Goal: Task Accomplishment & Management: Complete application form

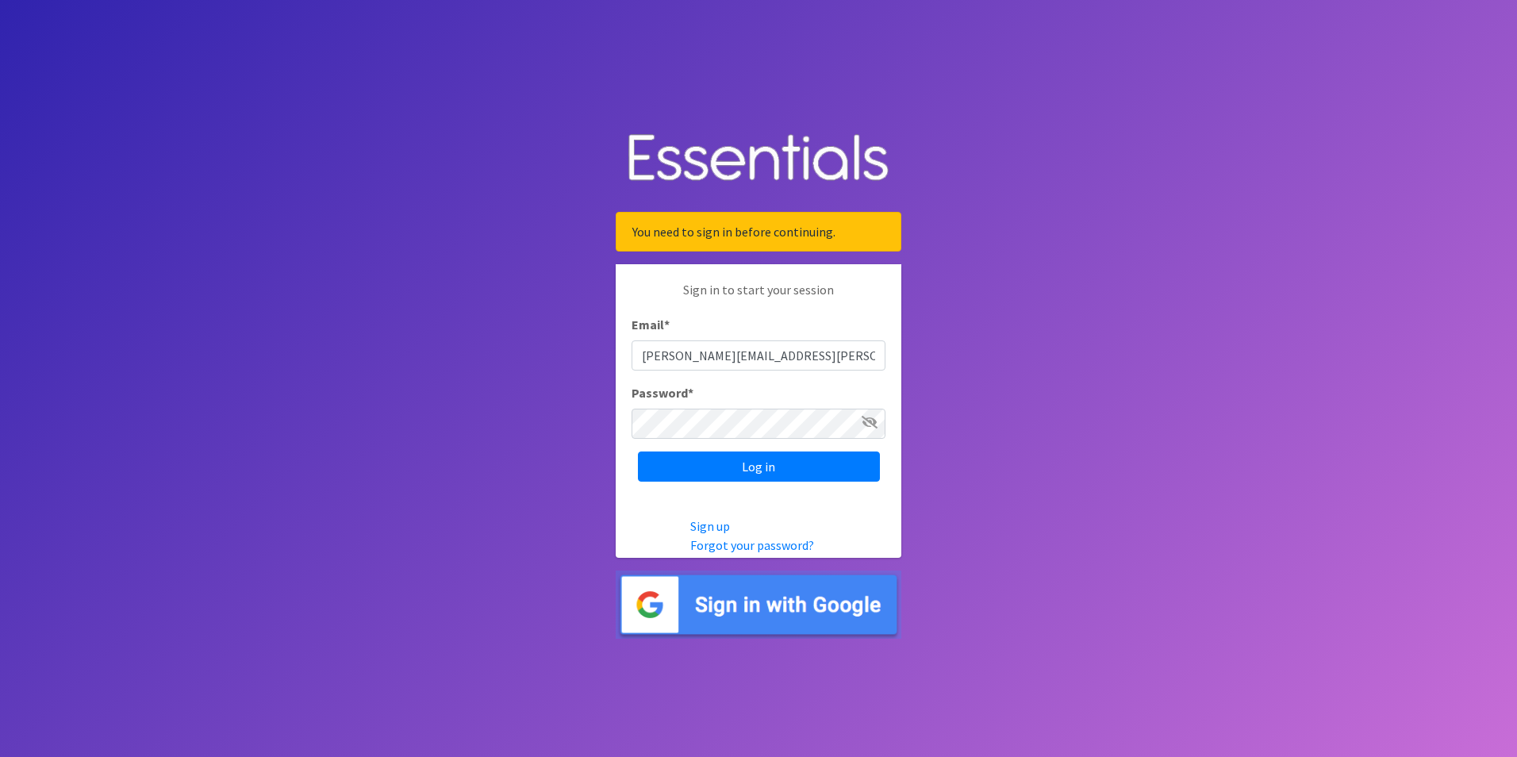
type input "Esmeralda.Rayo@flhealth.gov"
click at [737, 406] on div "Password *" at bounding box center [759, 411] width 254 height 56
click at [638, 452] on input "Log in" at bounding box center [759, 467] width 242 height 30
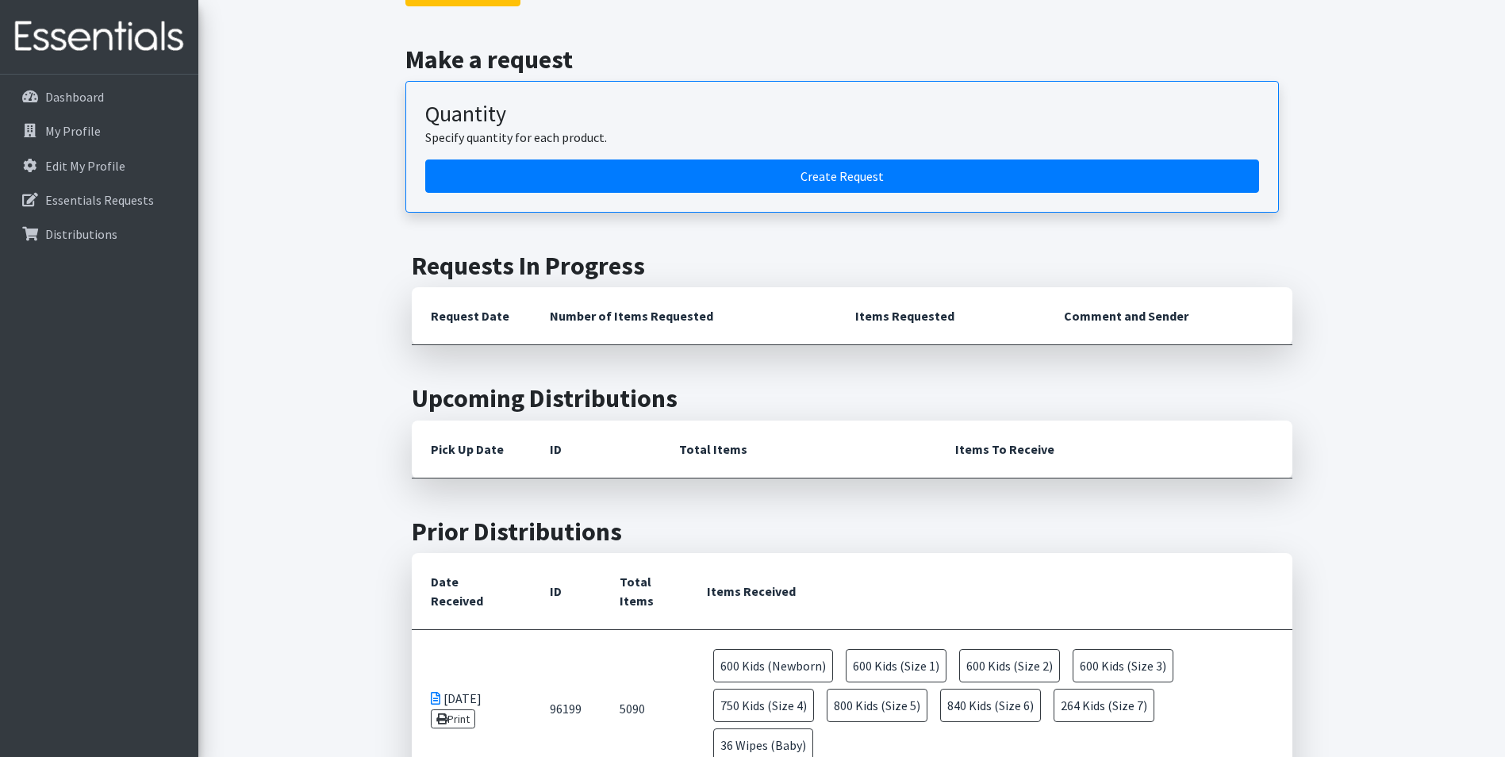
scroll to position [159, 0]
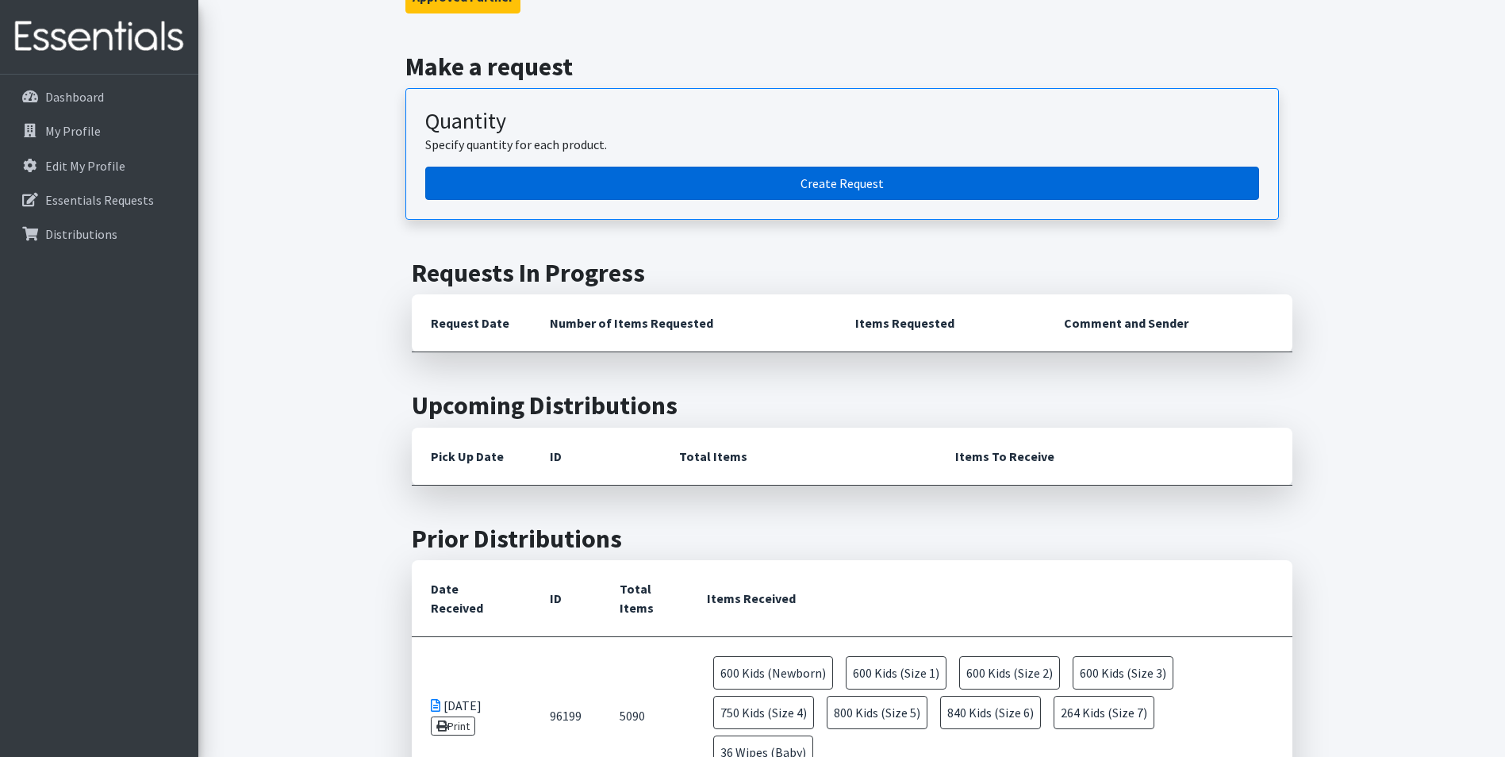
click at [868, 179] on link "Create Request" at bounding box center [842, 183] width 834 height 33
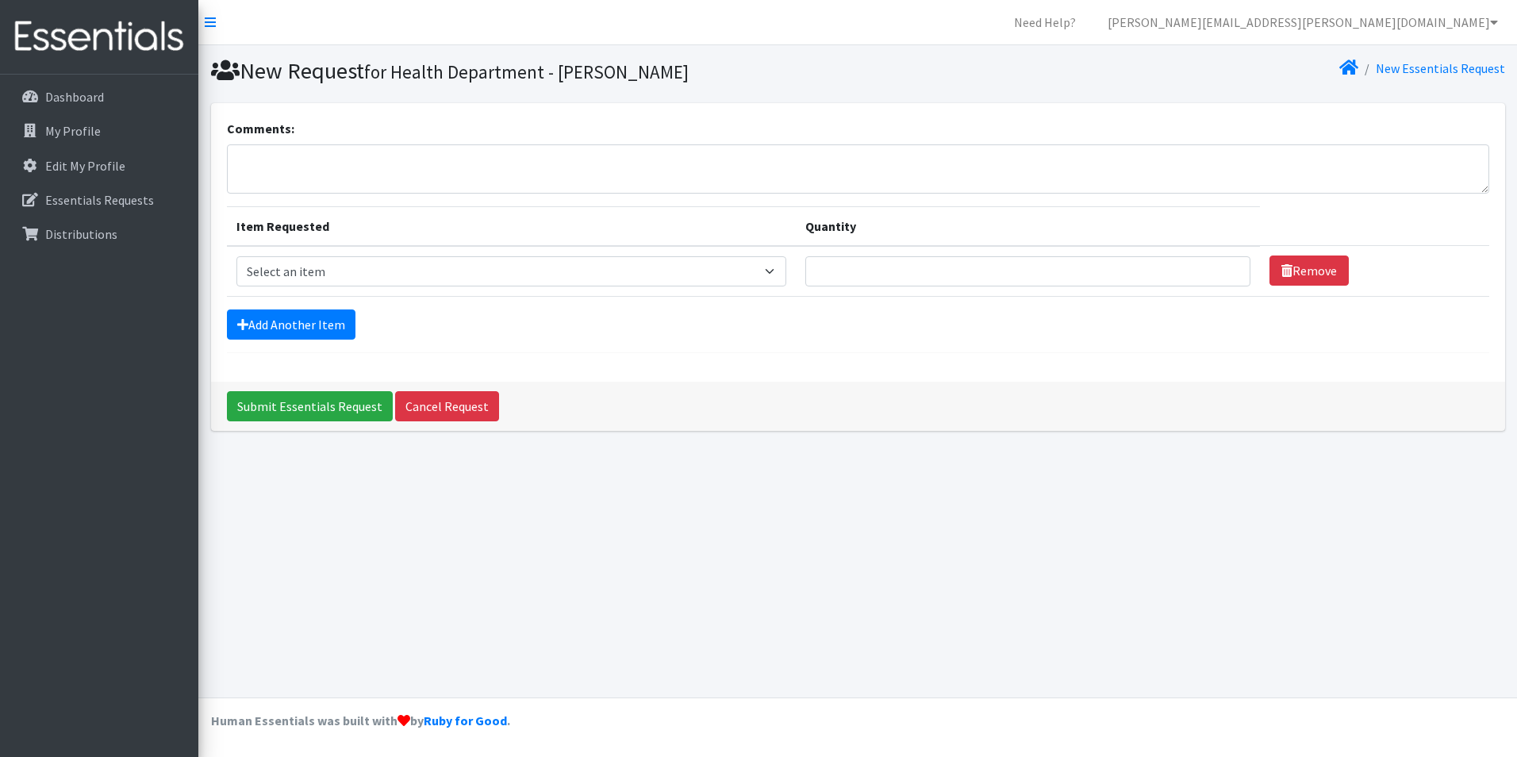
click at [421, 290] on td "Item Requested Select an item Baby Food Children's Disposable Underwear L/XL Ki…" at bounding box center [511, 271] width 569 height 51
click at [427, 259] on select "Select an item Baby Food Children's Disposable Underwear L/XL Kids (Newborn) Ki…" at bounding box center [511, 271] width 550 height 30
select select "10064"
click at [236, 256] on select "Select an item Baby Food Children's Disposable Underwear L/XL Kids (Newborn) Ki…" at bounding box center [511, 271] width 550 height 30
click at [863, 274] on input "Quantity" at bounding box center [1027, 271] width 445 height 30
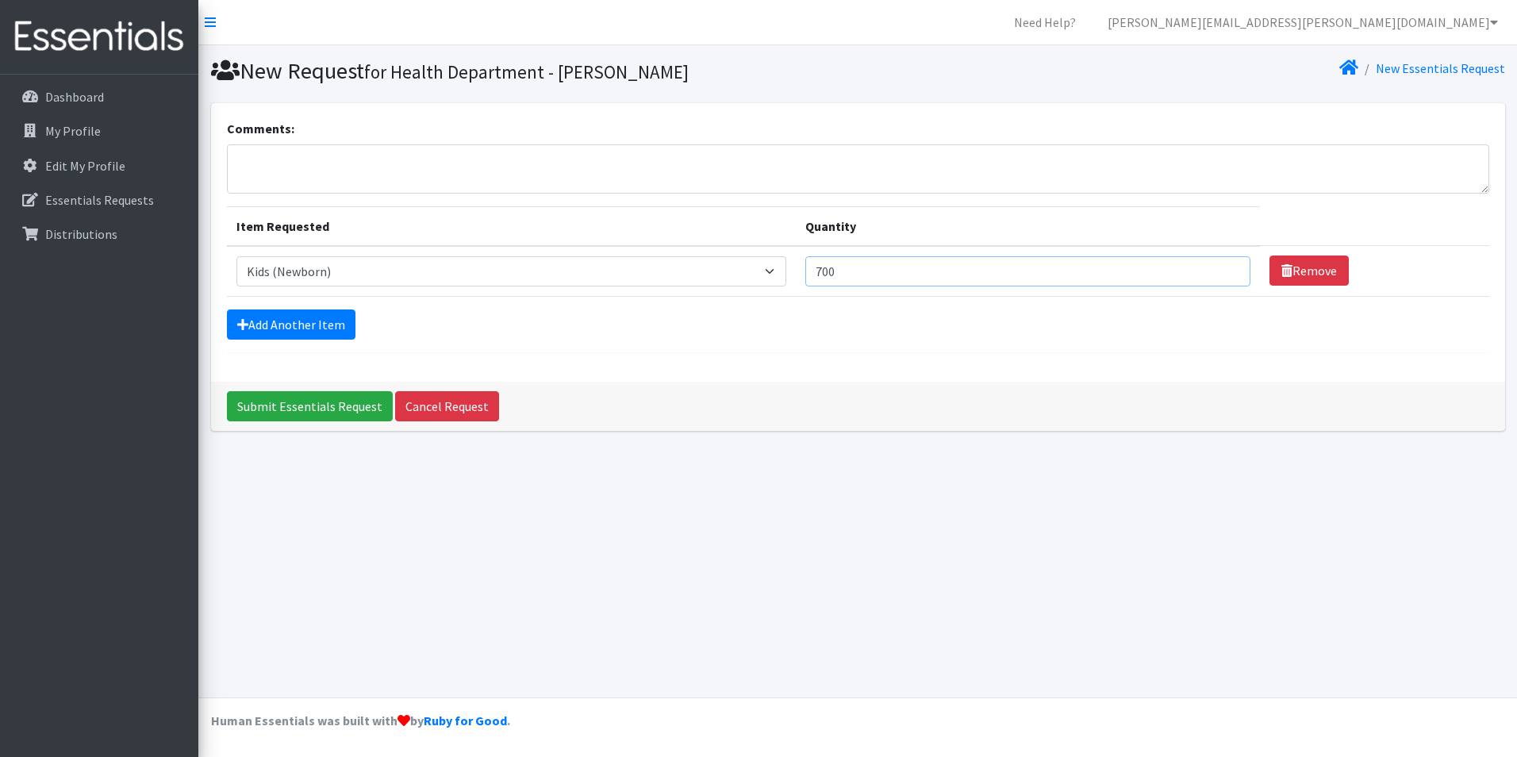
type input "700"
click at [932, 390] on div "Submit Essentials Request Cancel Request" at bounding box center [858, 406] width 1294 height 49
click at [286, 296] on td "Item Requested Select an item Baby Food Children's Disposable Underwear L/XL Ki…" at bounding box center [511, 271] width 569 height 51
click at [294, 322] on link "Add Another Item" at bounding box center [291, 324] width 129 height 30
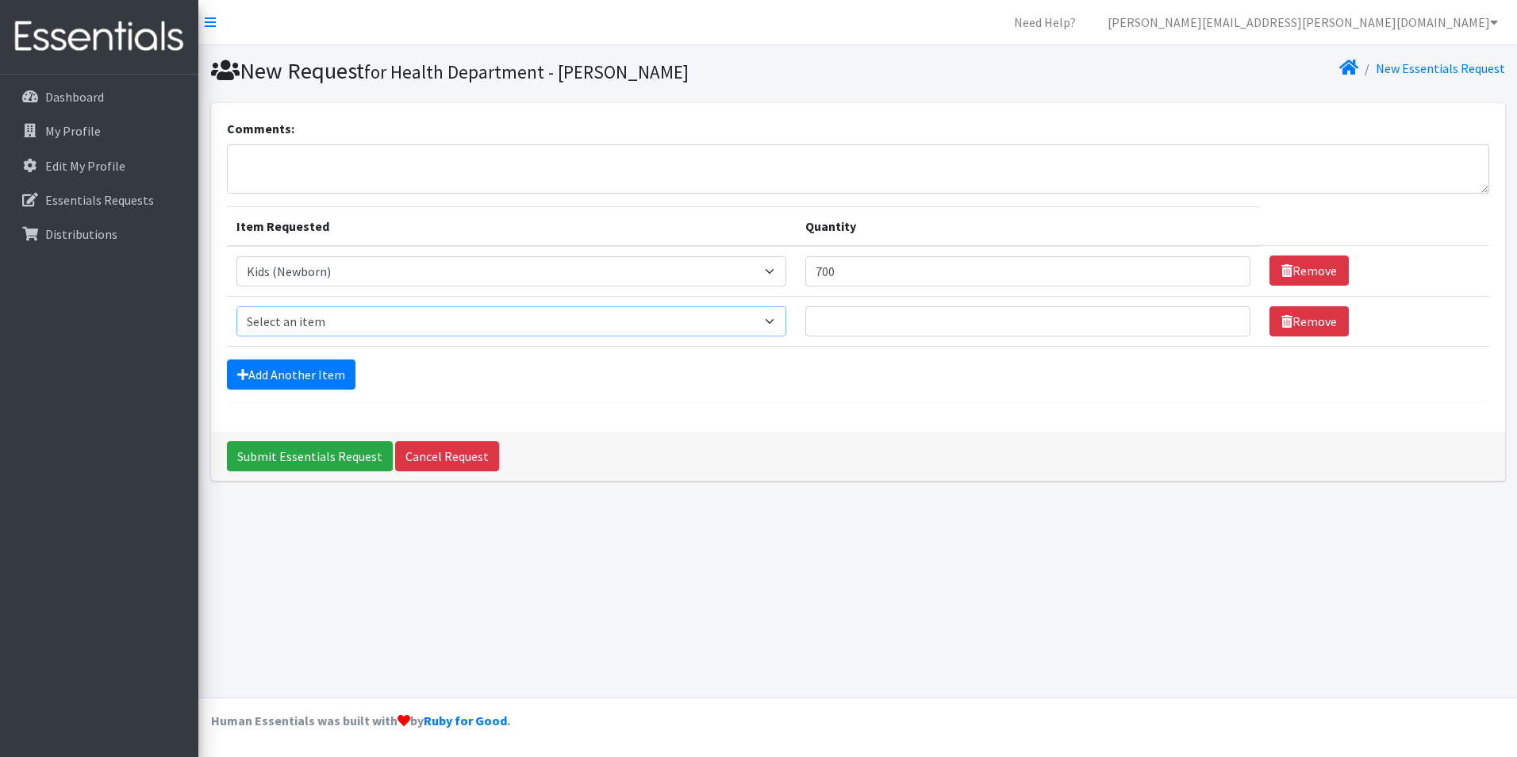
click at [303, 312] on select "Select an item Baby Food Children's Disposable Underwear L/XL Kids (Newborn) Ki…" at bounding box center [511, 321] width 550 height 30
select select "10069"
click at [236, 306] on select "Select an item Baby Food Children's Disposable Underwear L/XL Kids (Newborn) Ki…" at bounding box center [511, 321] width 550 height 30
click at [859, 321] on input "Quantity" at bounding box center [1027, 321] width 445 height 30
type input "800"
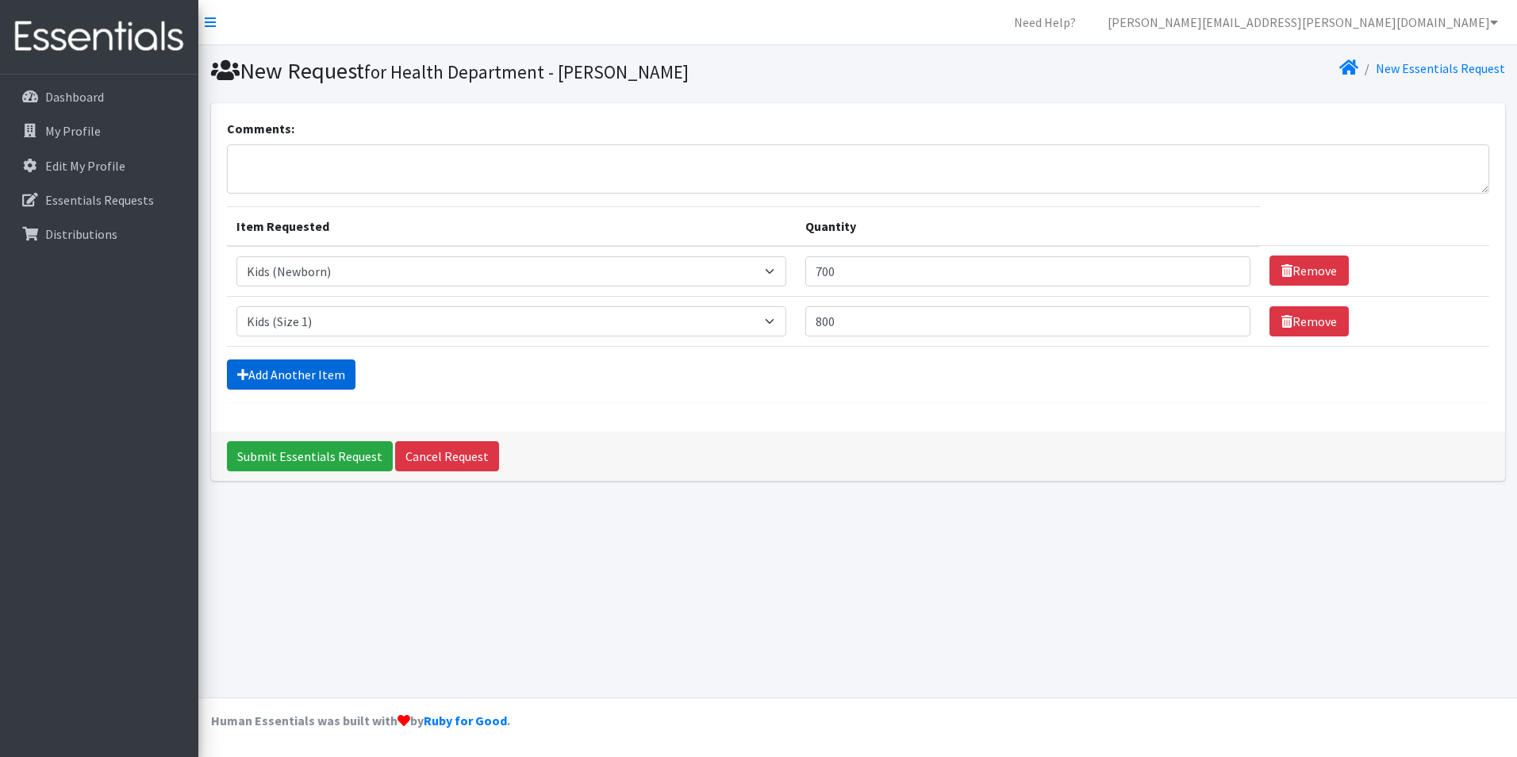
click at [256, 379] on link "Add Another Item" at bounding box center [291, 374] width 129 height 30
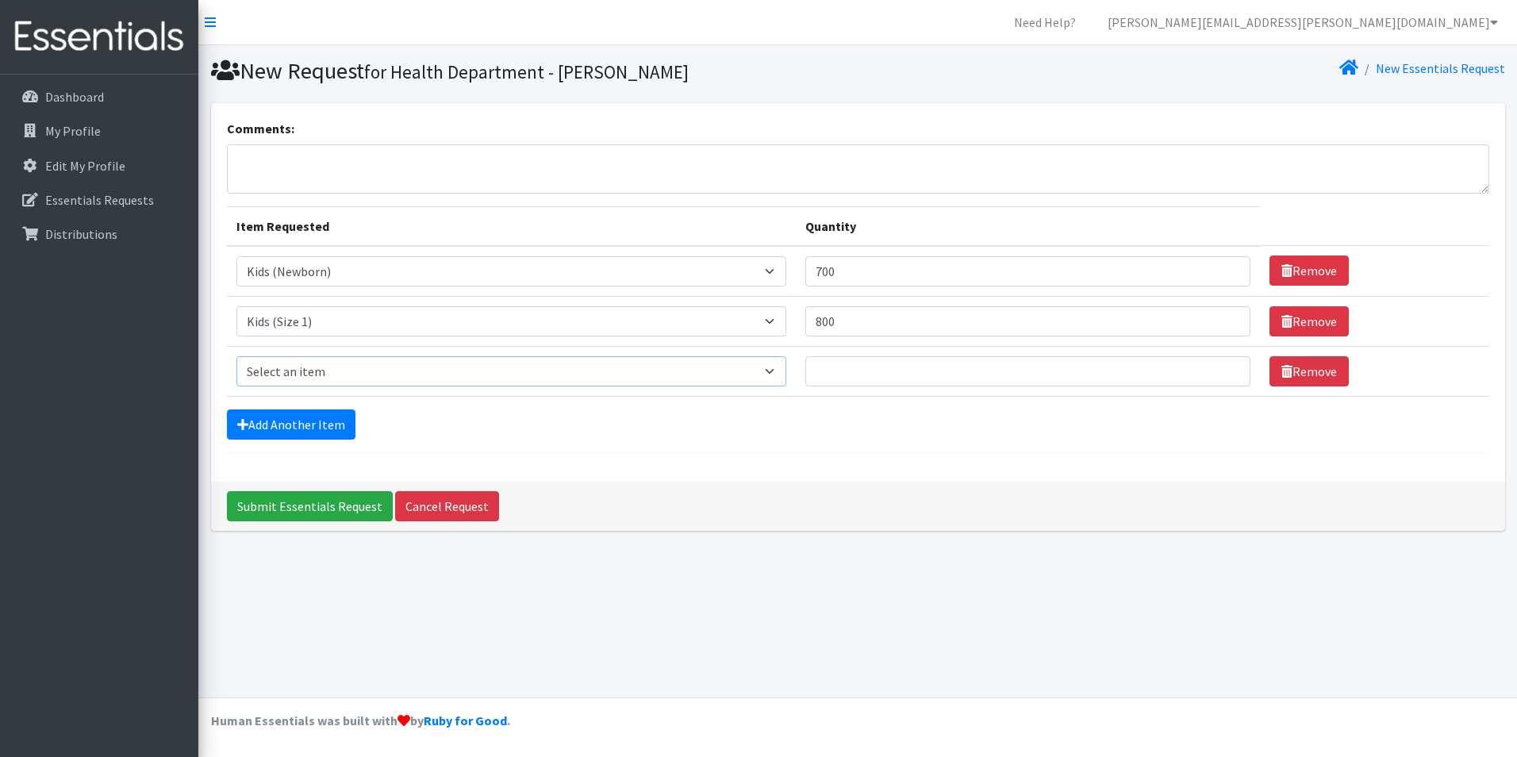
click at [294, 382] on select "Select an item Baby Food Children's Disposable Underwear L/XL Kids (Newborn) Ki…" at bounding box center [511, 371] width 550 height 30
click at [236, 356] on select "Select an item Baby Food Children's Disposable Underwear L/XL Kids (Newborn) Ki…" at bounding box center [511, 371] width 550 height 30
click at [893, 361] on input "Quantity" at bounding box center [1027, 371] width 445 height 30
click at [398, 383] on select "Select an item Baby Food Children's Disposable Underwear L/XL Kids (Newborn) Ki…" at bounding box center [511, 371] width 550 height 30
select select "10068"
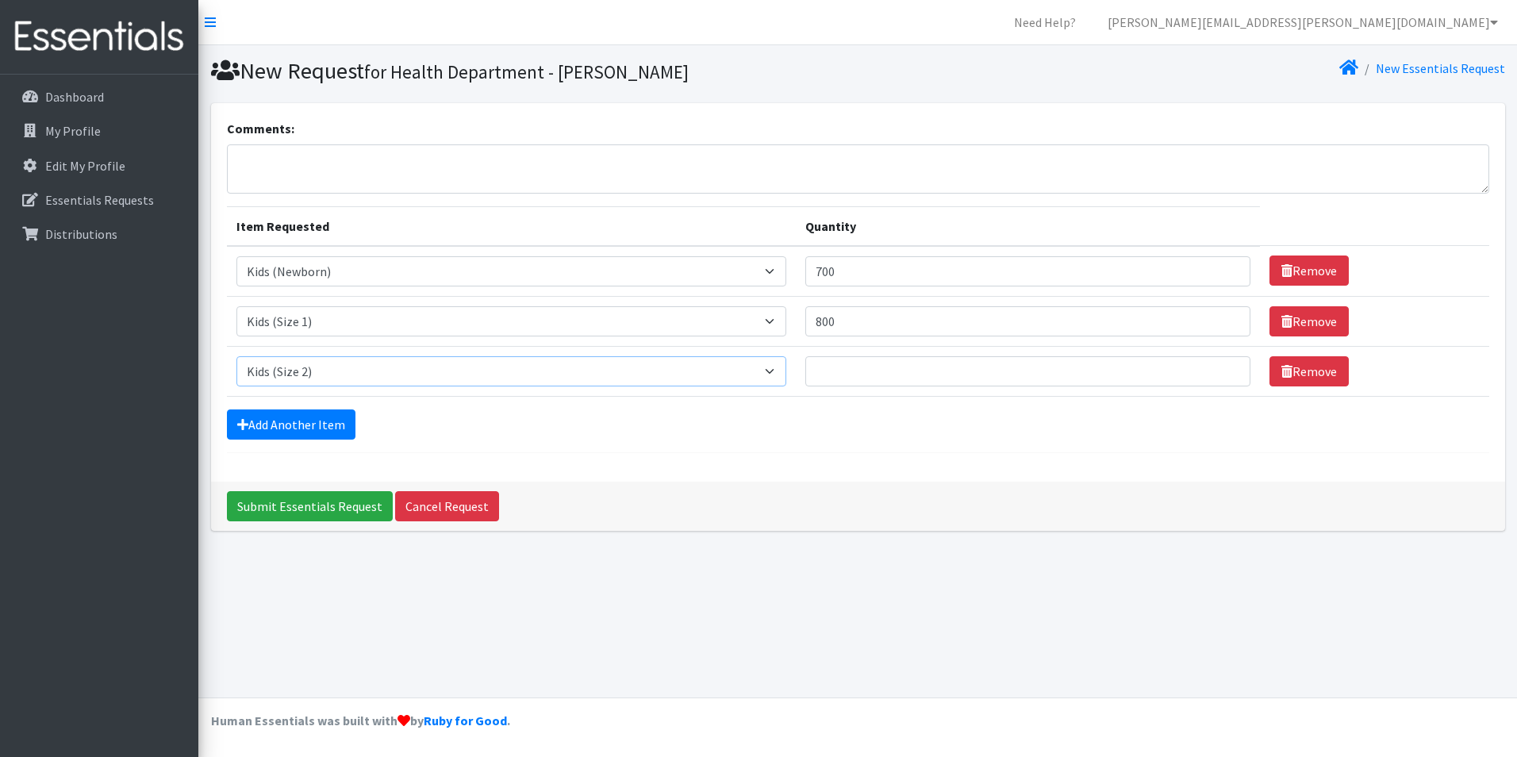
click at [236, 356] on select "Select an item Baby Food Children's Disposable Underwear L/XL Kids (Newborn) Ki…" at bounding box center [511, 371] width 550 height 30
click at [883, 376] on input "Quantity" at bounding box center [1027, 371] width 445 height 30
type input "800"
click at [343, 417] on link "Add Another Item" at bounding box center [291, 424] width 129 height 30
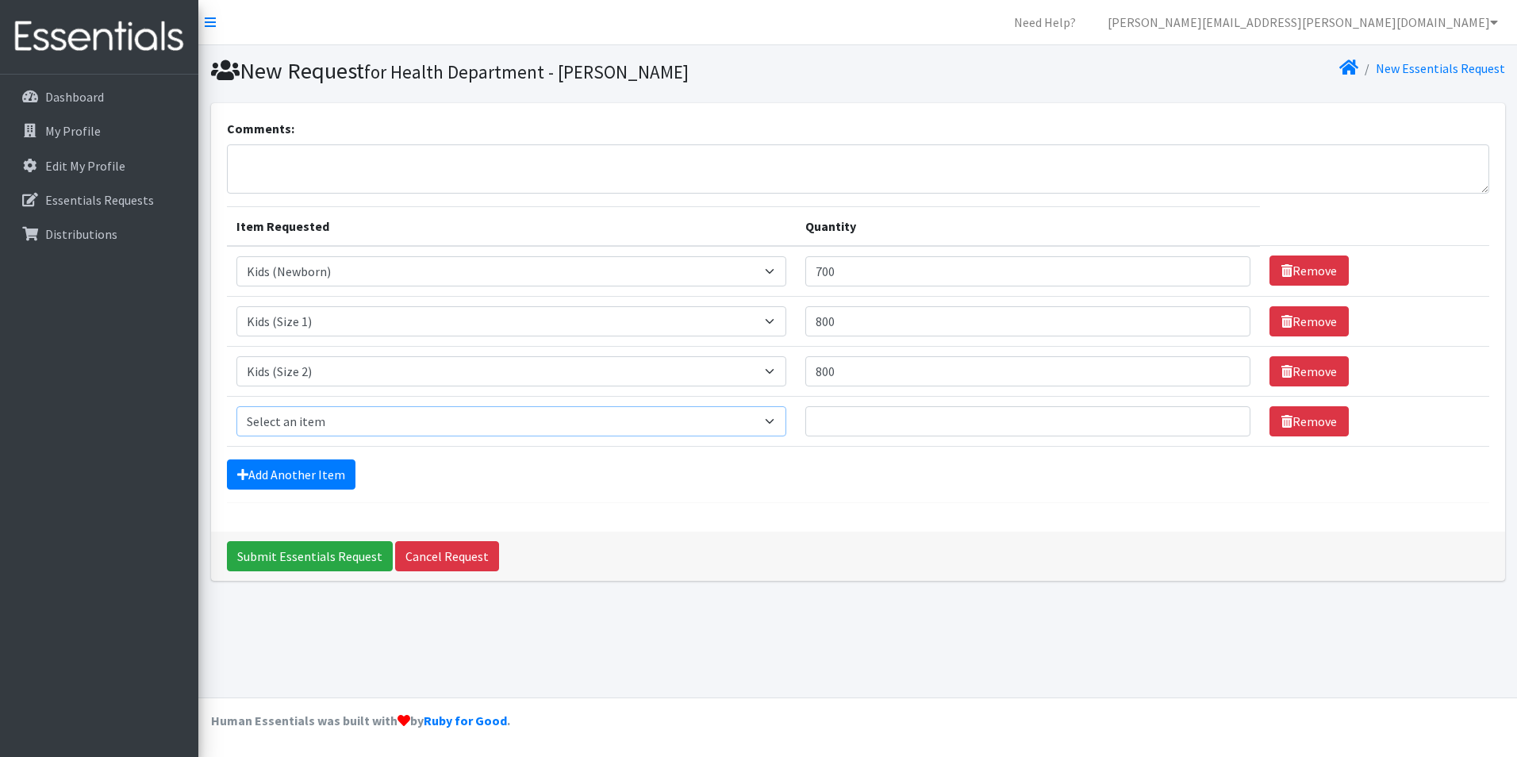
click at [338, 431] on select "Select an item Baby Food Children's Disposable Underwear L/XL Kids (Newborn) Ki…" at bounding box center [511, 421] width 550 height 30
select select "10061"
click at [236, 406] on select "Select an item Baby Food Children's Disposable Underwear L/XL Kids (Newborn) Ki…" at bounding box center [511, 421] width 550 height 30
click at [871, 421] on input "Quantity" at bounding box center [1027, 421] width 445 height 30
type input "800"
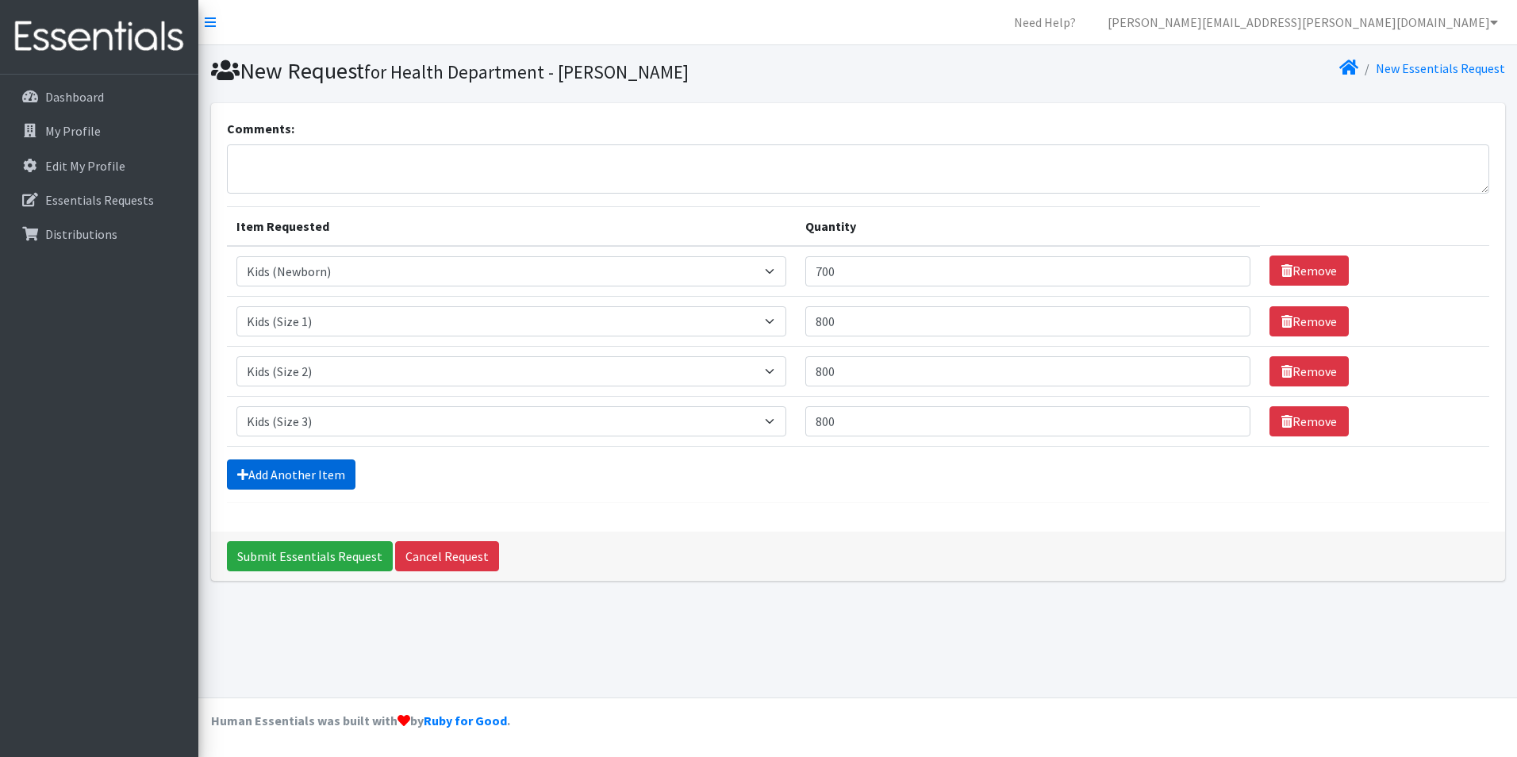
click at [291, 479] on link "Add Another Item" at bounding box center [291, 474] width 129 height 30
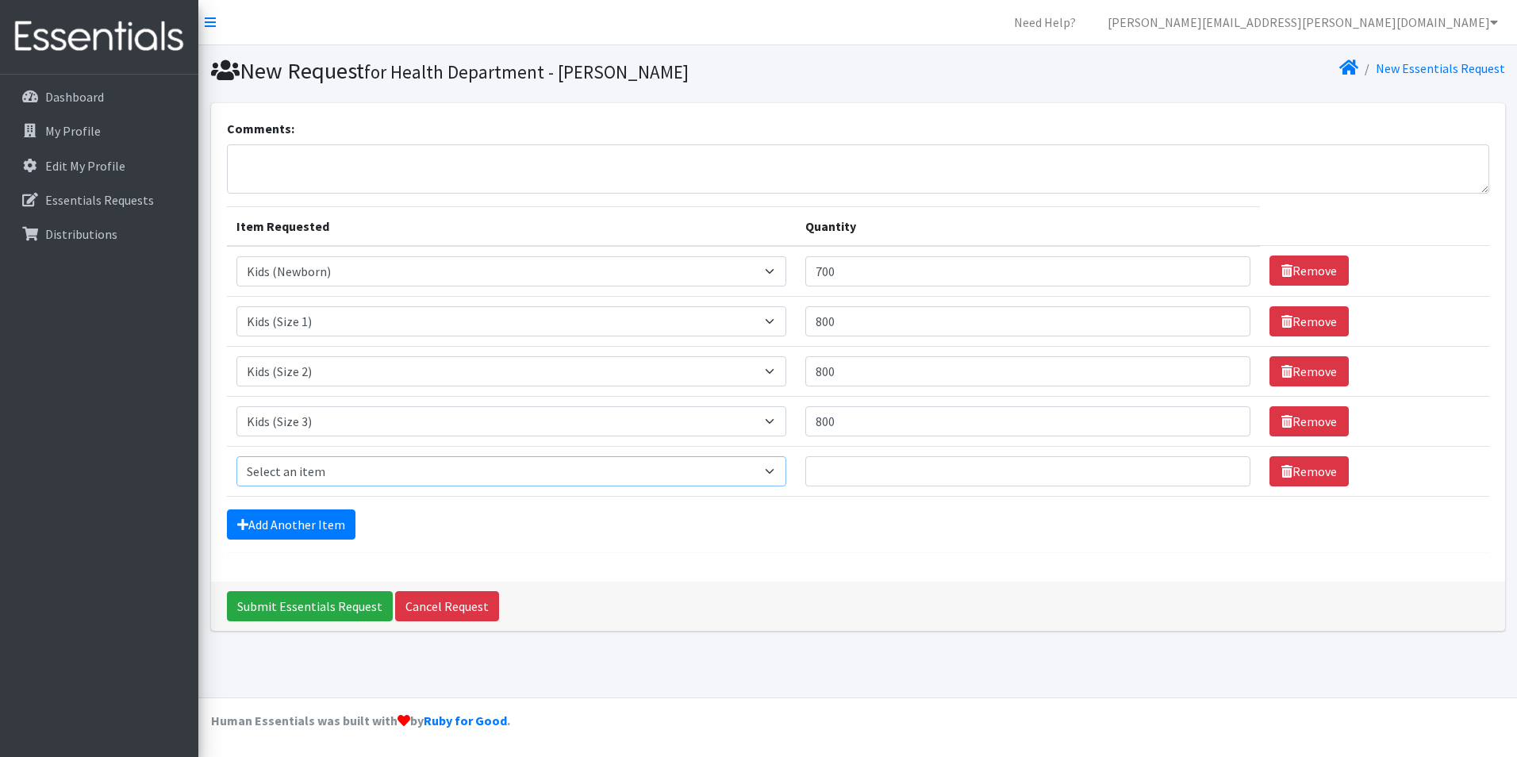
click at [301, 462] on select "Select an item Baby Food Children's Disposable Underwear L/XL Kids (Newborn) Ki…" at bounding box center [511, 471] width 550 height 30
select select "10078"
click at [236, 456] on select "Select an item Baby Food Children's Disposable Underwear L/XL Kids (Newborn) Ki…" at bounding box center [511, 471] width 550 height 30
click at [859, 482] on input "Quantity" at bounding box center [1027, 471] width 445 height 30
type input "800"
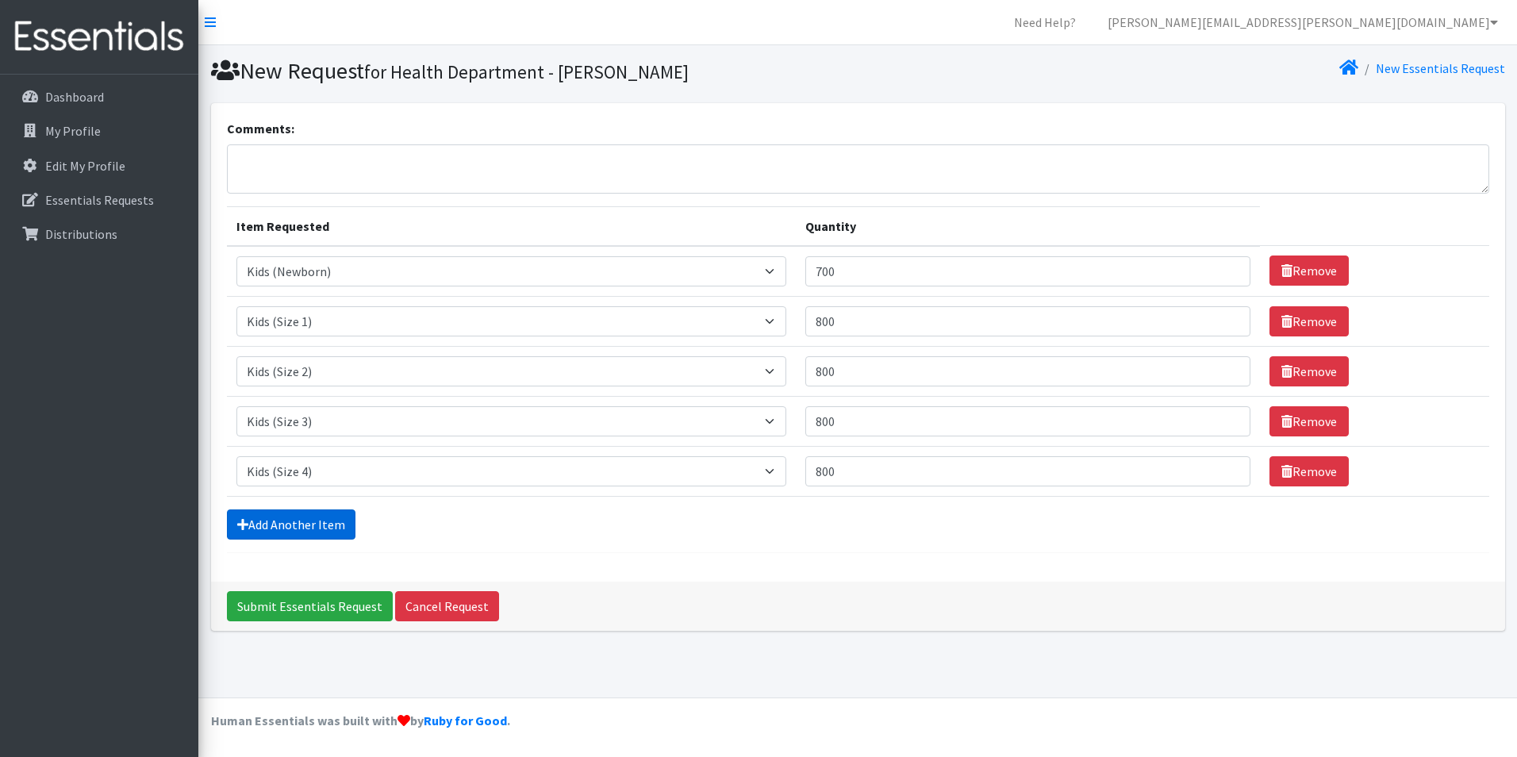
click at [309, 533] on link "Add Another Item" at bounding box center [291, 524] width 129 height 30
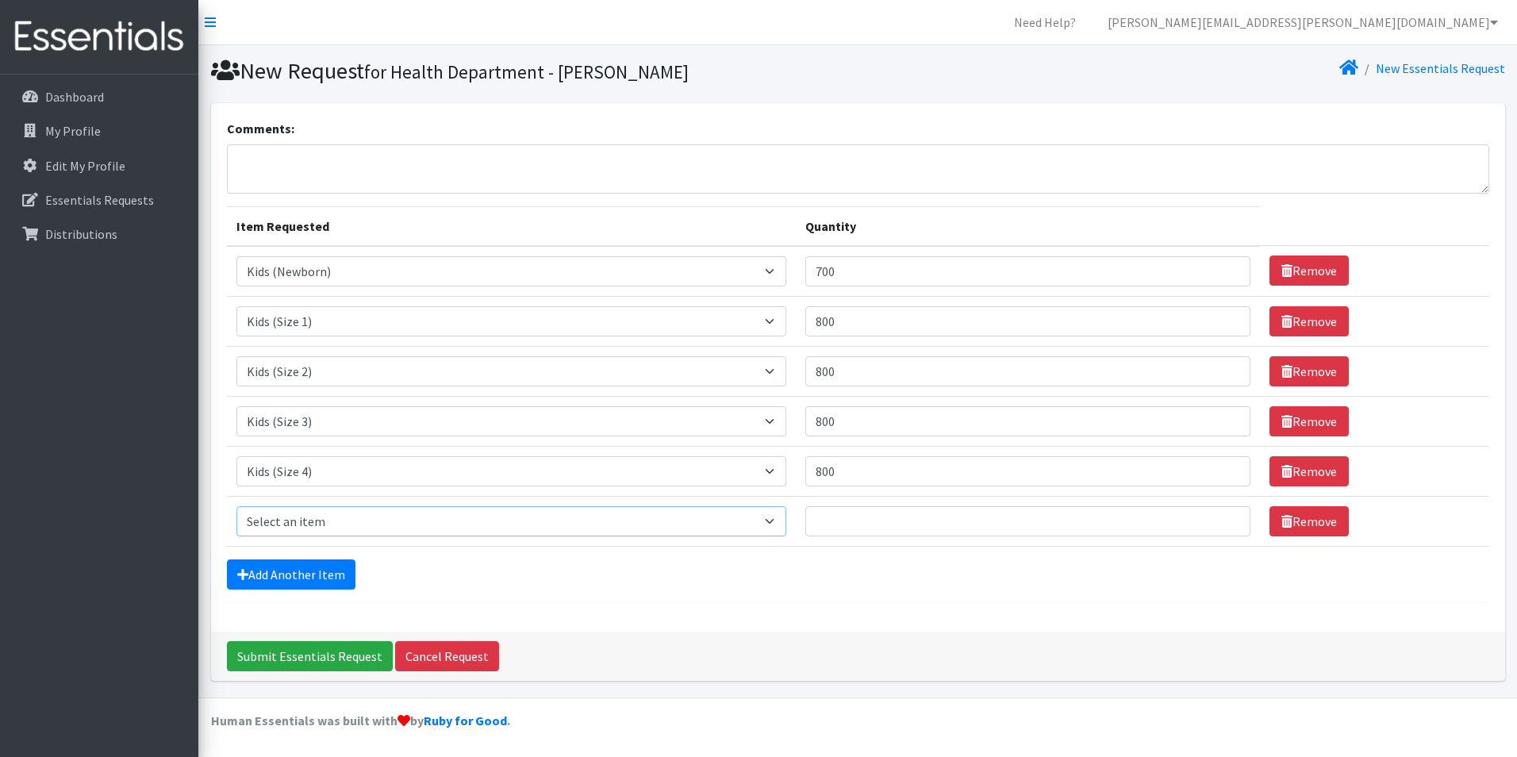
click at [313, 530] on select "Select an item Baby Food Children's Disposable Underwear L/XL Kids (Newborn) Ki…" at bounding box center [511, 521] width 550 height 30
select select "10042"
click at [236, 506] on select "Select an item Baby Food Children's Disposable Underwear L/XL Kids (Newborn) Ki…" at bounding box center [511, 521] width 550 height 30
drag, startPoint x: 818, startPoint y: 521, endPoint x: 839, endPoint y: 521, distance: 20.6
click at [837, 521] on td "Quantity" at bounding box center [1028, 521] width 464 height 50
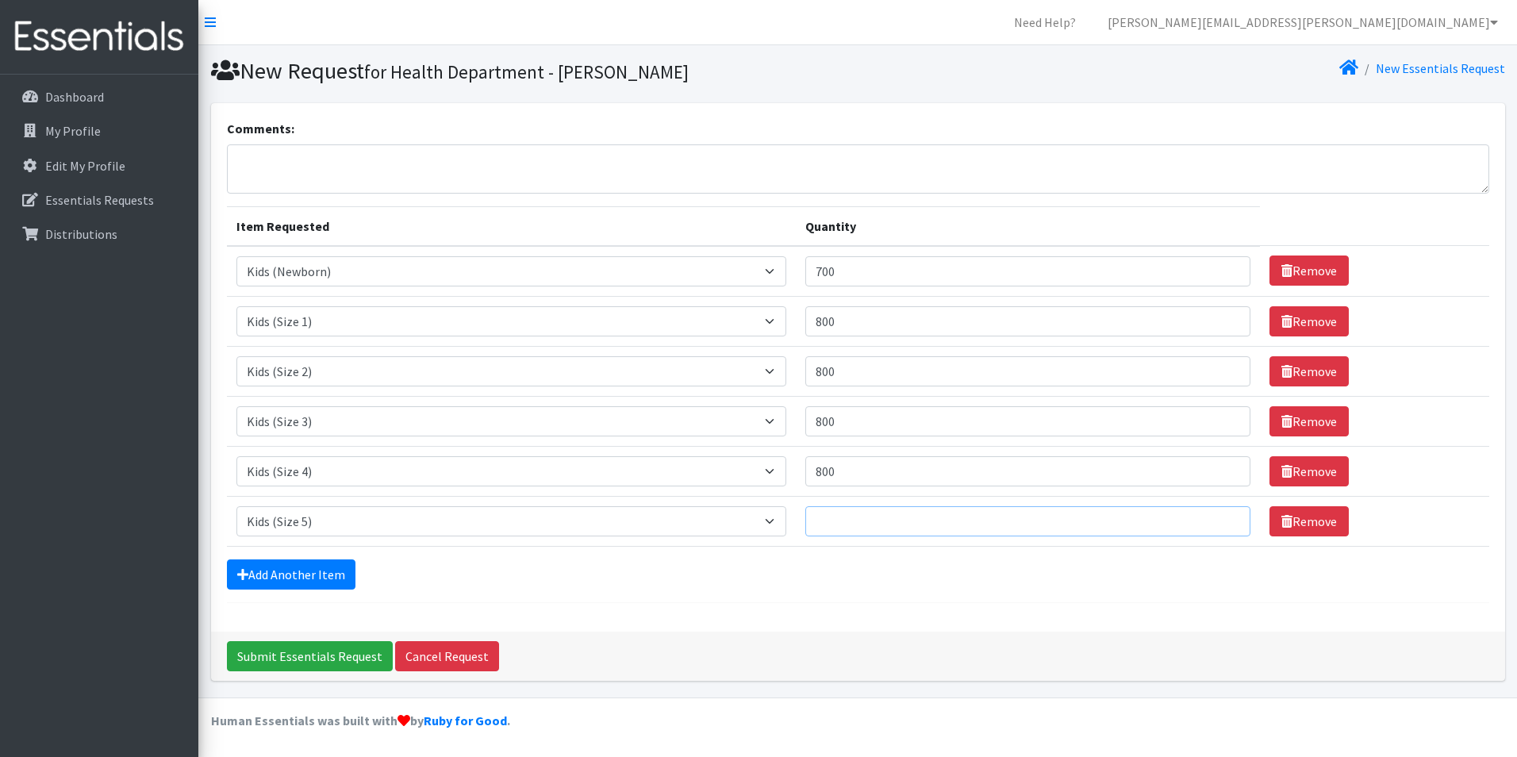
click at [839, 521] on input "Quantity" at bounding box center [1027, 521] width 445 height 30
type input "800"
click at [299, 584] on link "Add Another Item" at bounding box center [291, 574] width 129 height 30
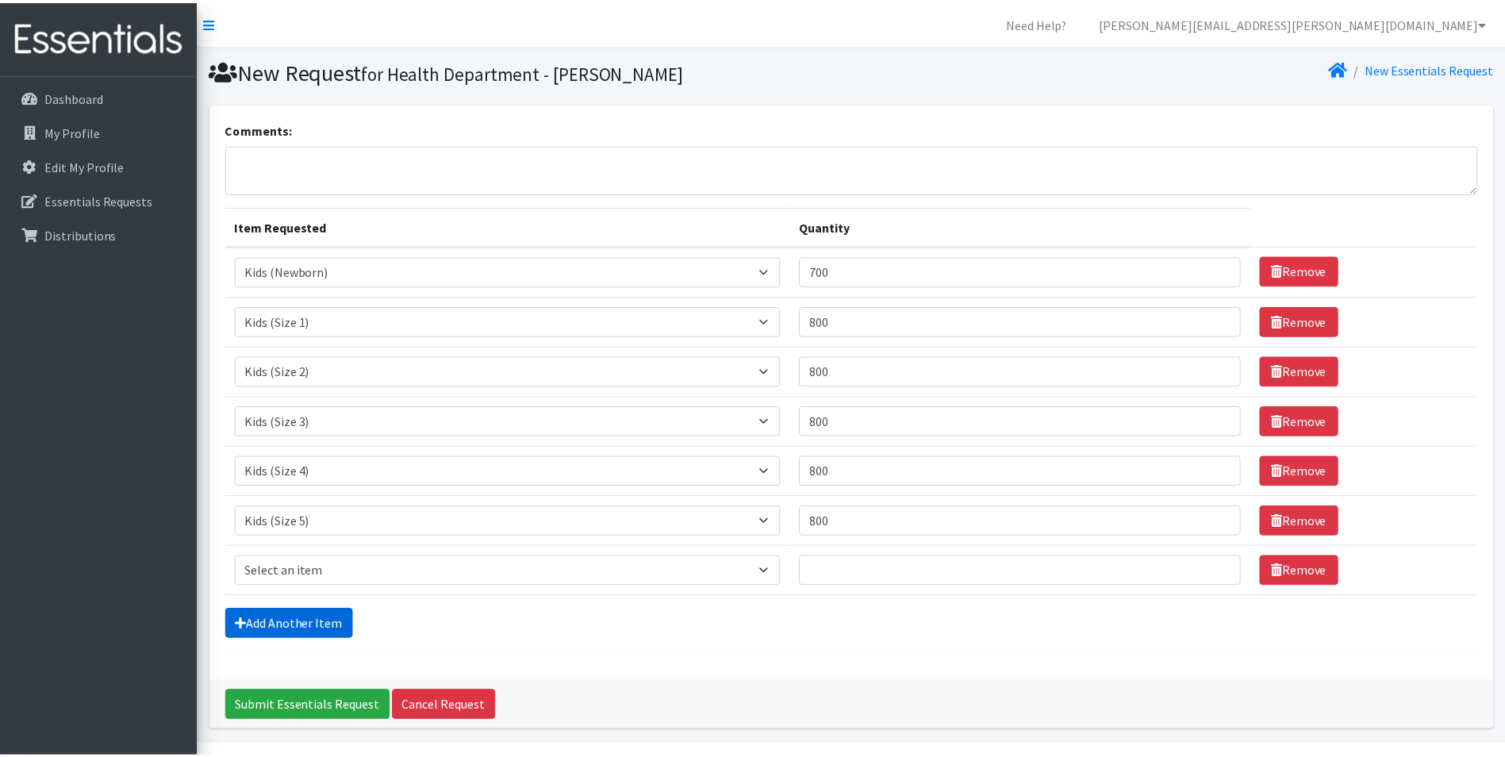
scroll to position [46, 0]
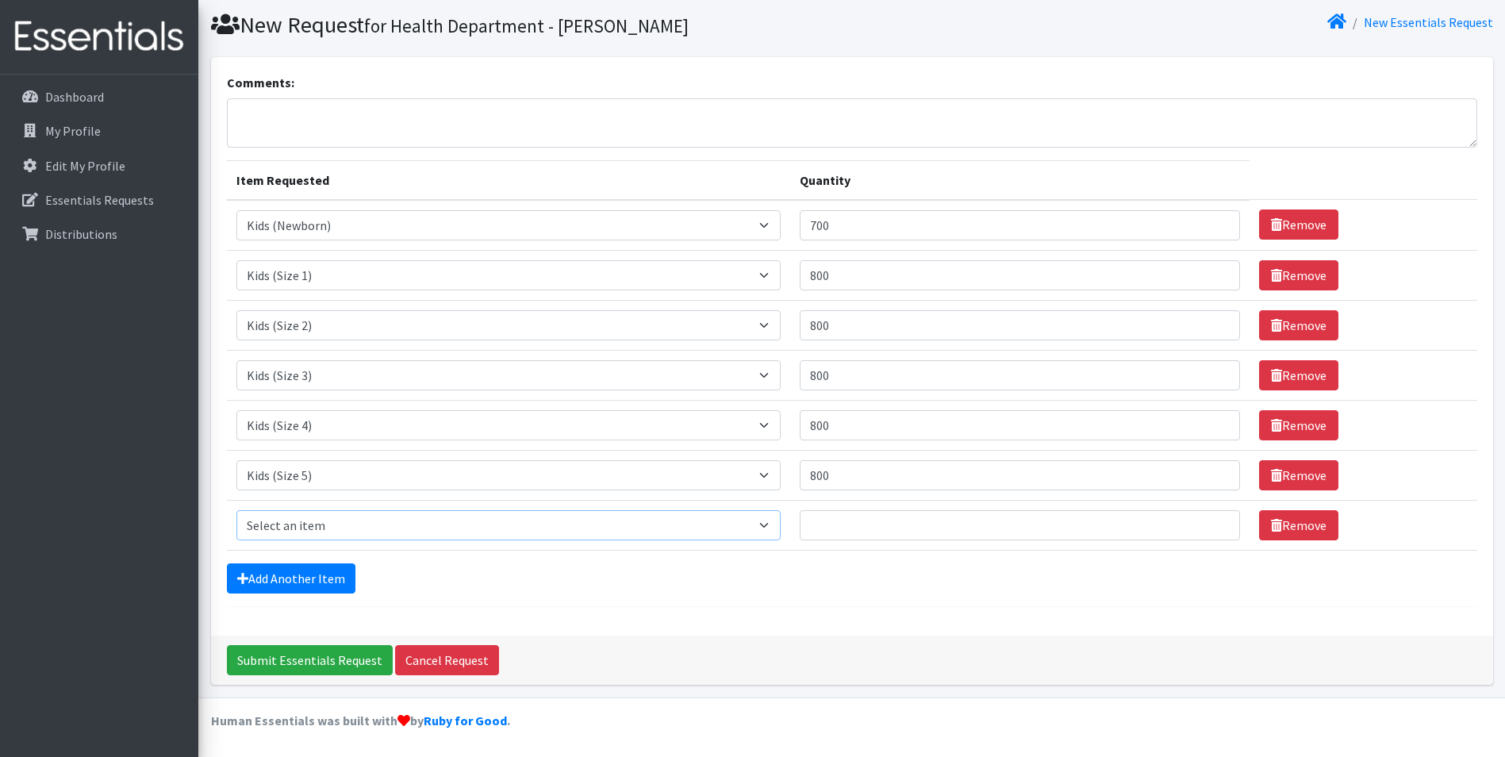
click at [311, 513] on select "Select an item Baby Food Children's Disposable Underwear L/XL Kids (Newborn) Ki…" at bounding box center [508, 525] width 545 height 30
click at [480, 645] on link "Cancel Request" at bounding box center [447, 660] width 104 height 30
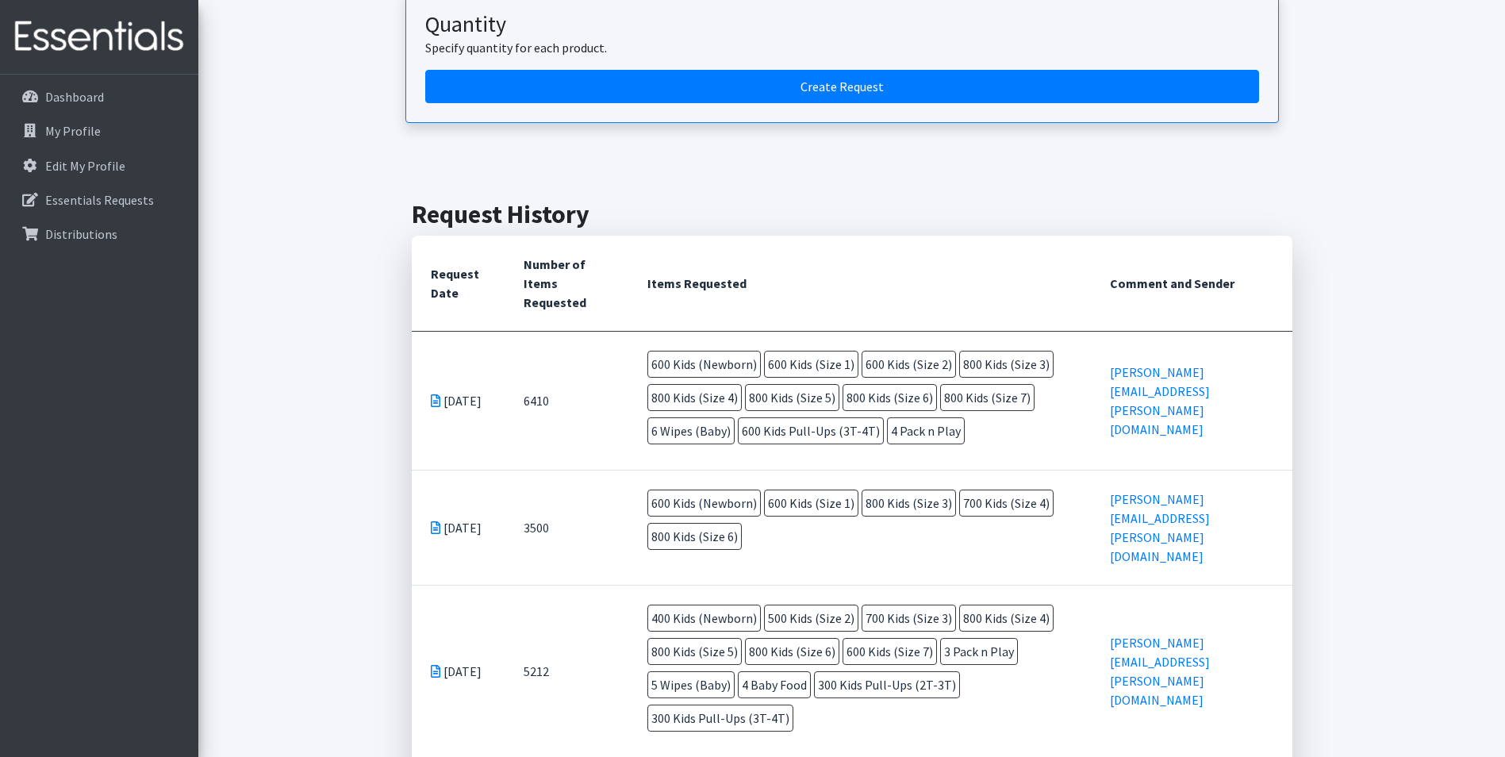
scroll to position [159, 0]
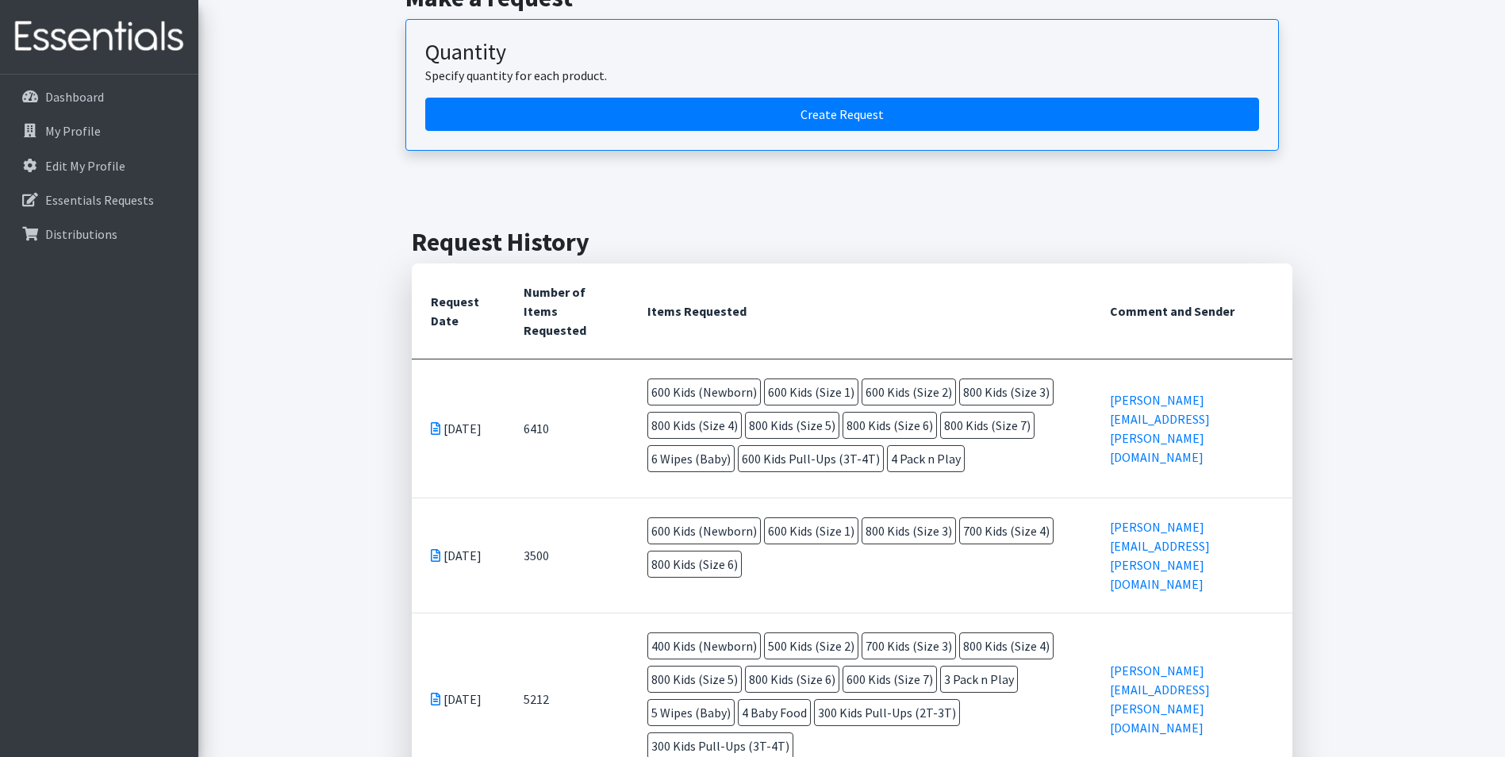
click at [722, 96] on div "Quantity Specify quantity for each product." at bounding box center [842, 68] width 834 height 59
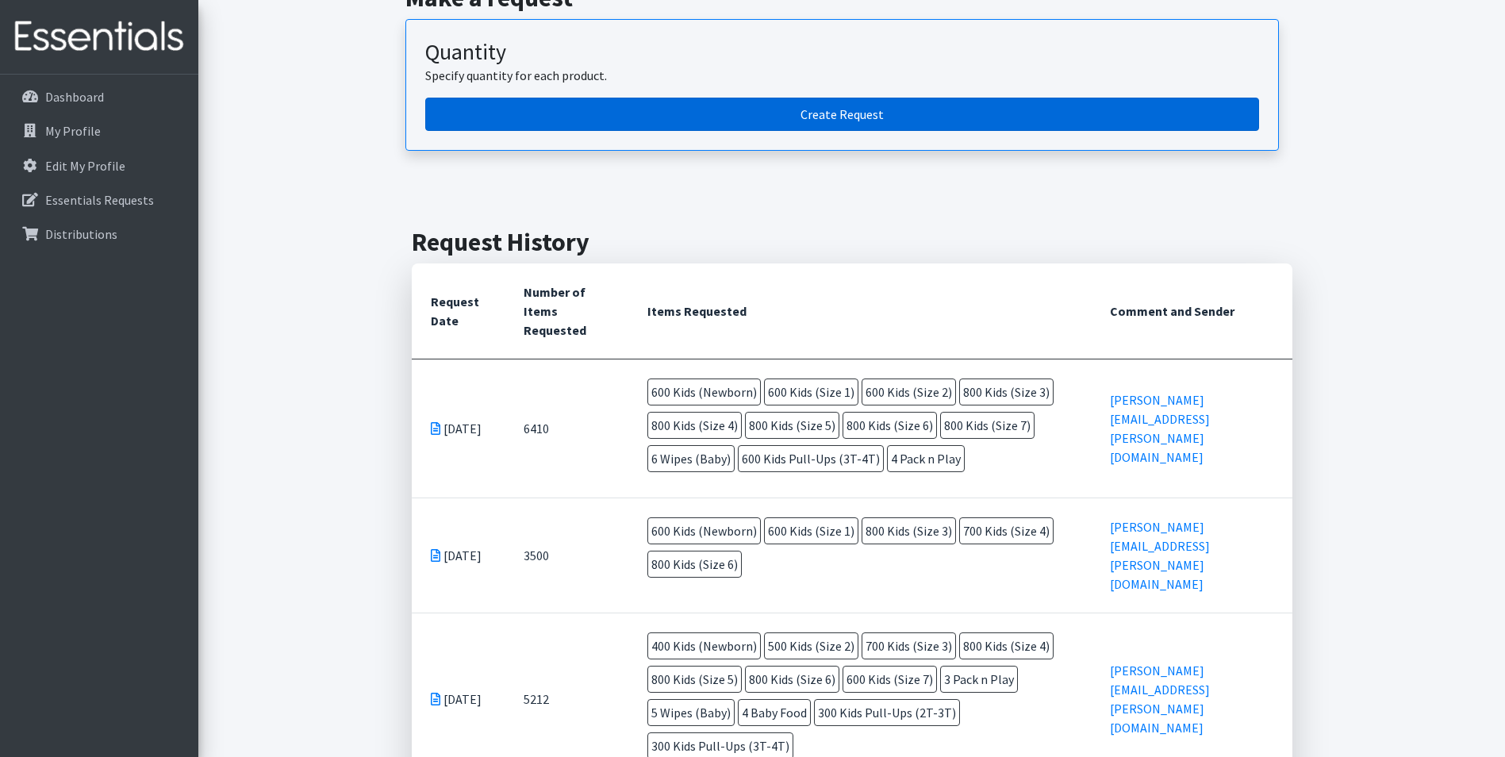
click at [722, 105] on link "Create Request" at bounding box center [842, 114] width 834 height 33
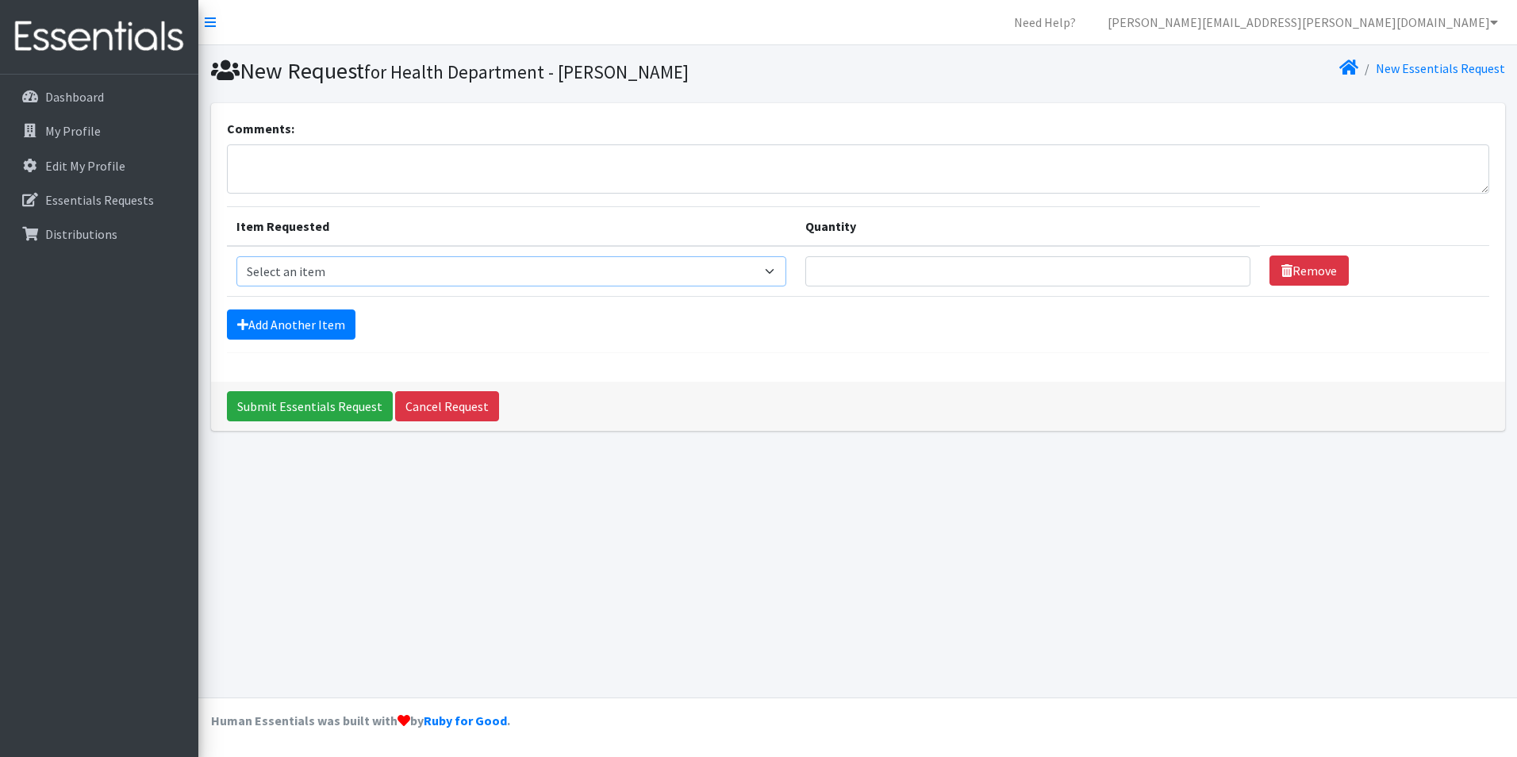
click at [364, 270] on select "Select an item Baby Food Children's Disposable Underwear L/XL Kids (Newborn) Ki…" at bounding box center [511, 271] width 550 height 30
select select "10064"
click at [236, 256] on select "Select an item Baby Food Children's Disposable Underwear L/XL Kids (Newborn) Ki…" at bounding box center [511, 271] width 550 height 30
click at [876, 270] on input "Quantity" at bounding box center [1027, 271] width 445 height 30
type input "800"
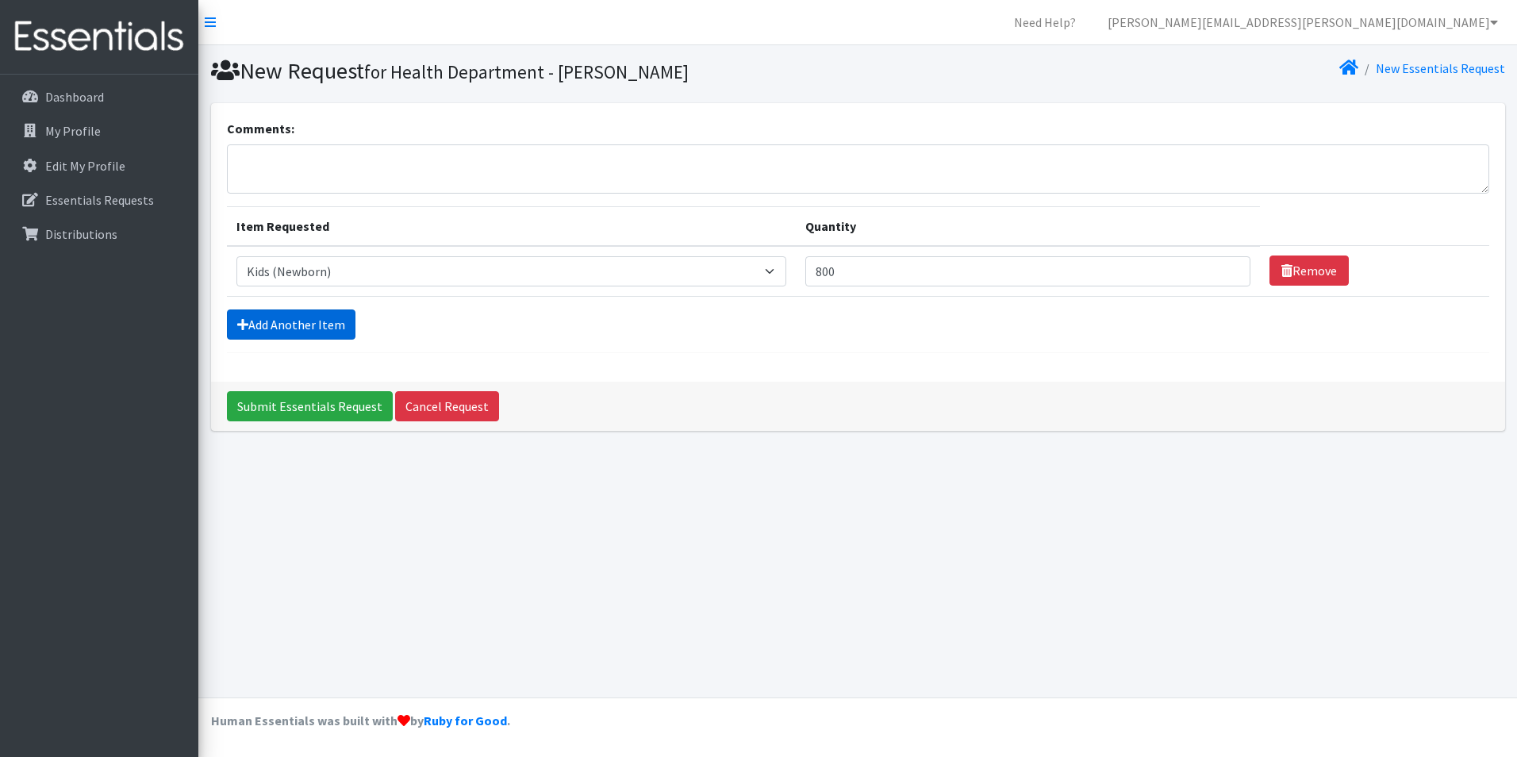
click at [288, 333] on link "Add Another Item" at bounding box center [291, 324] width 129 height 30
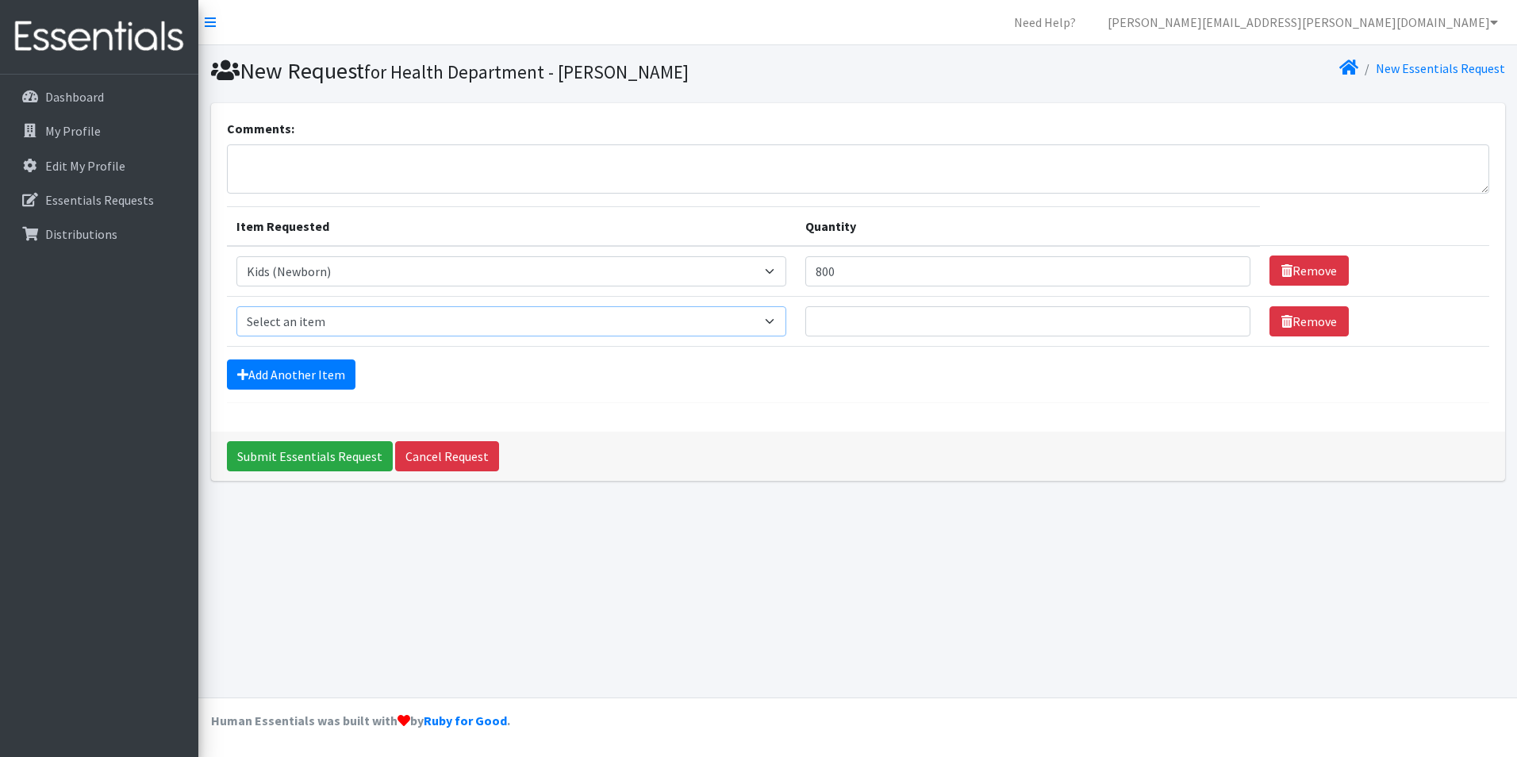
click at [290, 325] on select "Select an item Baby Food Children's Disposable Underwear L/XL Kids (Newborn) Ki…" at bounding box center [511, 321] width 550 height 30
select select "10069"
click at [236, 306] on select "Select an item Baby Food Children's Disposable Underwear L/XL Kids (Newborn) Ki…" at bounding box center [511, 321] width 550 height 30
click at [849, 311] on input "Quantity" at bounding box center [1027, 321] width 445 height 30
type input "800"
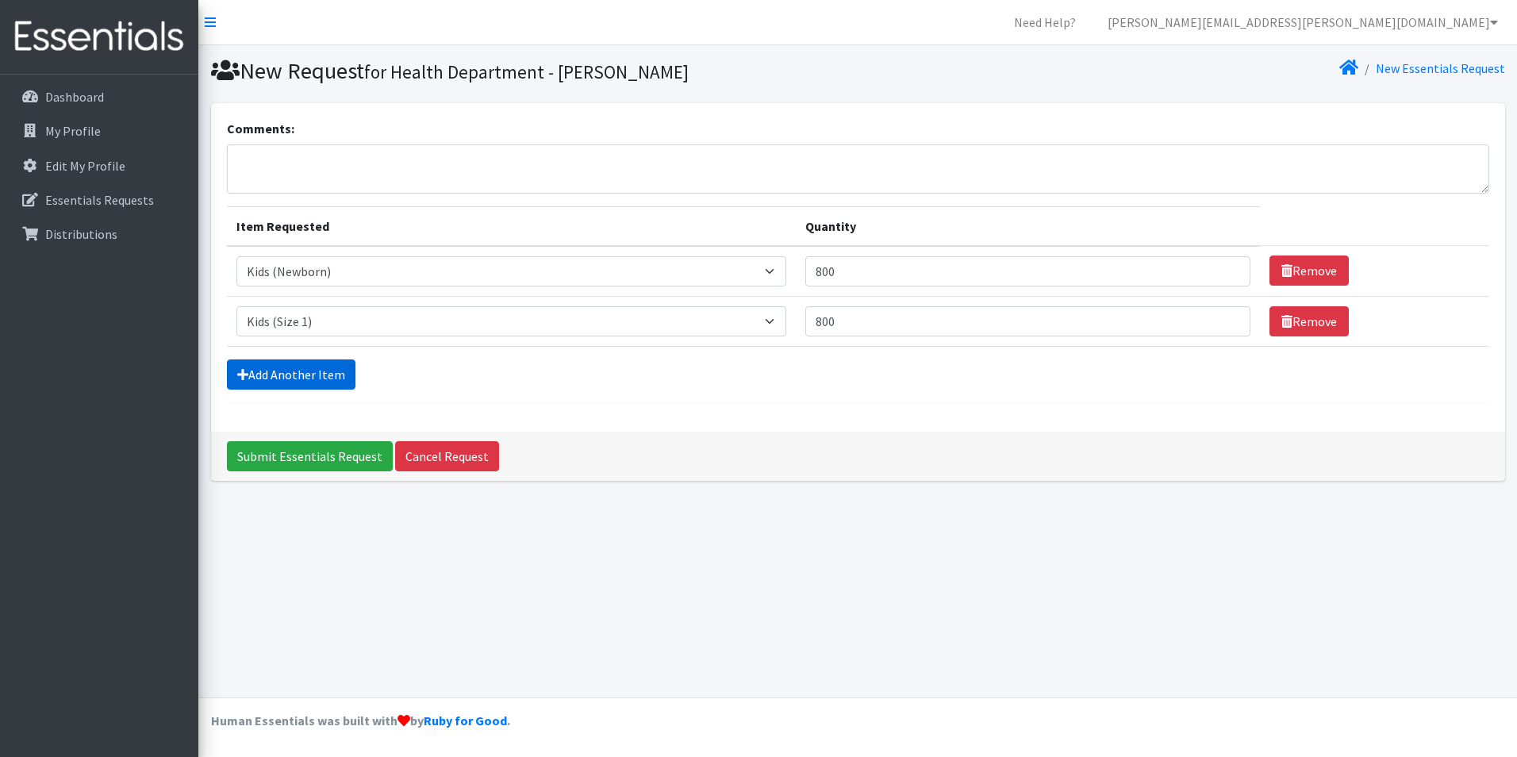
click at [322, 365] on link "Add Another Item" at bounding box center [291, 374] width 129 height 30
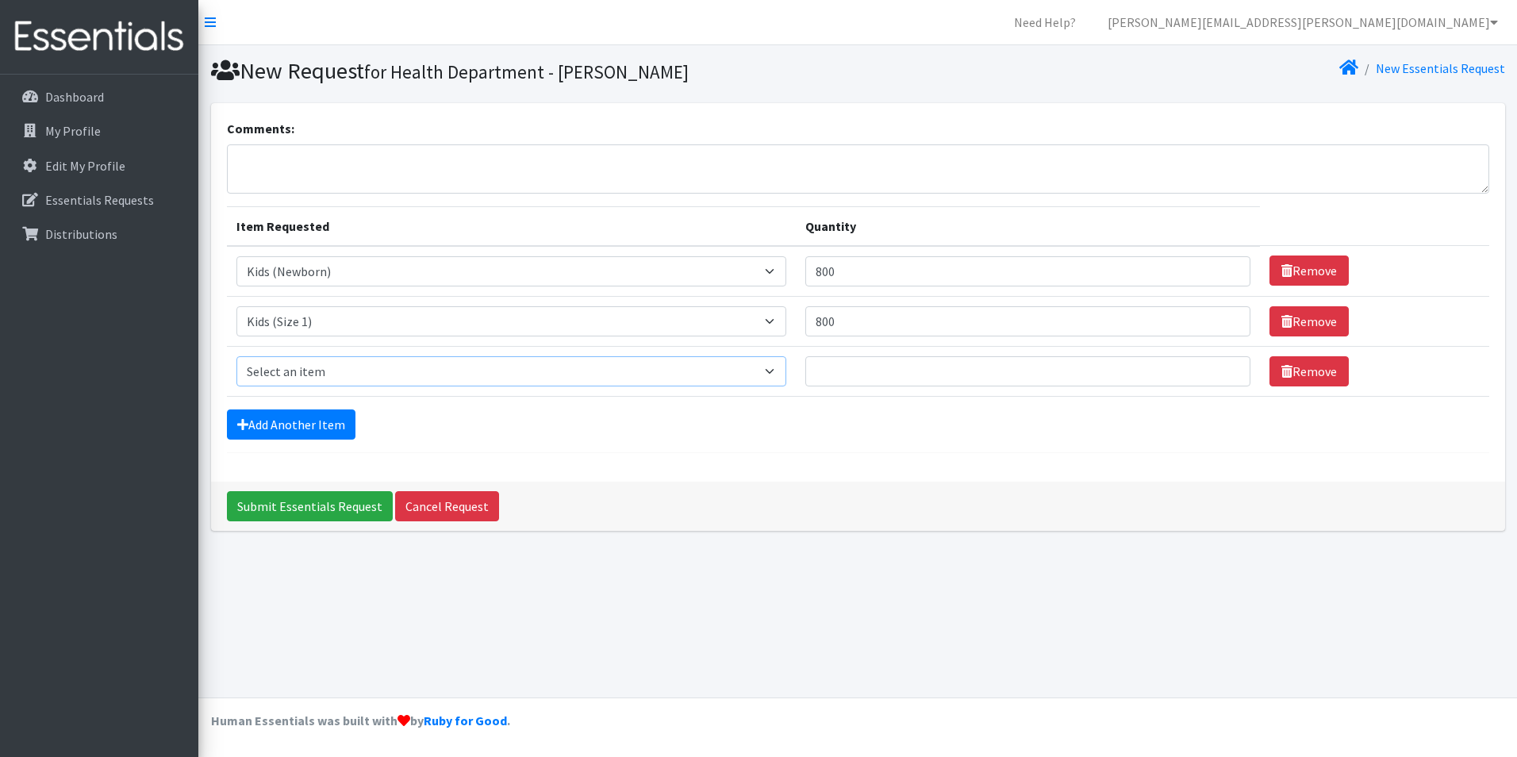
click at [352, 356] on select "Select an item Baby Food Children's Disposable Underwear L/XL Kids (Newborn) Ki…" at bounding box center [511, 371] width 550 height 30
select select "10068"
click at [236, 356] on select "Select an item Baby Food Children's Disposable Underwear L/XL Kids (Newborn) Ki…" at bounding box center [511, 371] width 550 height 30
click at [888, 372] on input "Quantity" at bounding box center [1027, 371] width 445 height 30
type input "800"
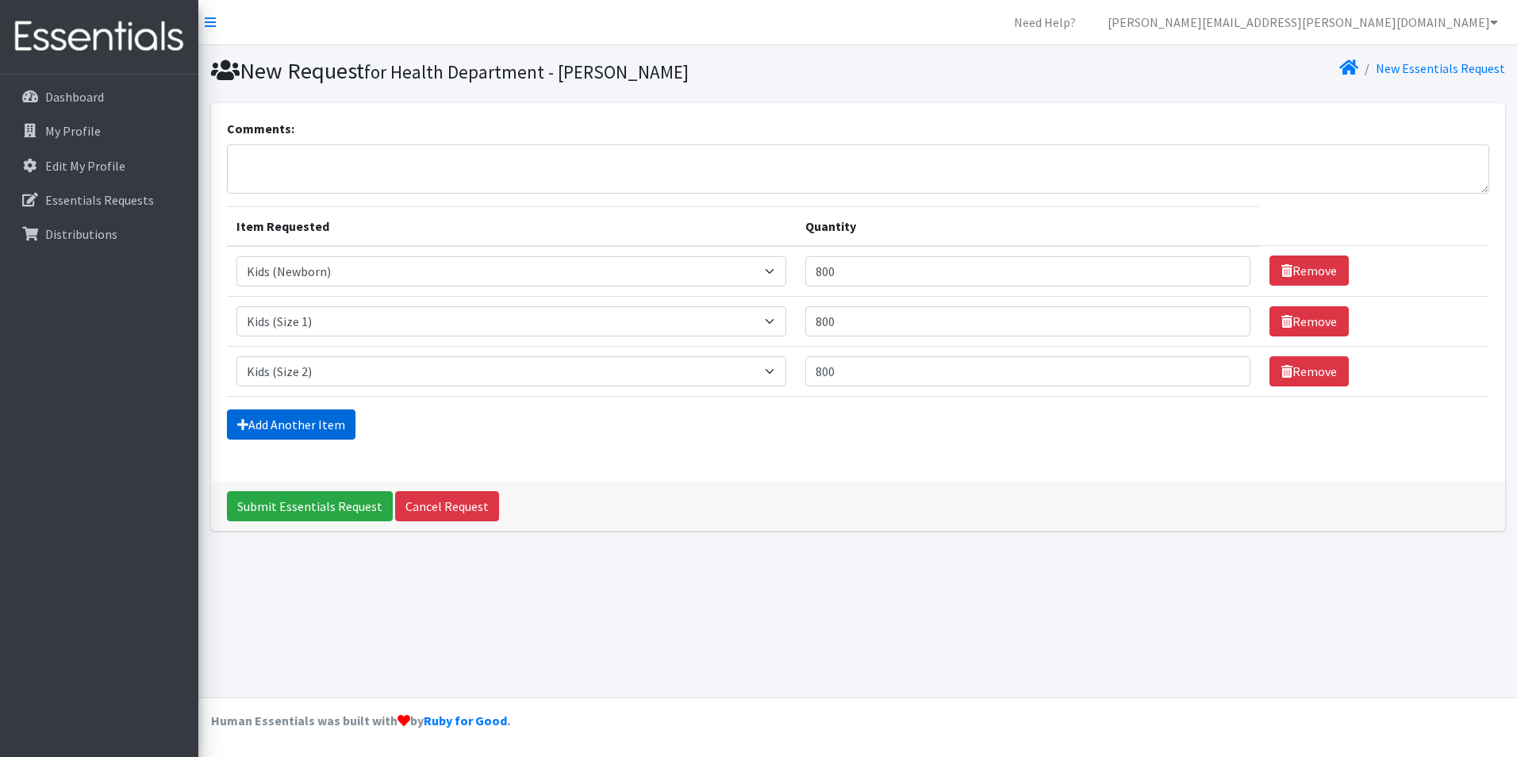
click at [262, 427] on link "Add Another Item" at bounding box center [291, 424] width 129 height 30
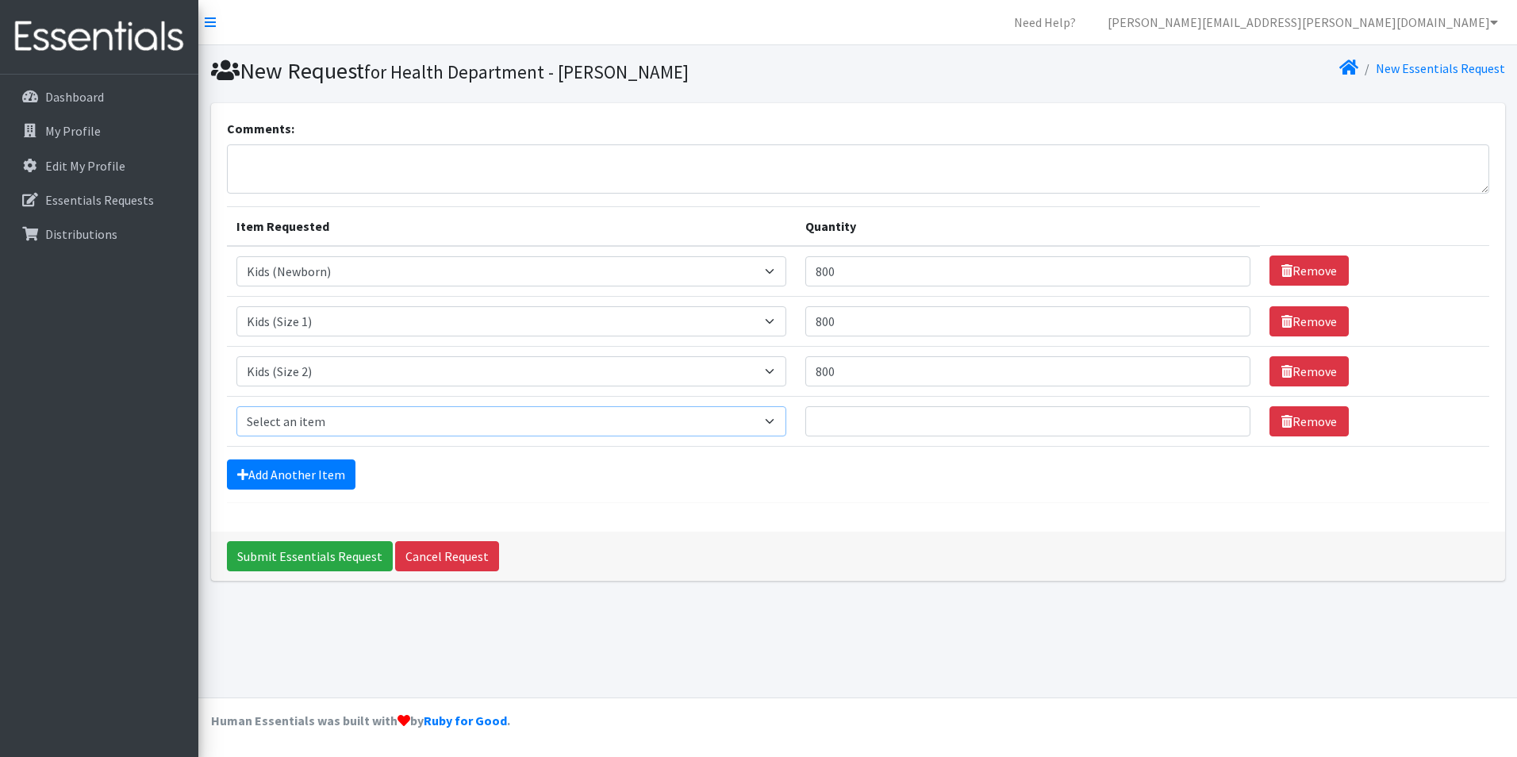
click at [298, 413] on select "Select an item Baby Food Children's Disposable Underwear L/XL Kids (Newborn) Ki…" at bounding box center [511, 421] width 550 height 30
select select "10061"
click at [236, 406] on select "Select an item Baby Food Children's Disposable Underwear L/XL Kids (Newborn) Ki…" at bounding box center [511, 421] width 550 height 30
drag, startPoint x: 823, startPoint y: 432, endPoint x: 852, endPoint y: 430, distance: 29.5
click at [824, 432] on input "Quantity" at bounding box center [1027, 421] width 445 height 30
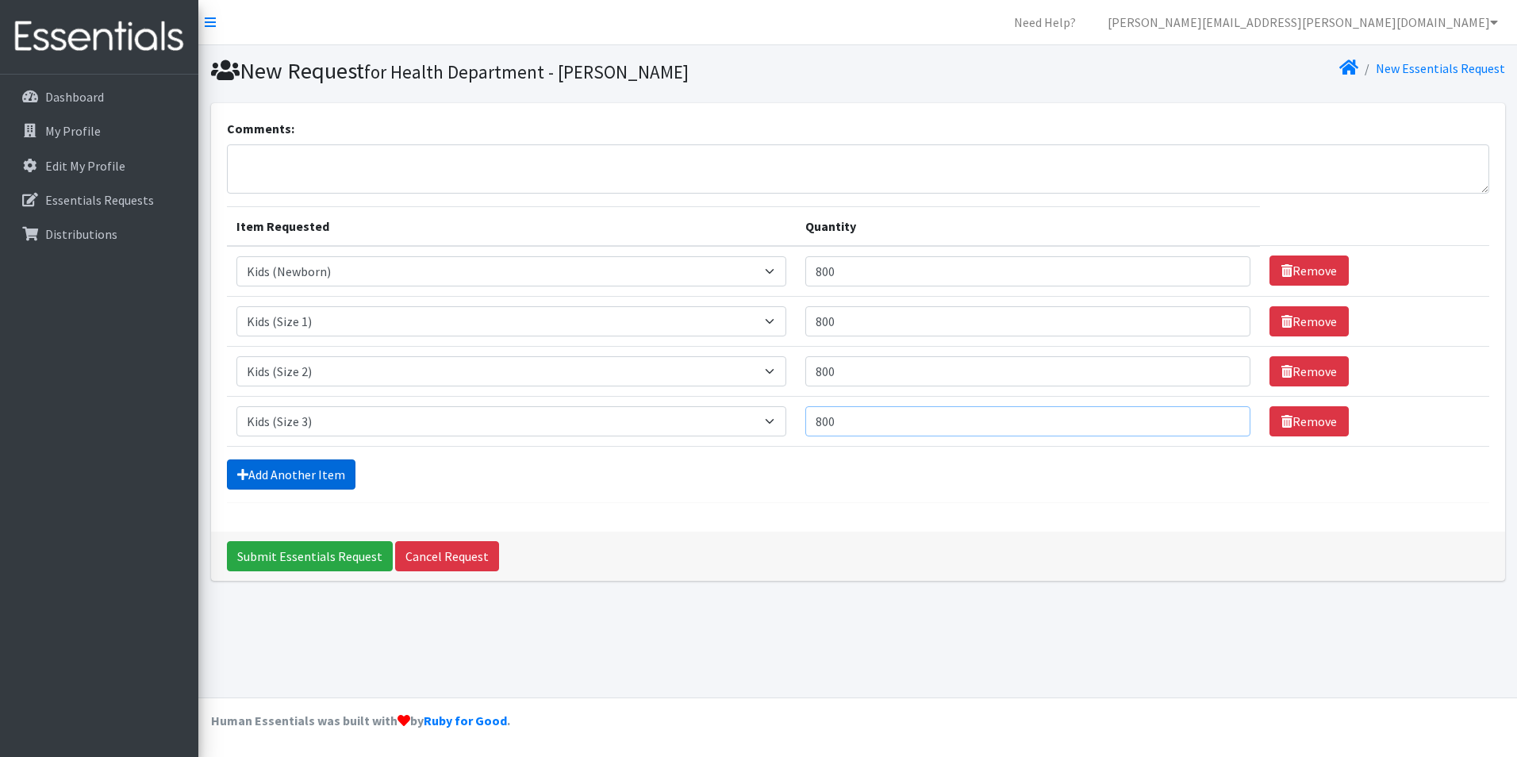
type input "800"
click at [348, 468] on link "Add Another Item" at bounding box center [291, 474] width 129 height 30
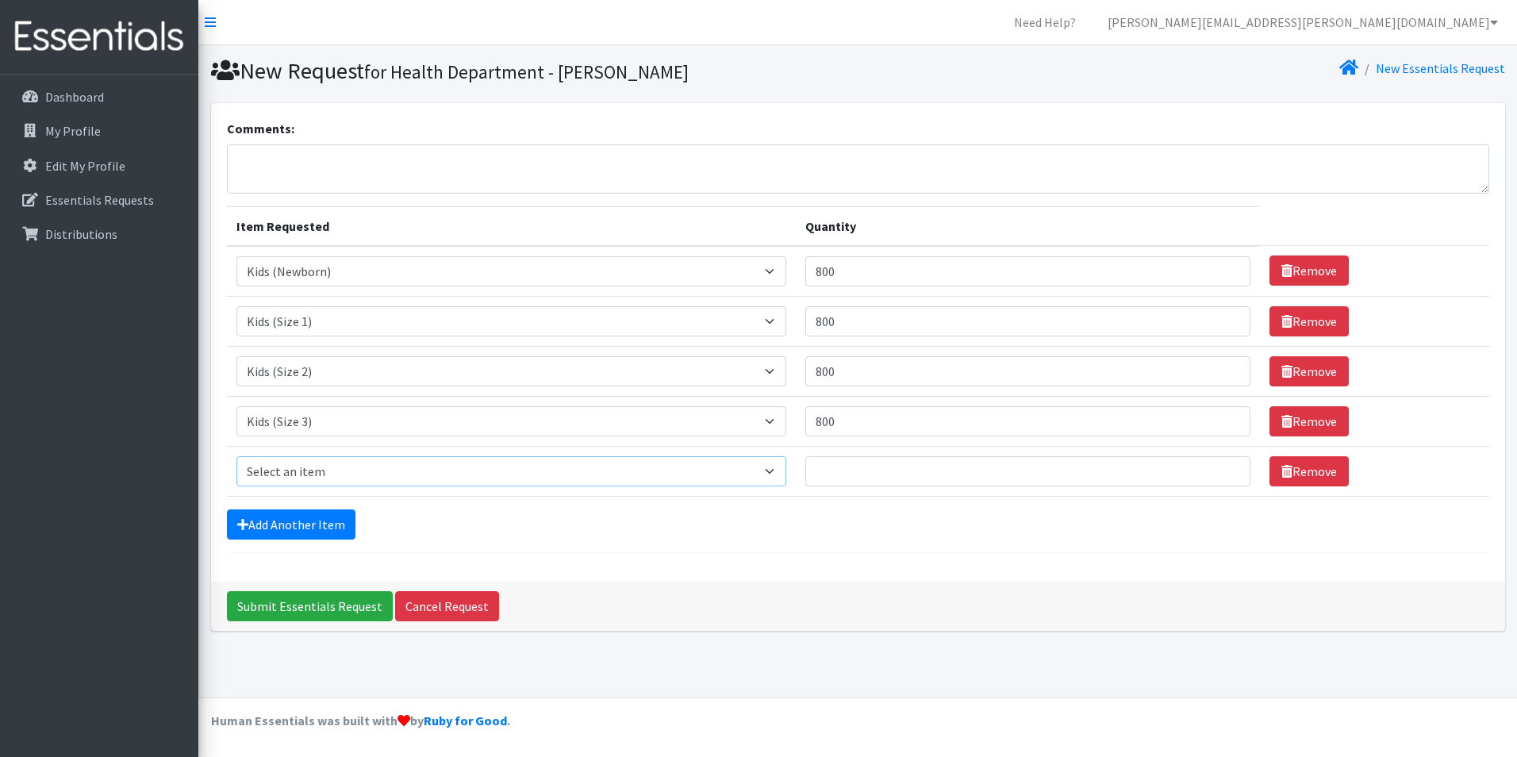
drag, startPoint x: 306, startPoint y: 458, endPoint x: 307, endPoint y: 467, distance: 9.6
click at [306, 458] on select "Select an item Baby Food Children's Disposable Underwear L/XL Kids (Newborn) Ki…" at bounding box center [511, 471] width 550 height 30
select select "10078"
click at [236, 456] on select "Select an item Baby Food Children's Disposable Underwear L/XL Kids (Newborn) Ki…" at bounding box center [511, 471] width 550 height 30
click at [867, 478] on input "Quantity" at bounding box center [1027, 471] width 445 height 30
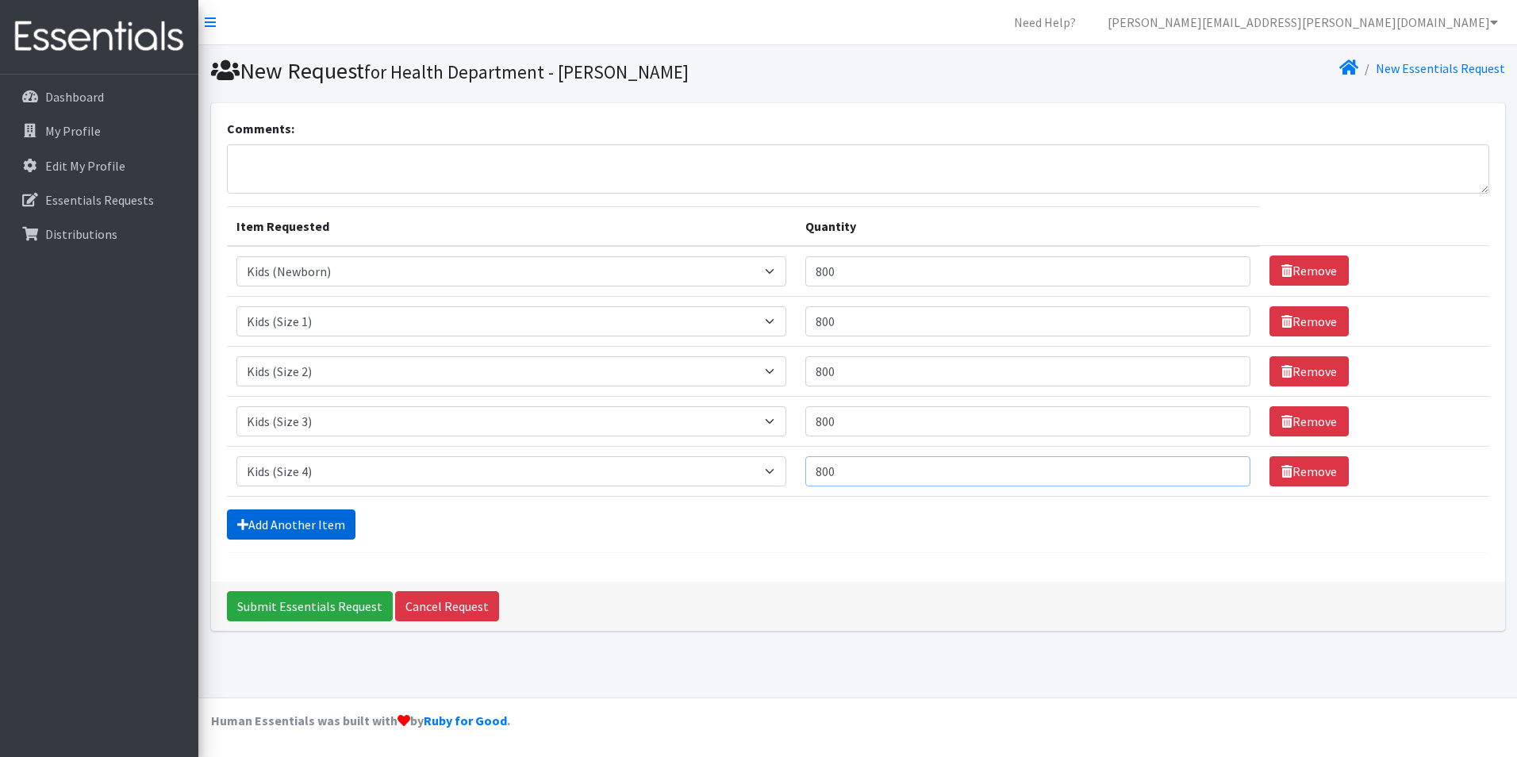
type input "800"
click at [234, 533] on link "Add Another Item" at bounding box center [291, 524] width 129 height 30
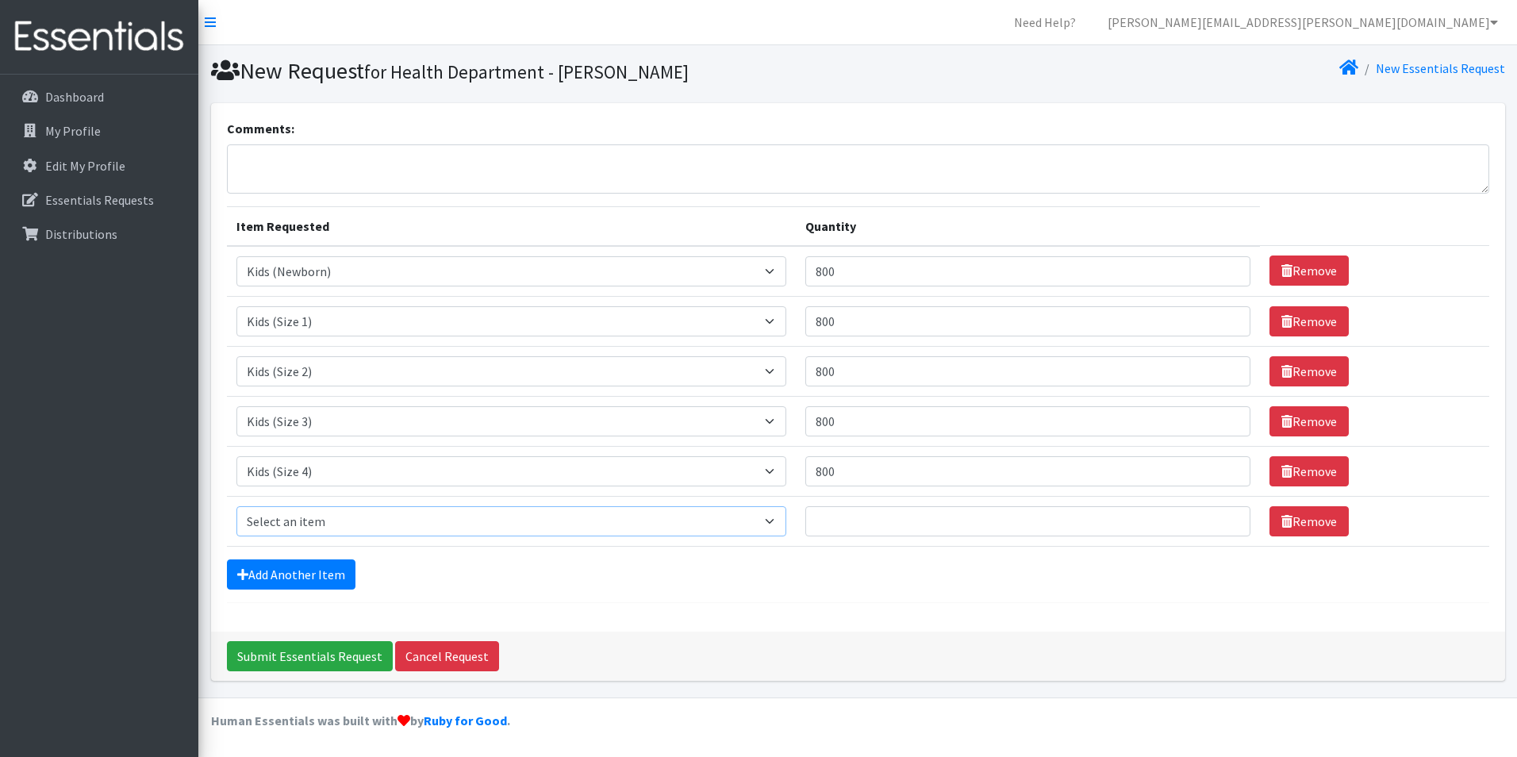
click at [264, 526] on select "Select an item Baby Food Children's Disposable Underwear L/XL Kids (Newborn) Ki…" at bounding box center [511, 521] width 550 height 30
click at [236, 506] on select "Select an item Baby Food Children's Disposable Underwear L/XL Kids (Newborn) Ki…" at bounding box center [511, 521] width 550 height 30
drag, startPoint x: 297, startPoint y: 519, endPoint x: 296, endPoint y: 506, distance: 13.5
click at [297, 519] on select "Select an item Baby Food Children's Disposable Underwear L/XL Kids (Newborn) Ki…" at bounding box center [511, 521] width 550 height 30
select select "10042"
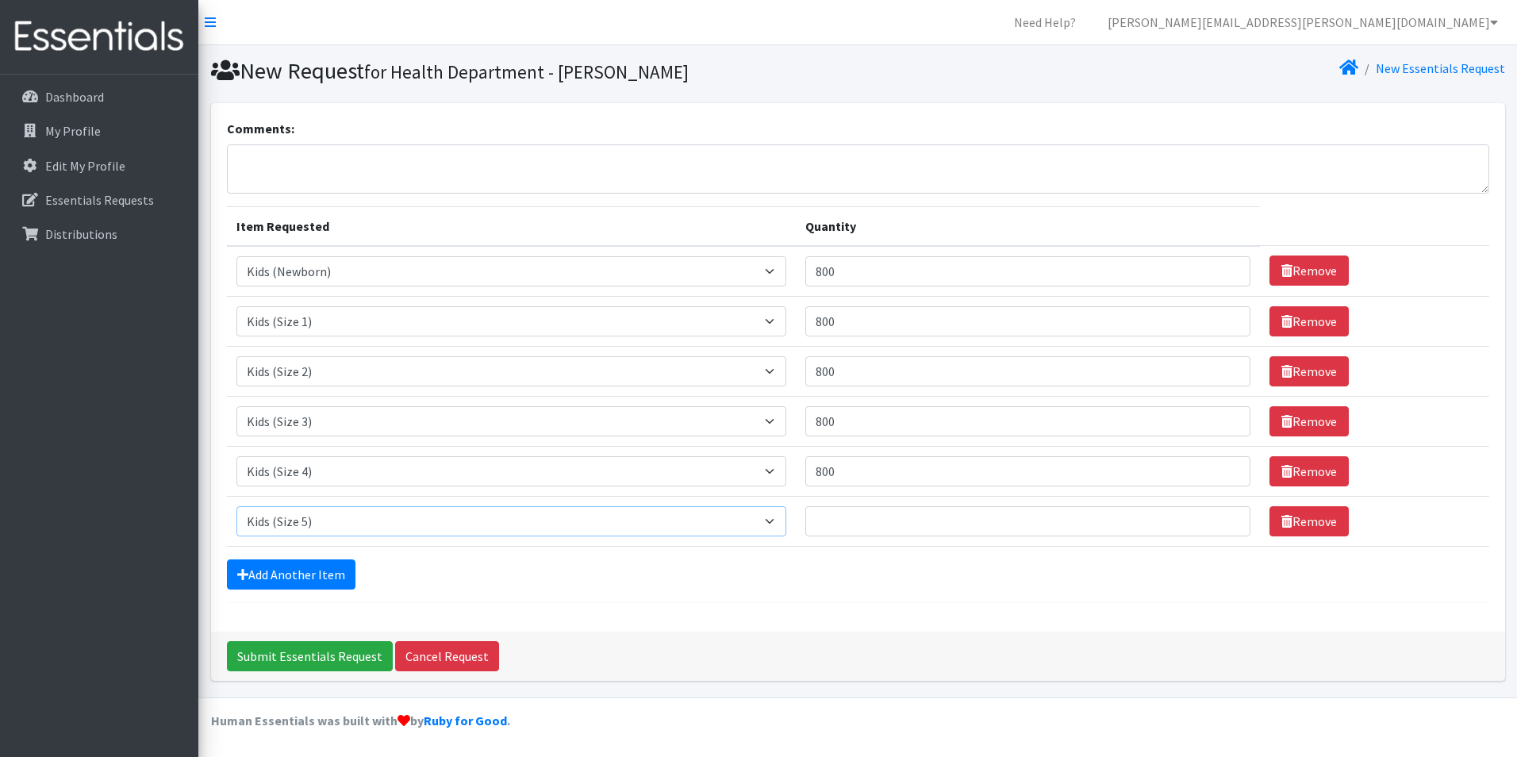
click at [236, 506] on select "Select an item Baby Food Children's Disposable Underwear L/XL Kids (Newborn) Ki…" at bounding box center [511, 521] width 550 height 30
click at [888, 517] on input "Quantity" at bounding box center [1027, 521] width 445 height 30
type input "800"
click at [270, 577] on link "Add Another Item" at bounding box center [291, 574] width 129 height 30
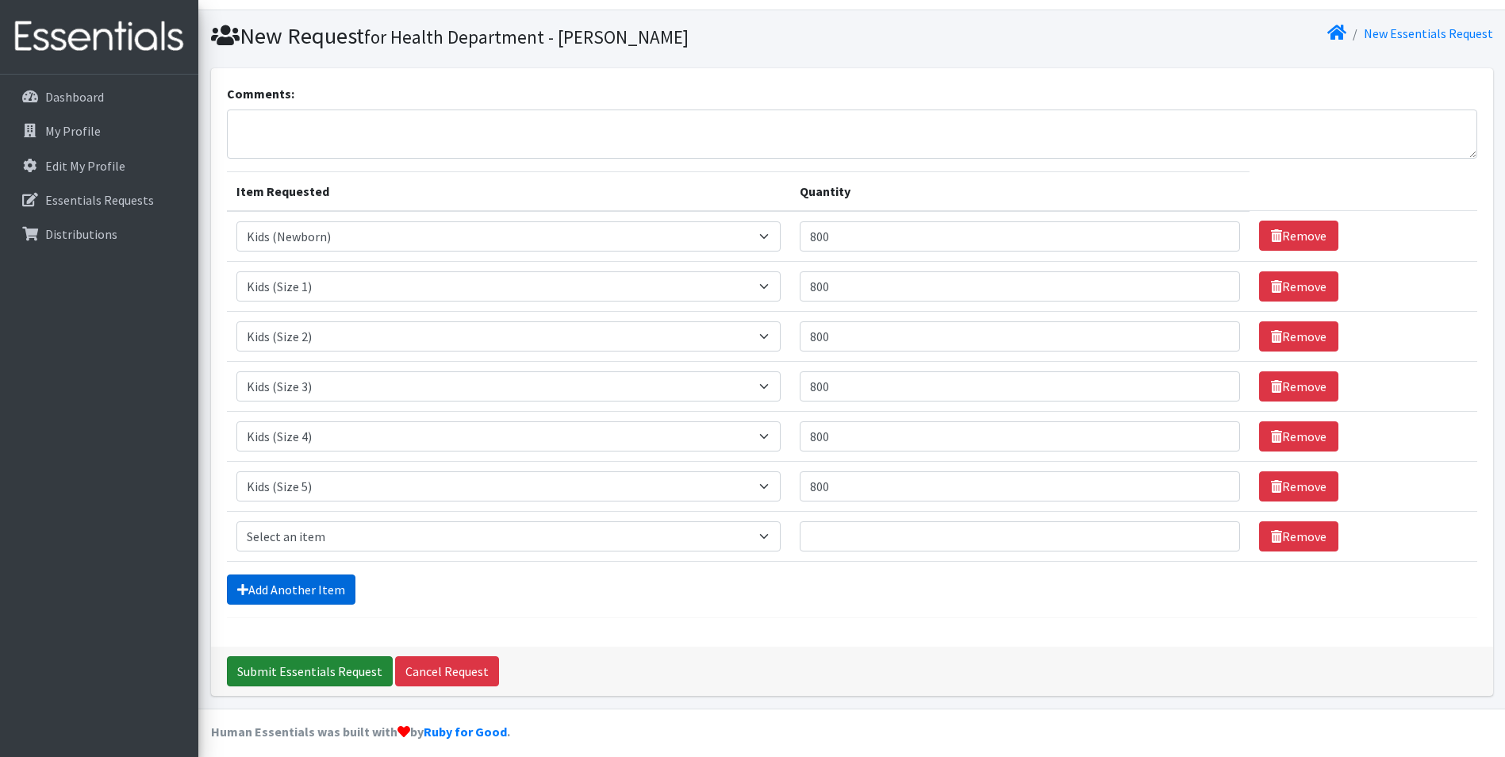
scroll to position [46, 0]
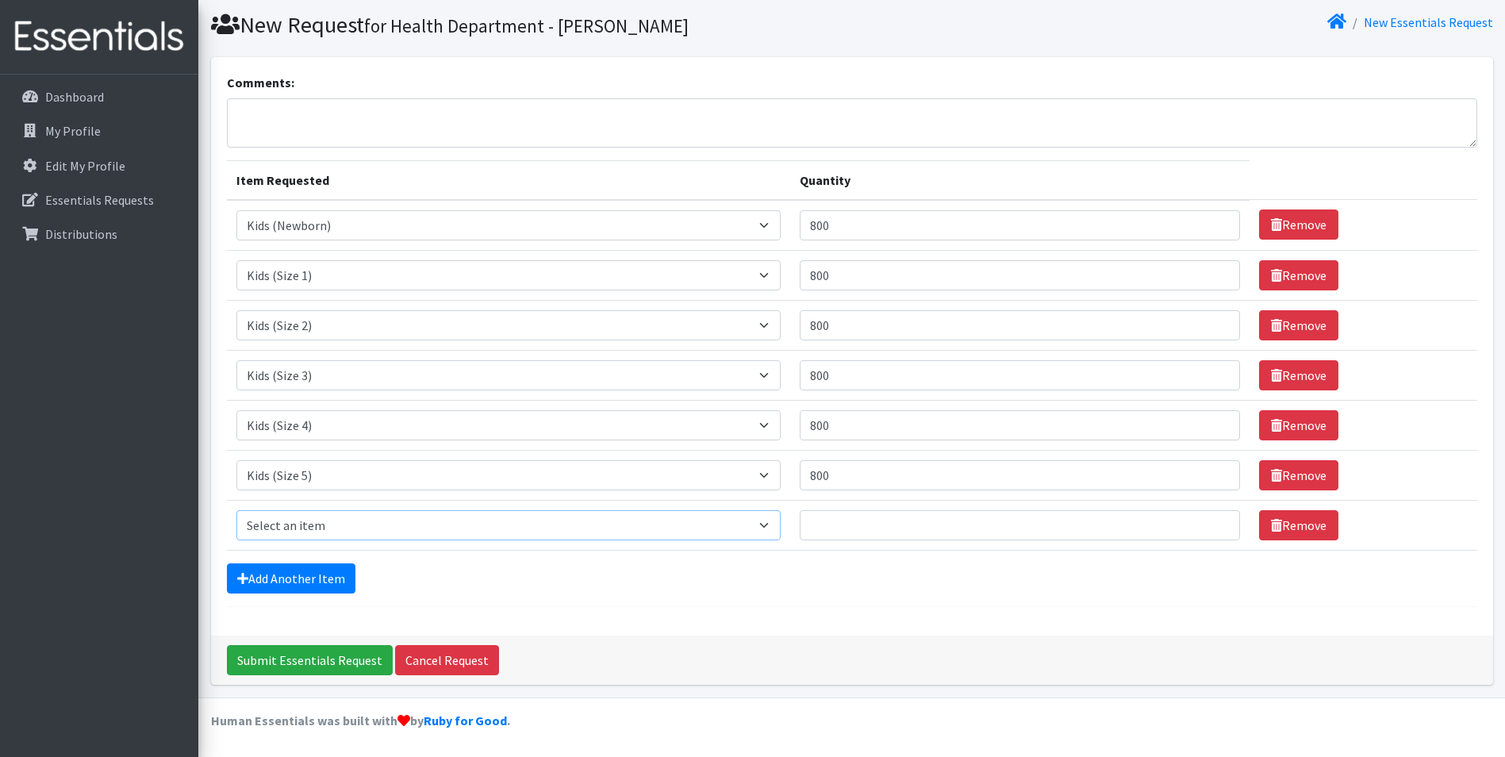
click at [346, 517] on select "Select an item Baby Food Children's Disposable Underwear L/XL Kids (Newborn) Ki…" at bounding box center [508, 525] width 545 height 30
select select "10062"
click at [236, 510] on select "Select an item Baby Food Children's Disposable Underwear L/XL Kids (Newborn) Ki…" at bounding box center [508, 525] width 545 height 30
click at [851, 522] on input "Quantity" at bounding box center [1020, 525] width 440 height 30
type input "800"
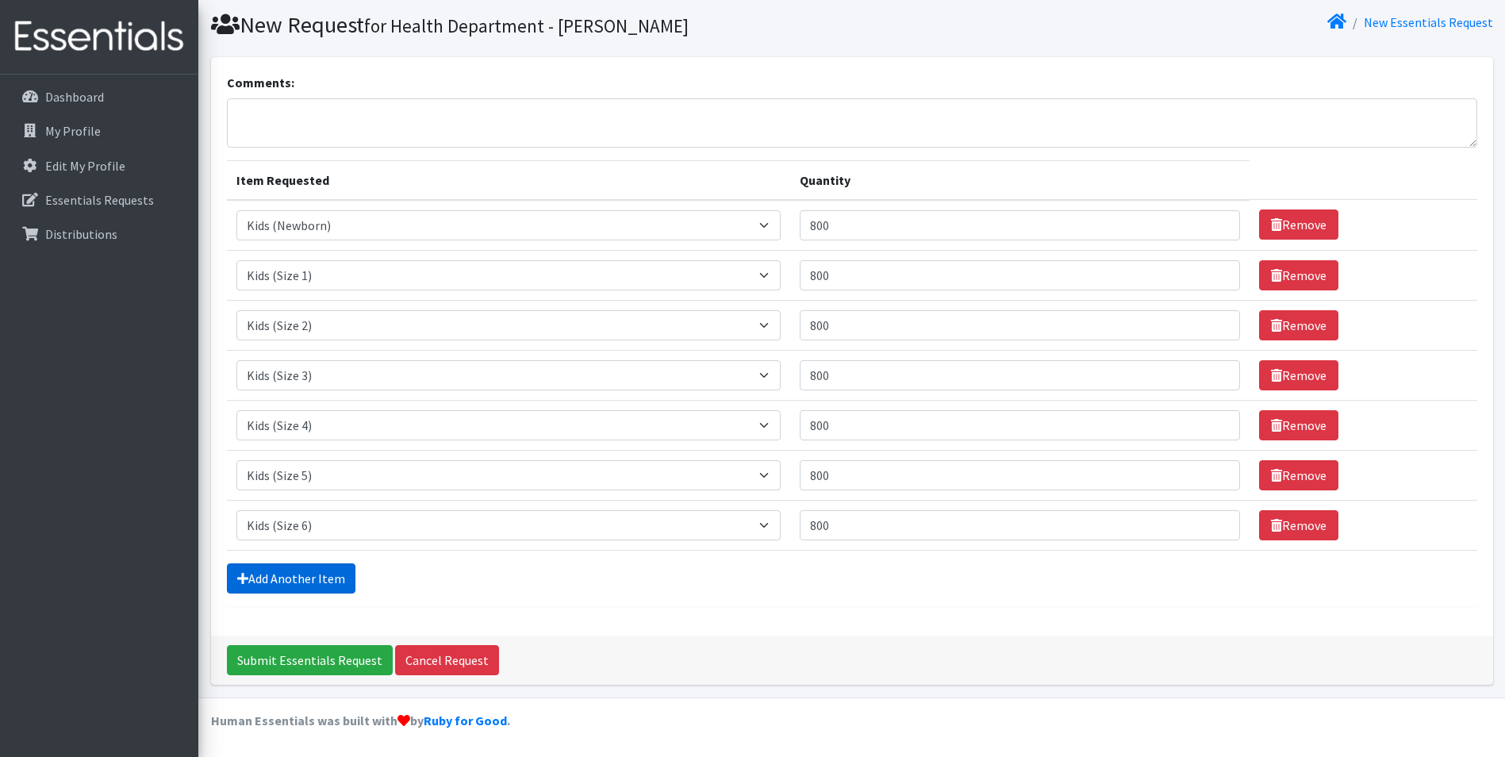
click at [335, 579] on link "Add Another Item" at bounding box center [291, 578] width 129 height 30
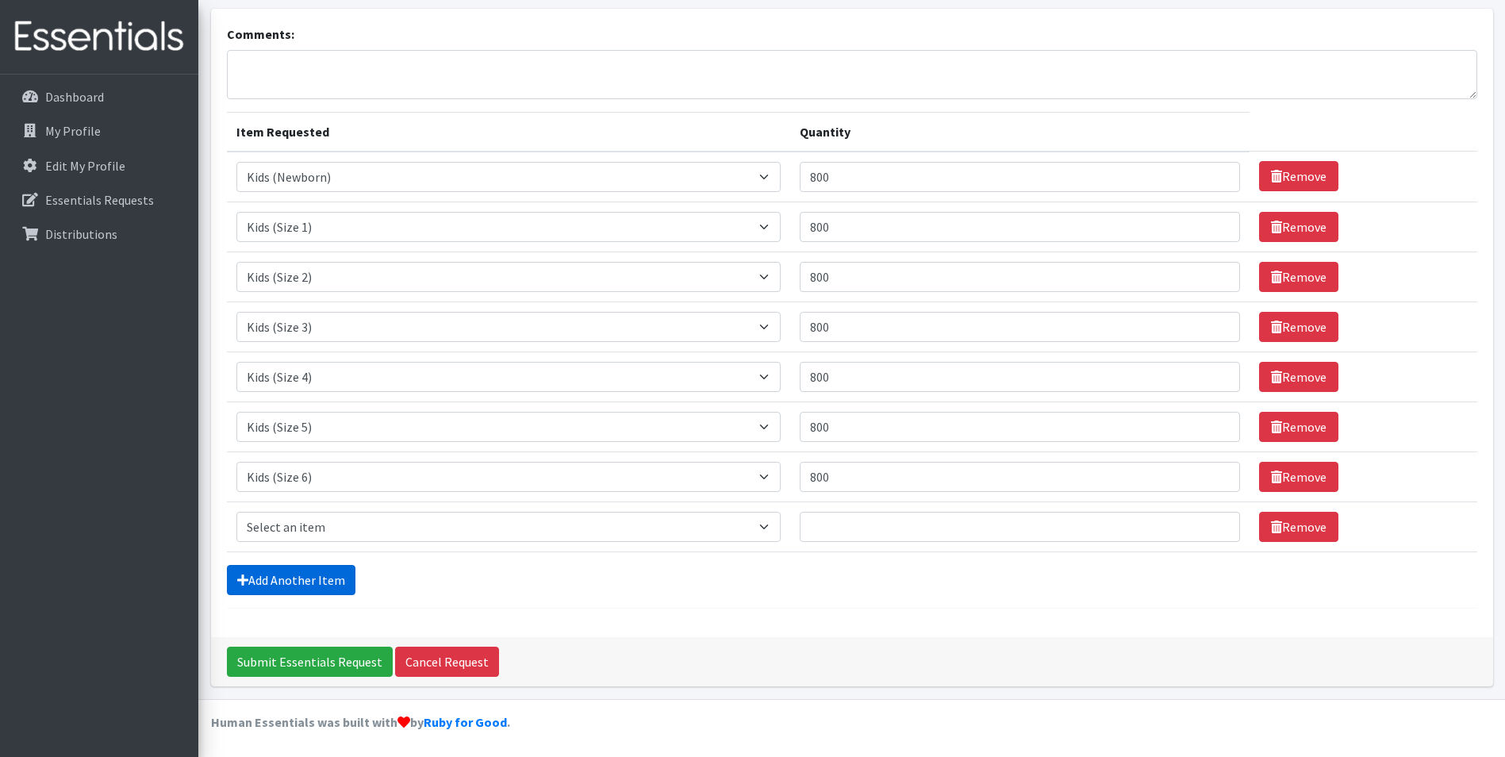
scroll to position [96, 0]
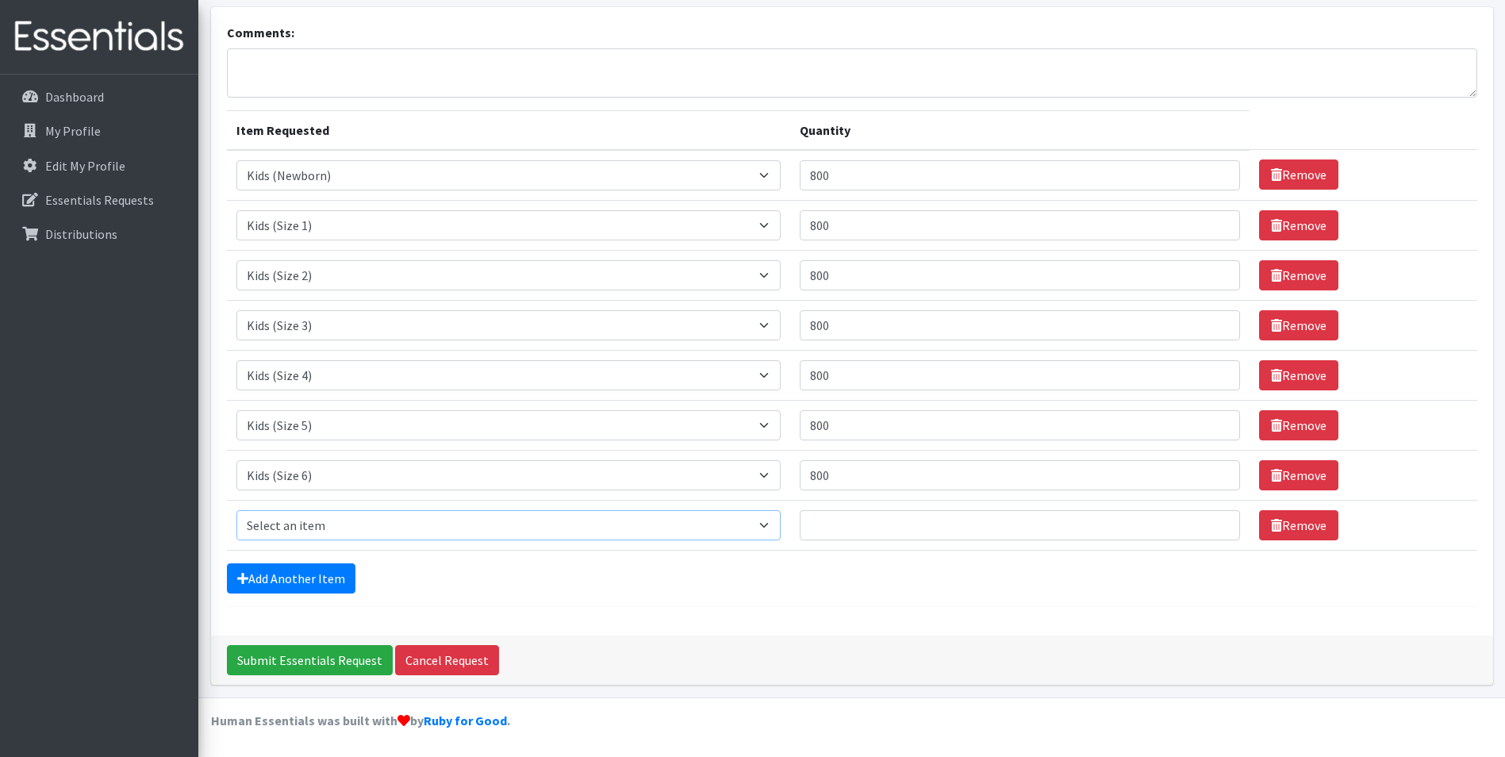
click at [320, 519] on select "Select an item Baby Food Children's Disposable Underwear L/XL Kids (Newborn) Ki…" at bounding box center [508, 525] width 545 height 30
select select "13780"
click at [236, 510] on select "Select an item Baby Food Children's Disposable Underwear L/XL Kids (Newborn) Ki…" at bounding box center [508, 525] width 545 height 30
click at [873, 519] on input "Quantity" at bounding box center [1020, 525] width 440 height 30
type input "800"
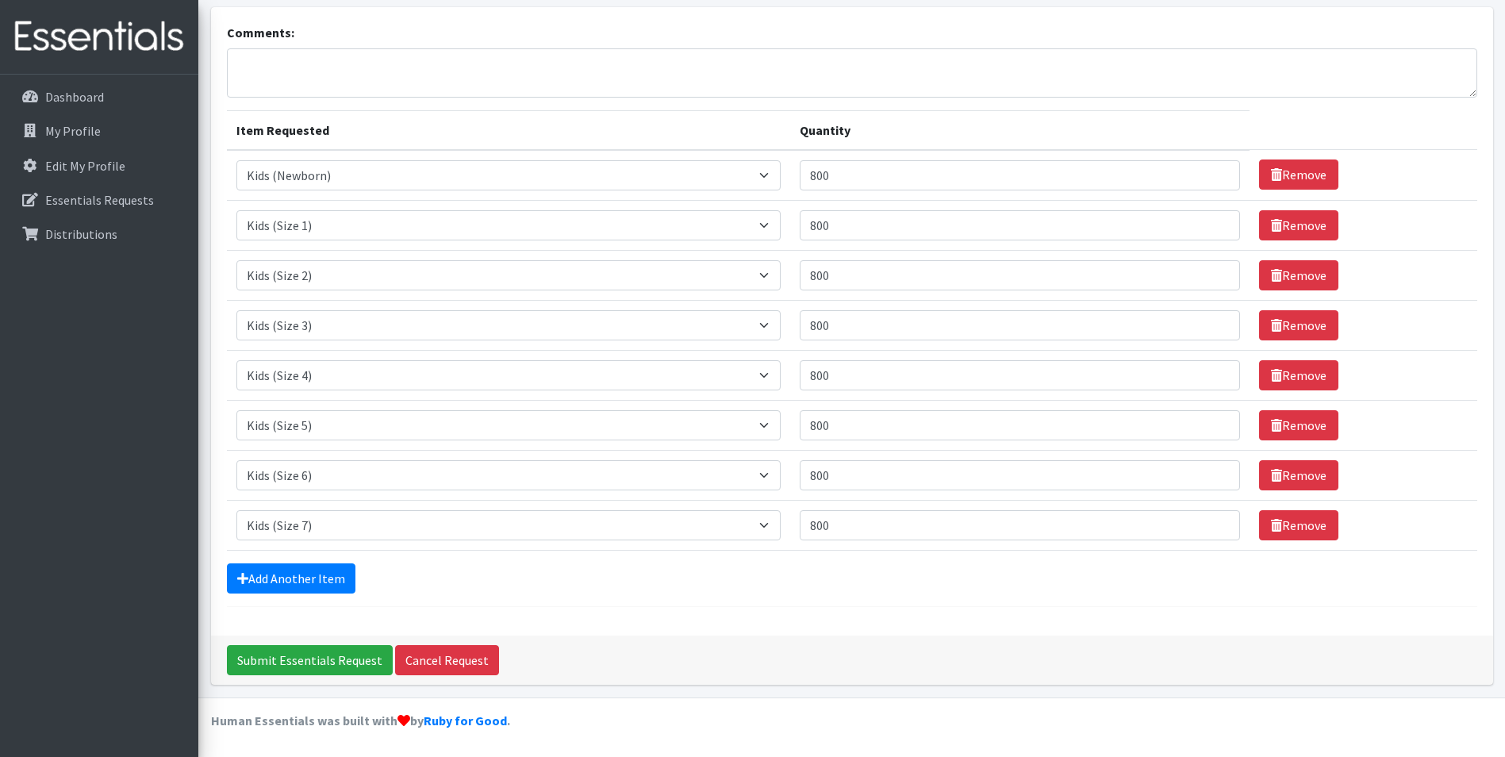
click at [309, 594] on form "Comments: Item Requested Quantity Item Requested Select an item Baby Food Child…" at bounding box center [852, 315] width 1251 height 584
click at [304, 581] on link "Add Another Item" at bounding box center [291, 578] width 129 height 30
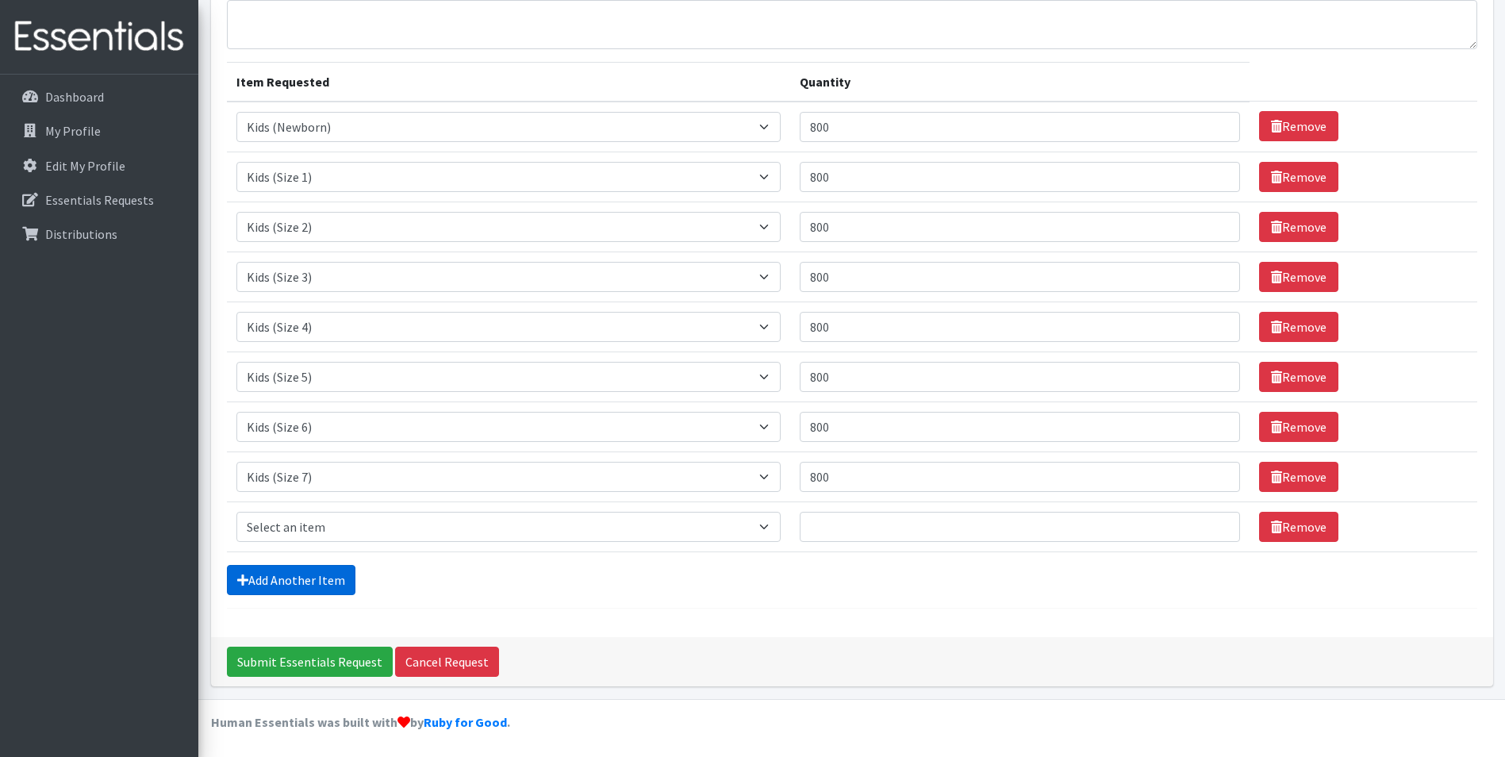
scroll to position [146, 0]
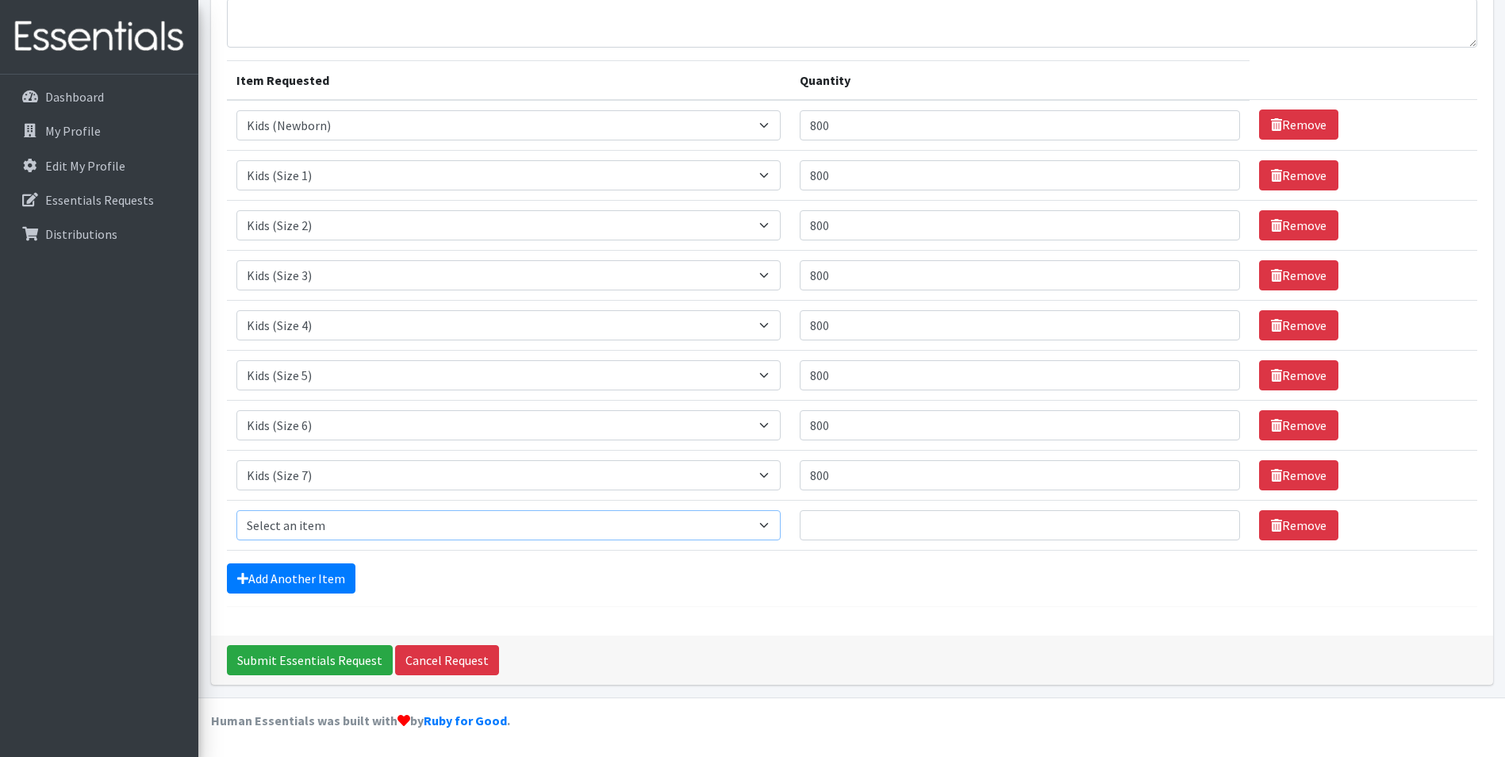
click at [329, 524] on select "Select an item Baby Food Children's Disposable Underwear L/XL Kids (Newborn) Ki…" at bounding box center [508, 525] width 545 height 30
select select "10041"
click at [236, 510] on select "Select an item Baby Food Children's Disposable Underwear L/XL Kids (Newborn) Ki…" at bounding box center [508, 525] width 545 height 30
click at [904, 544] on td "Quantity" at bounding box center [1019, 525] width 459 height 50
click at [904, 532] on input "Quantity" at bounding box center [1020, 525] width 440 height 30
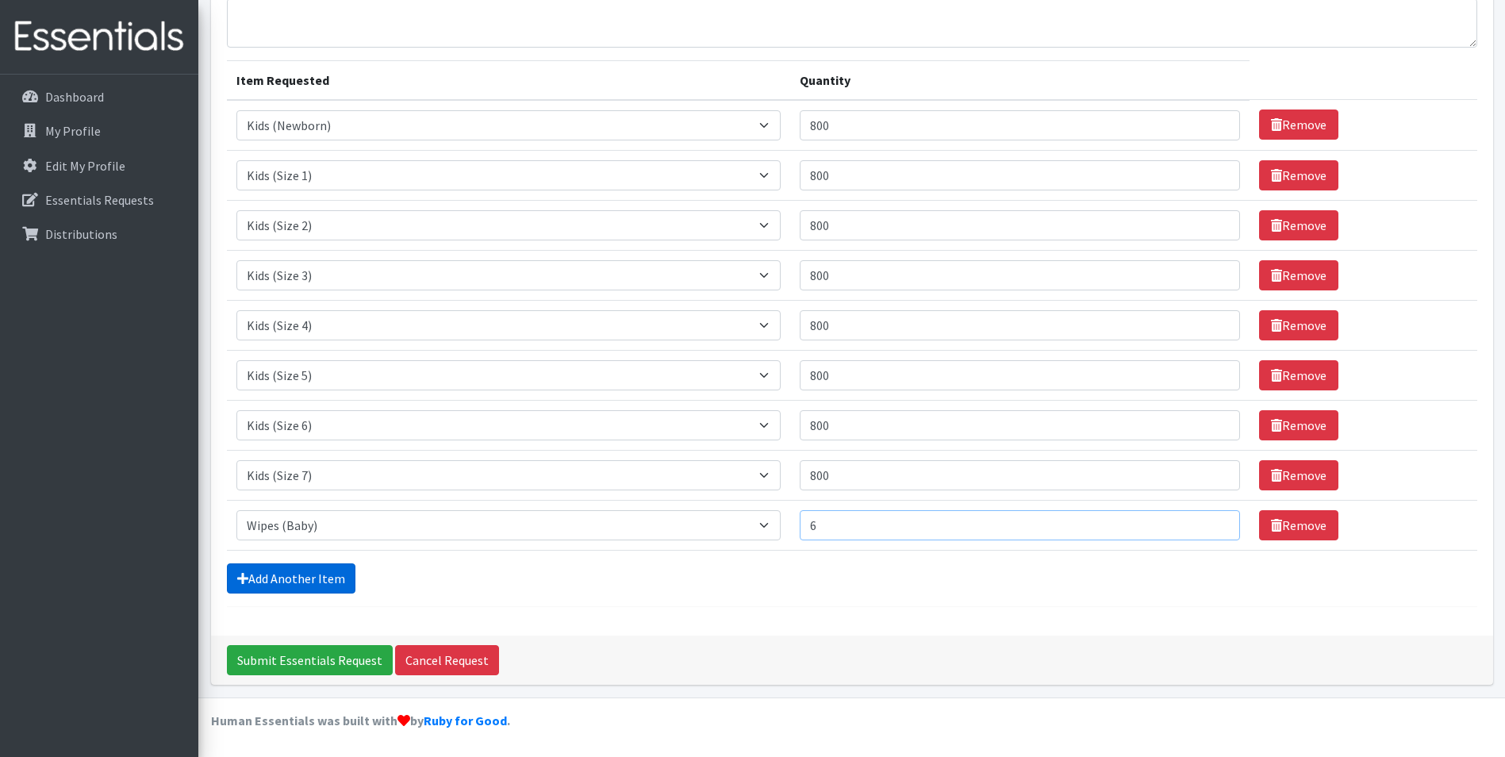
type input "6"
click at [290, 582] on link "Add Another Item" at bounding box center [291, 578] width 129 height 30
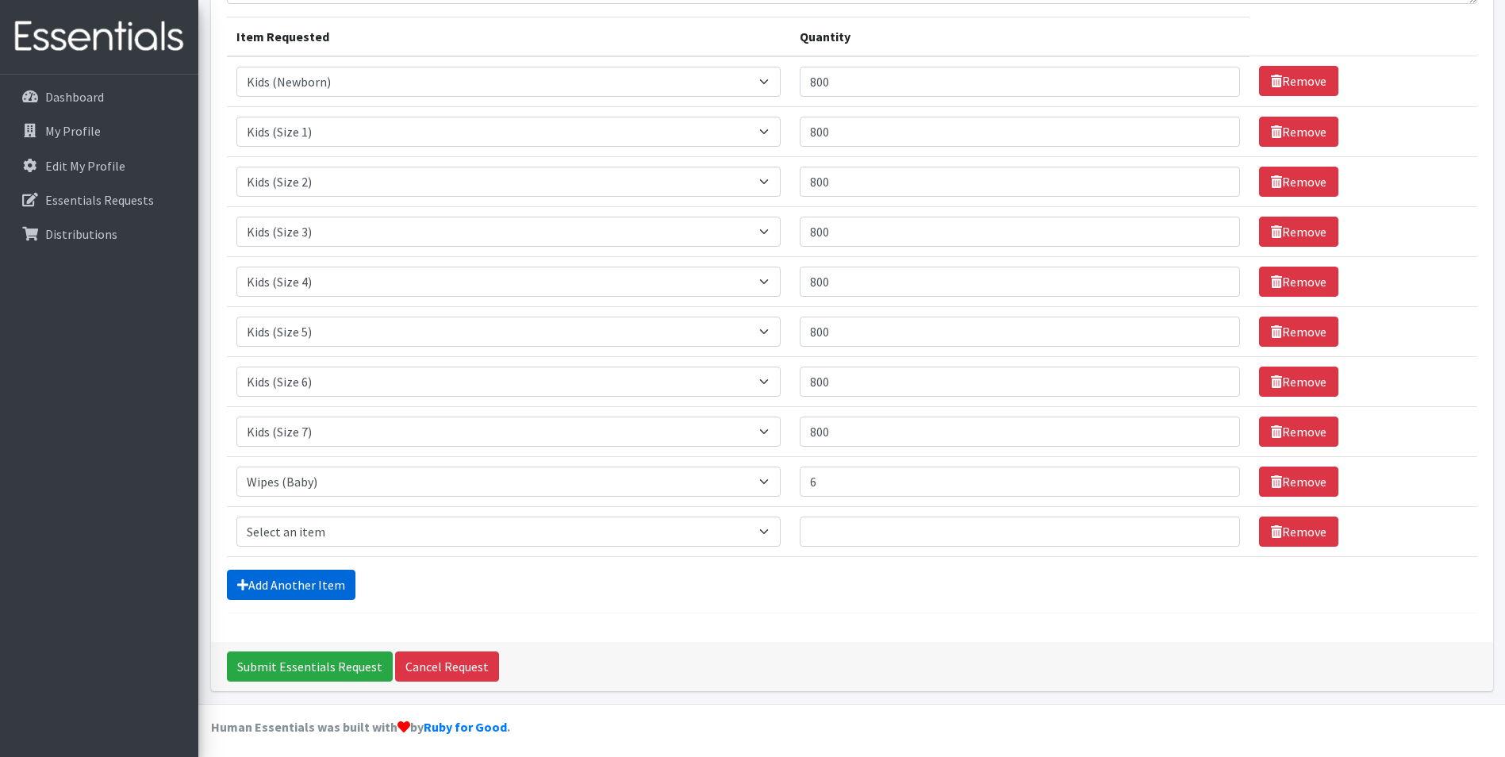
scroll to position [196, 0]
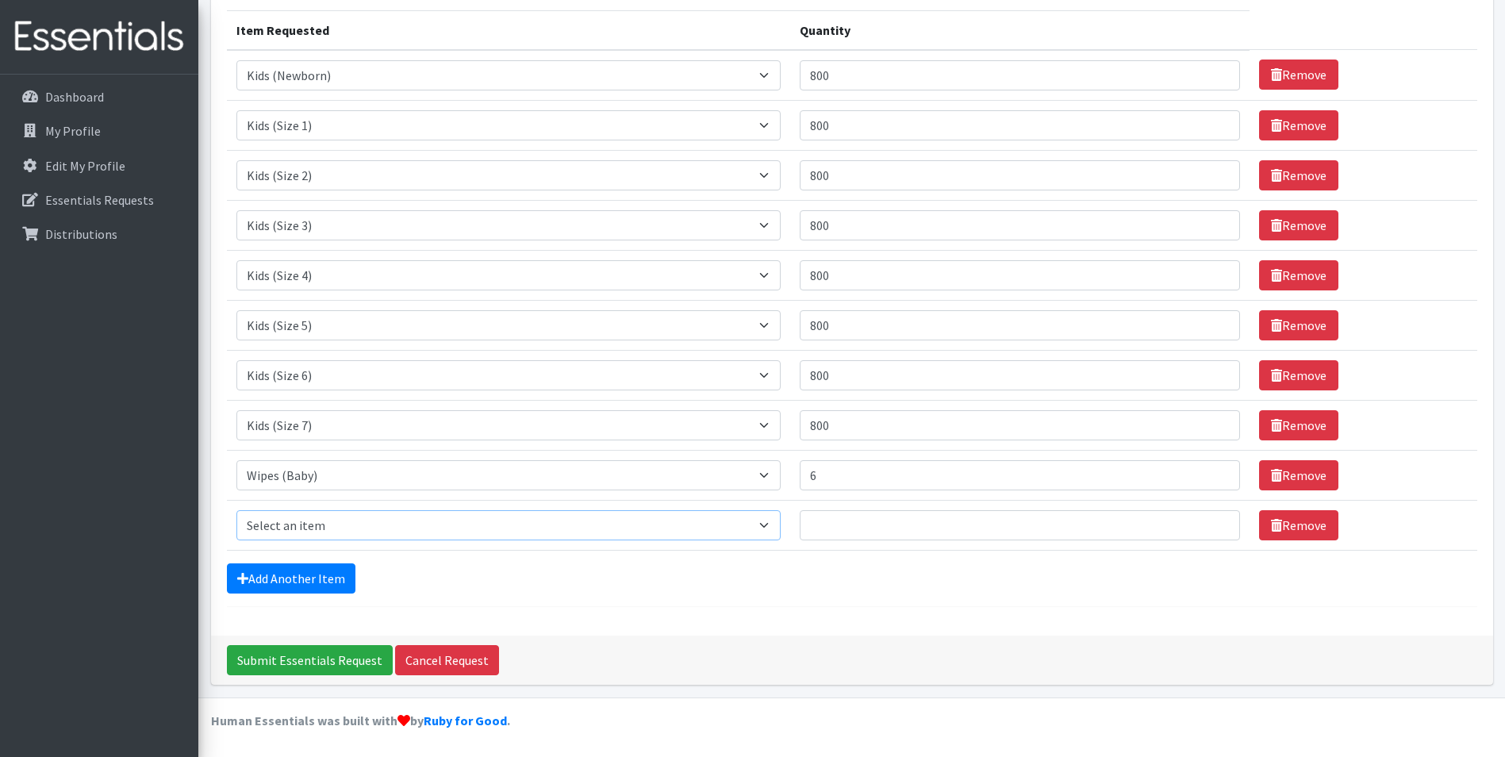
click at [348, 527] on select "Select an item Baby Food Children's Disposable Underwear L/XL Kids (Newborn) Ki…" at bounding box center [508, 525] width 545 height 30
select select "12328"
click at [236, 510] on select "Select an item Baby Food Children's Disposable Underwear L/XL Kids (Newborn) Ki…" at bounding box center [508, 525] width 545 height 30
click at [875, 541] on td "Quantity" at bounding box center [1019, 525] width 459 height 50
click at [859, 519] on input "Quantity" at bounding box center [1020, 525] width 440 height 30
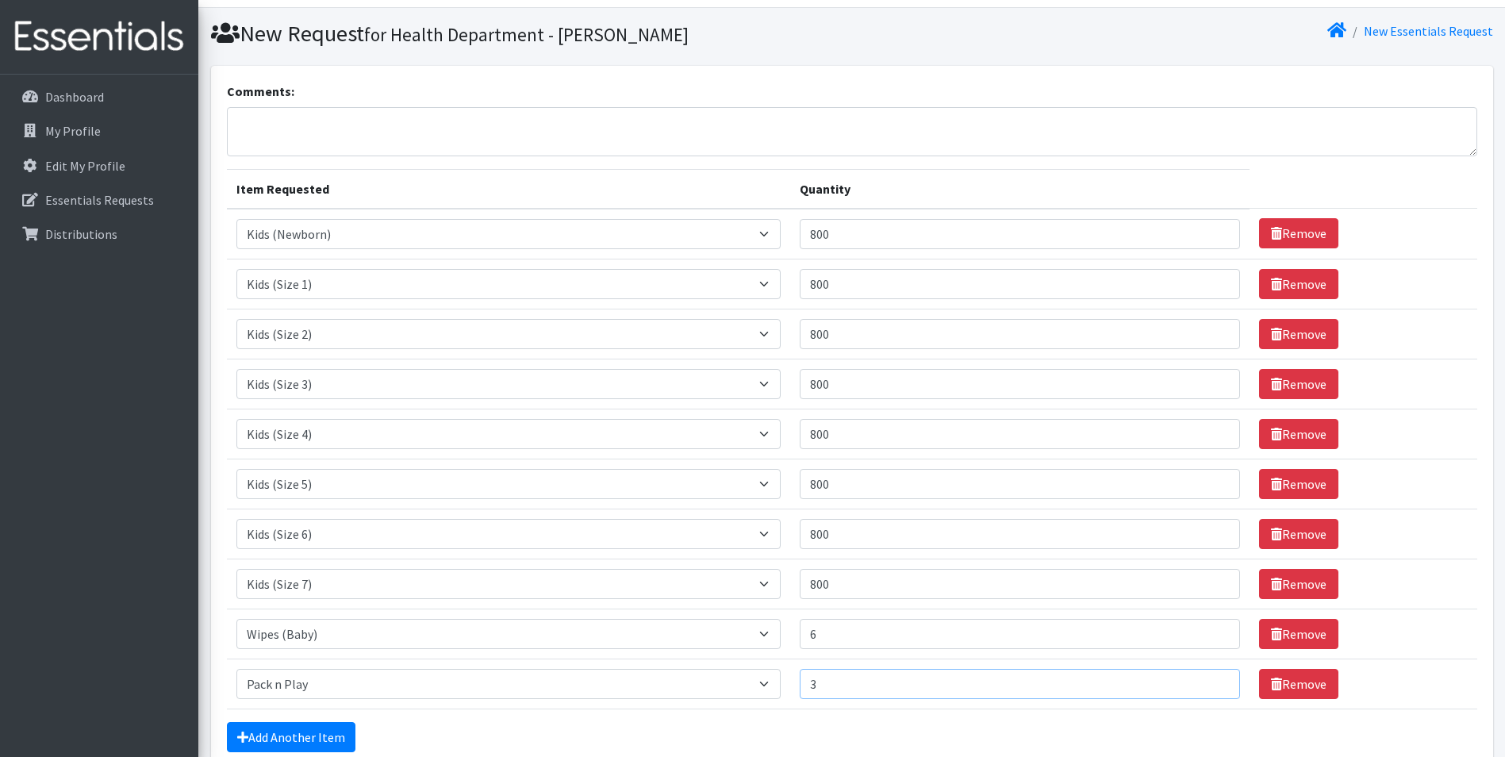
scroll to position [0, 0]
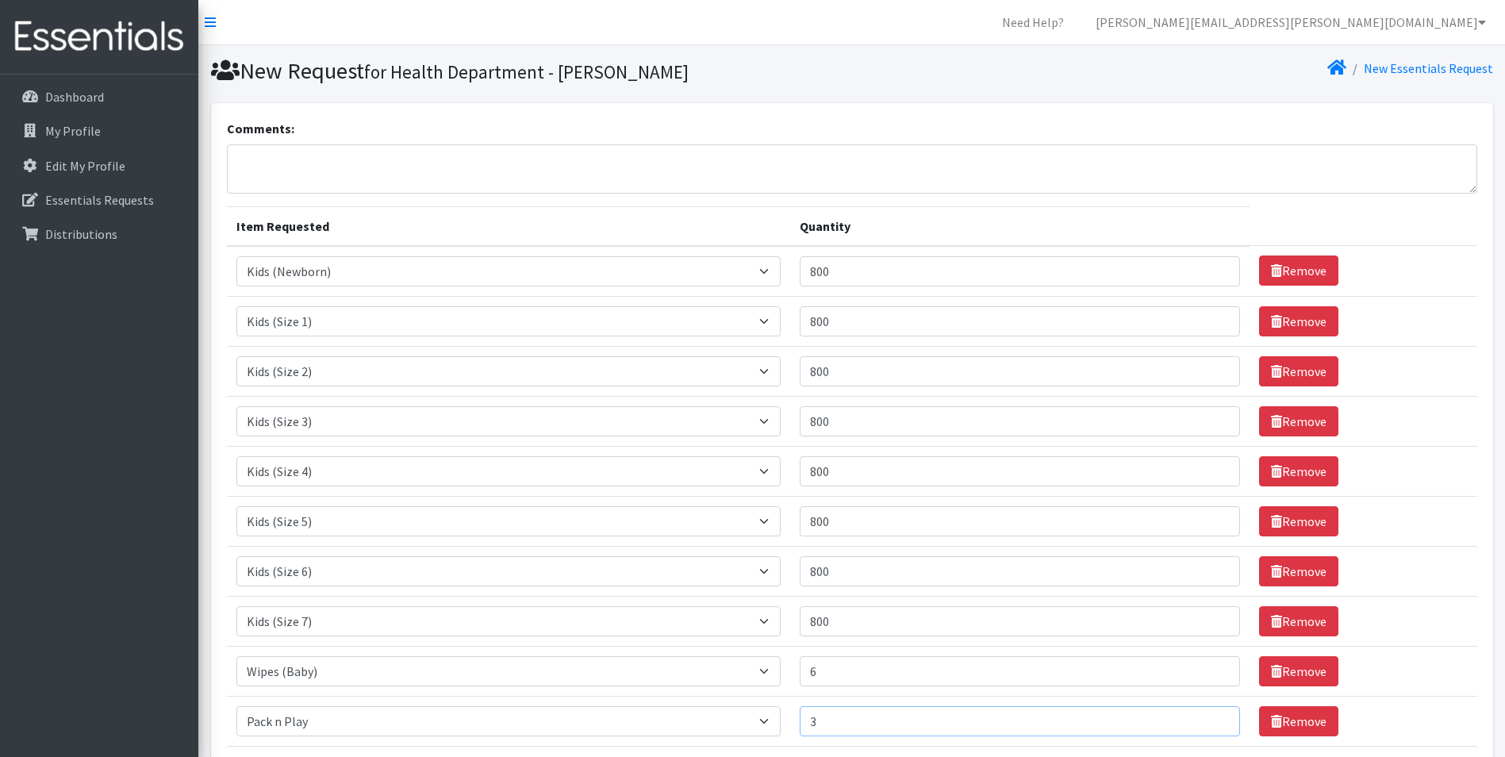
type input "3"
click at [286, 183] on textarea "Comments:" at bounding box center [852, 168] width 1251 height 49
type textarea "Baby developmental"
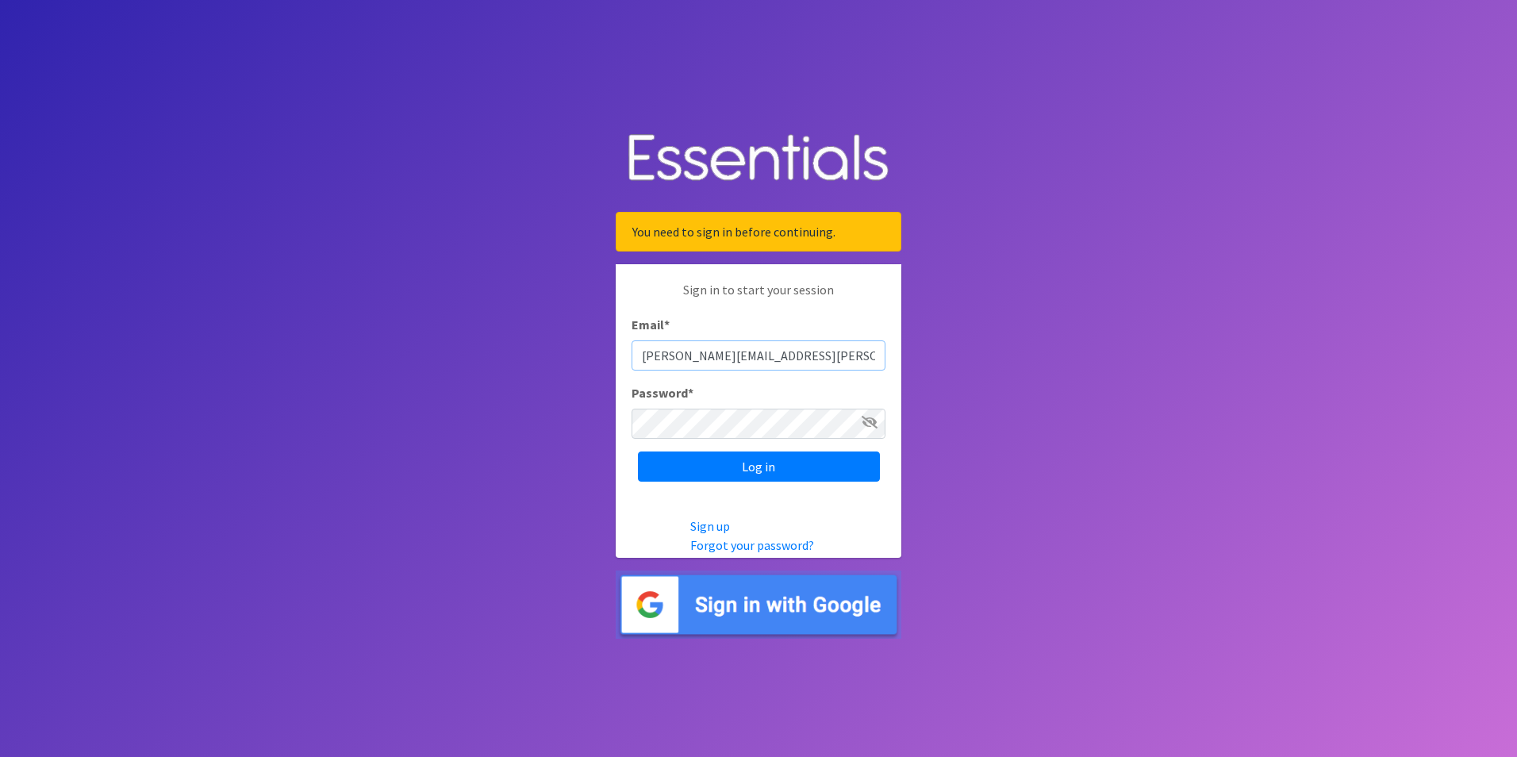
click at [652, 351] on input "ESmeralda.Rayo@flhealth.gov" at bounding box center [759, 355] width 254 height 30
type input "Esmeralda.Rayo@flhealth.gov"
click at [694, 396] on div "Password *" at bounding box center [759, 411] width 254 height 56
click at [757, 463] on input "Log in" at bounding box center [759, 467] width 242 height 30
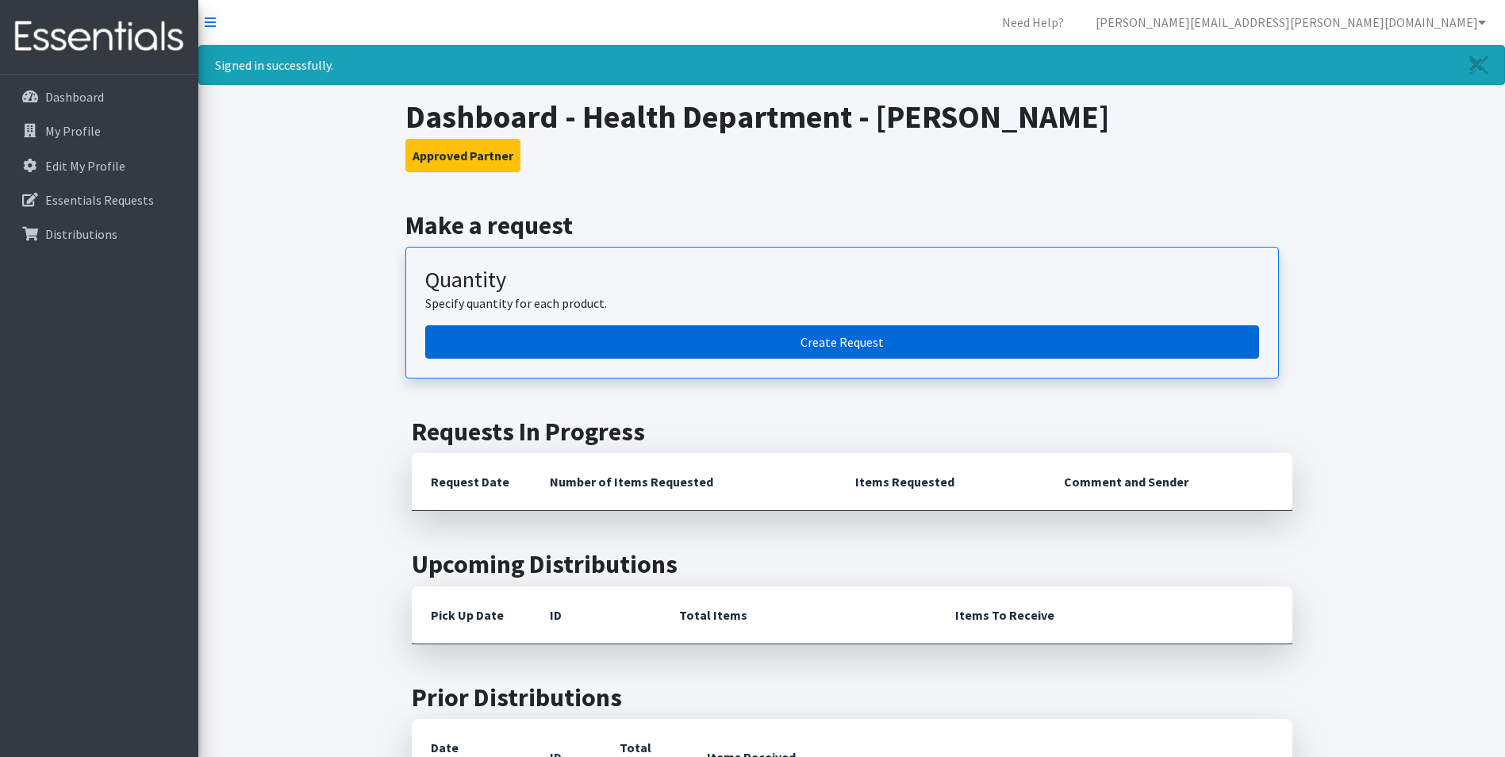
click at [855, 330] on link "Create Request" at bounding box center [842, 341] width 834 height 33
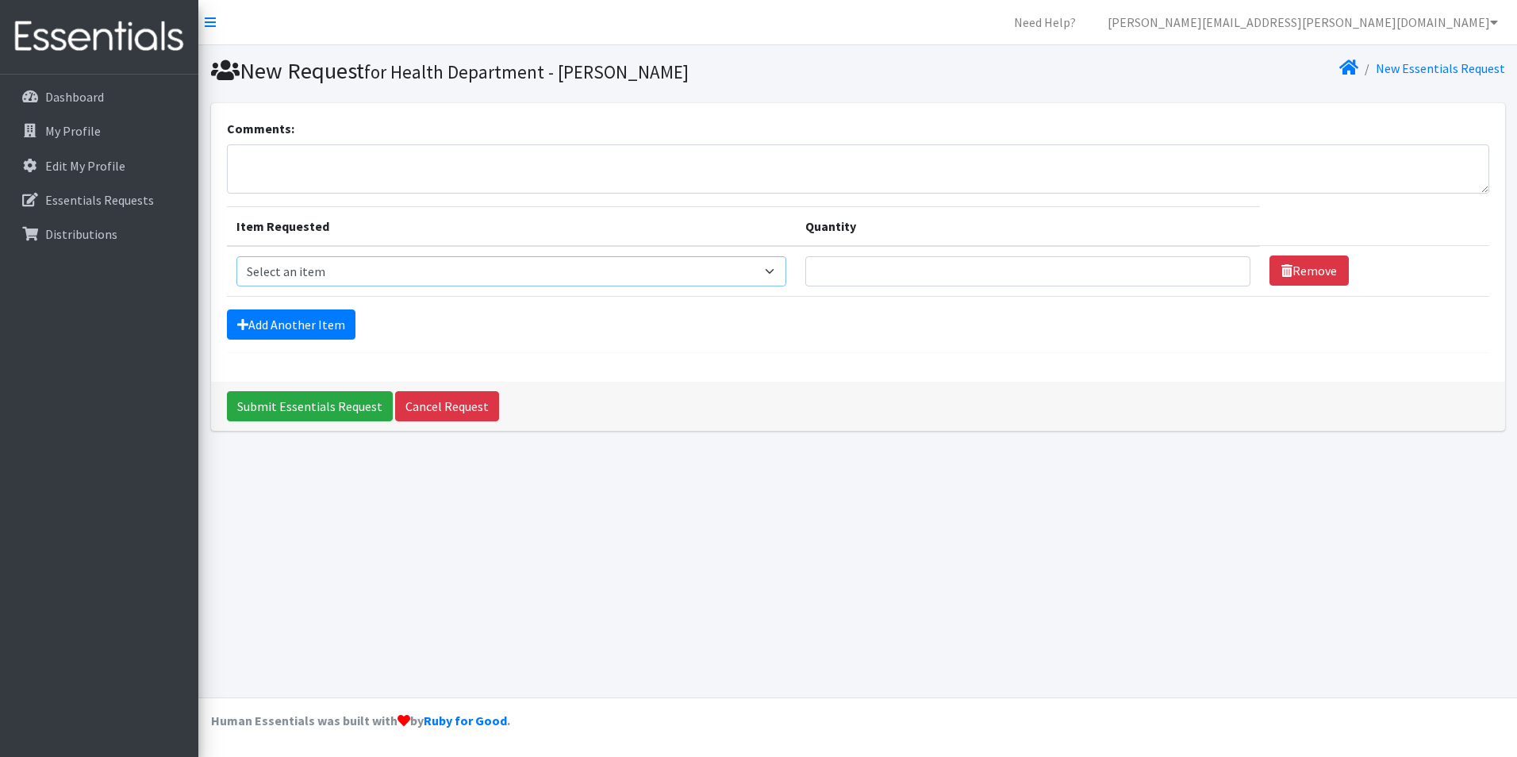
click at [364, 281] on select "Select an item Baby Food Children's Disposable Underwear L/XL Kids (Newborn) Ki…" at bounding box center [511, 271] width 550 height 30
select select "10064"
click at [236, 256] on select "Select an item Baby Food Children's Disposable Underwear L/XL Kids (Newborn) Ki…" at bounding box center [511, 271] width 550 height 30
click at [875, 270] on input "Quantity" at bounding box center [1027, 271] width 445 height 30
type input "800"
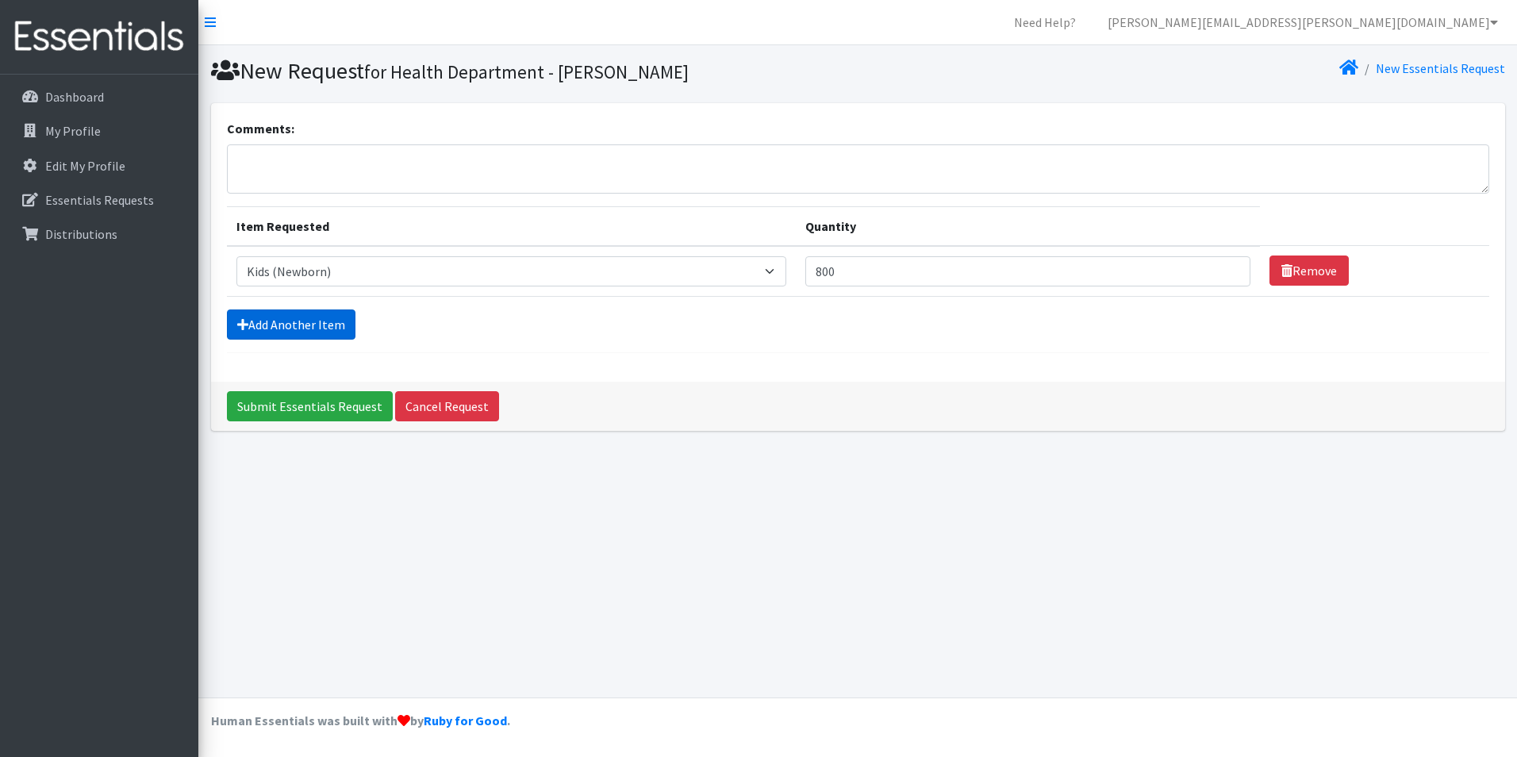
click at [313, 332] on link "Add Another Item" at bounding box center [291, 324] width 129 height 30
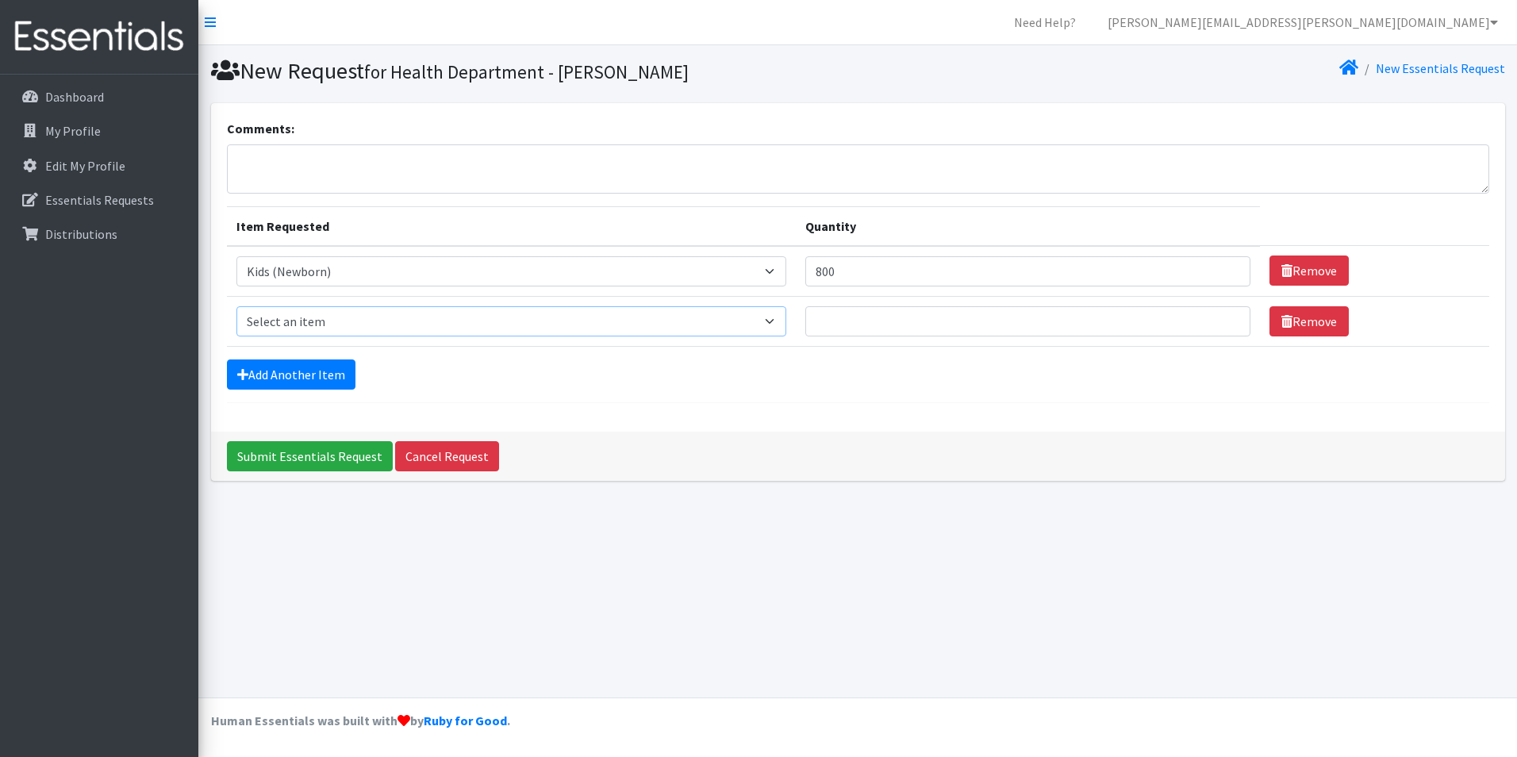
click at [313, 329] on select "Select an item Baby Food Children's Disposable Underwear L/XL Kids (Newborn) Ki…" at bounding box center [511, 321] width 550 height 30
select select "10069"
click at [236, 306] on select "Select an item Baby Food Children's Disposable Underwear L/XL Kids (Newborn) Ki…" at bounding box center [511, 321] width 550 height 30
click at [948, 311] on input "Quantity" at bounding box center [1027, 321] width 445 height 30
type input "800"
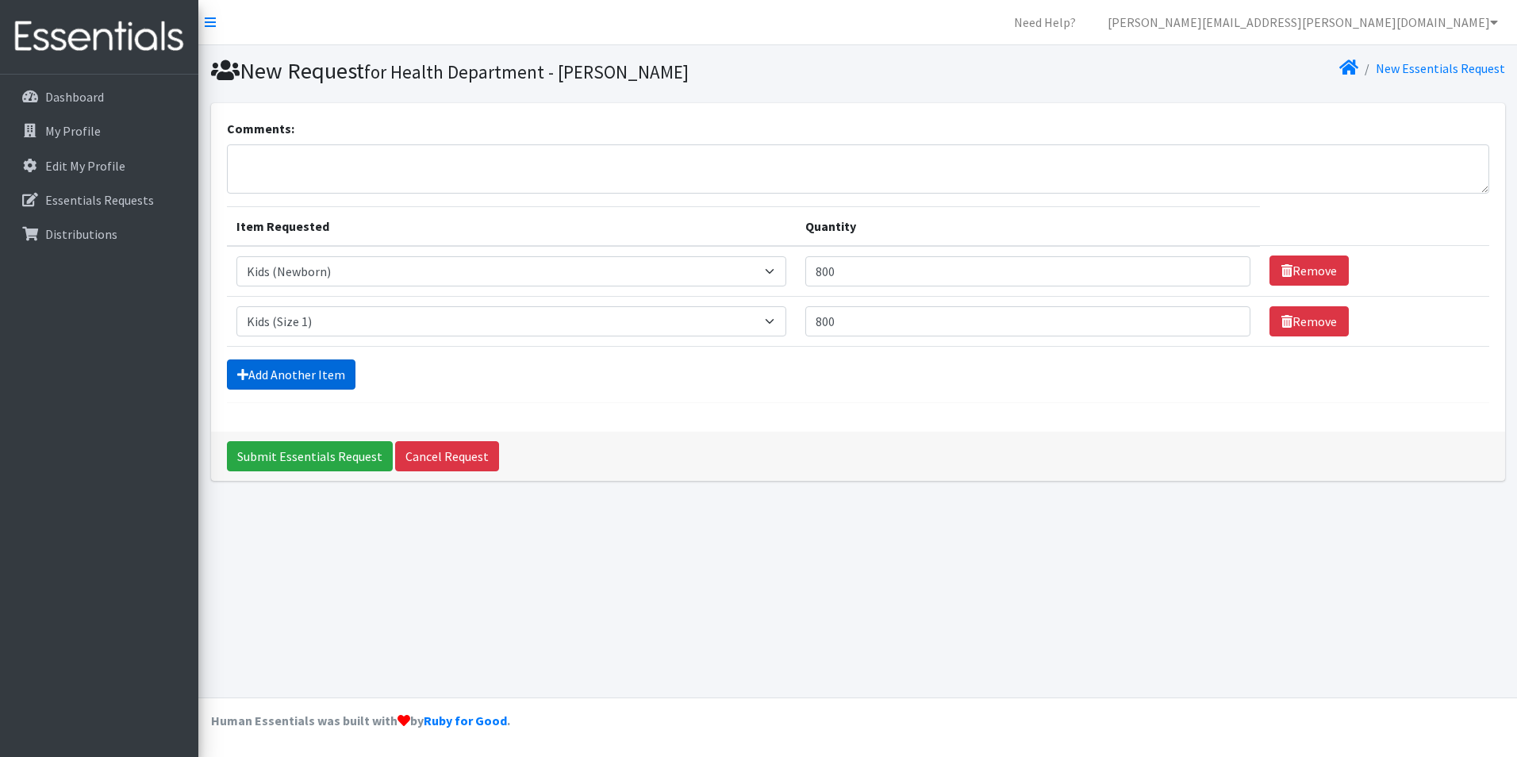
click at [259, 372] on link "Add Another Item" at bounding box center [291, 374] width 129 height 30
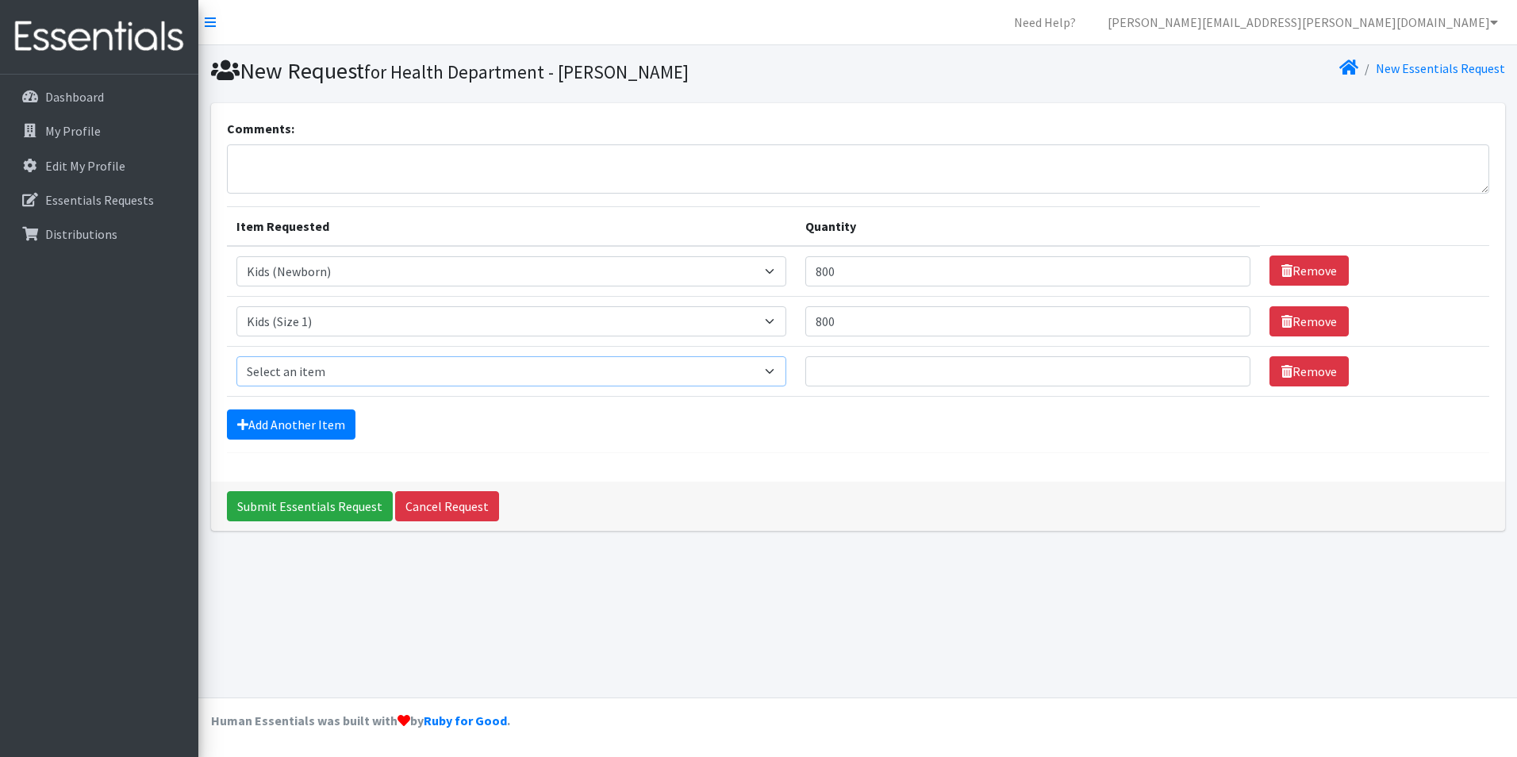
drag, startPoint x: 297, startPoint y: 383, endPoint x: 303, endPoint y: 377, distance: 9.0
click at [297, 383] on select "Select an item Baby Food Children's Disposable Underwear L/XL Kids (Newborn) Ki…" at bounding box center [511, 371] width 550 height 30
select select "10068"
click at [236, 356] on select "Select an item Baby Food Children's Disposable Underwear L/XL Kids (Newborn) Ki…" at bounding box center [511, 371] width 550 height 30
click at [855, 378] on input "Quantity" at bounding box center [1027, 371] width 445 height 30
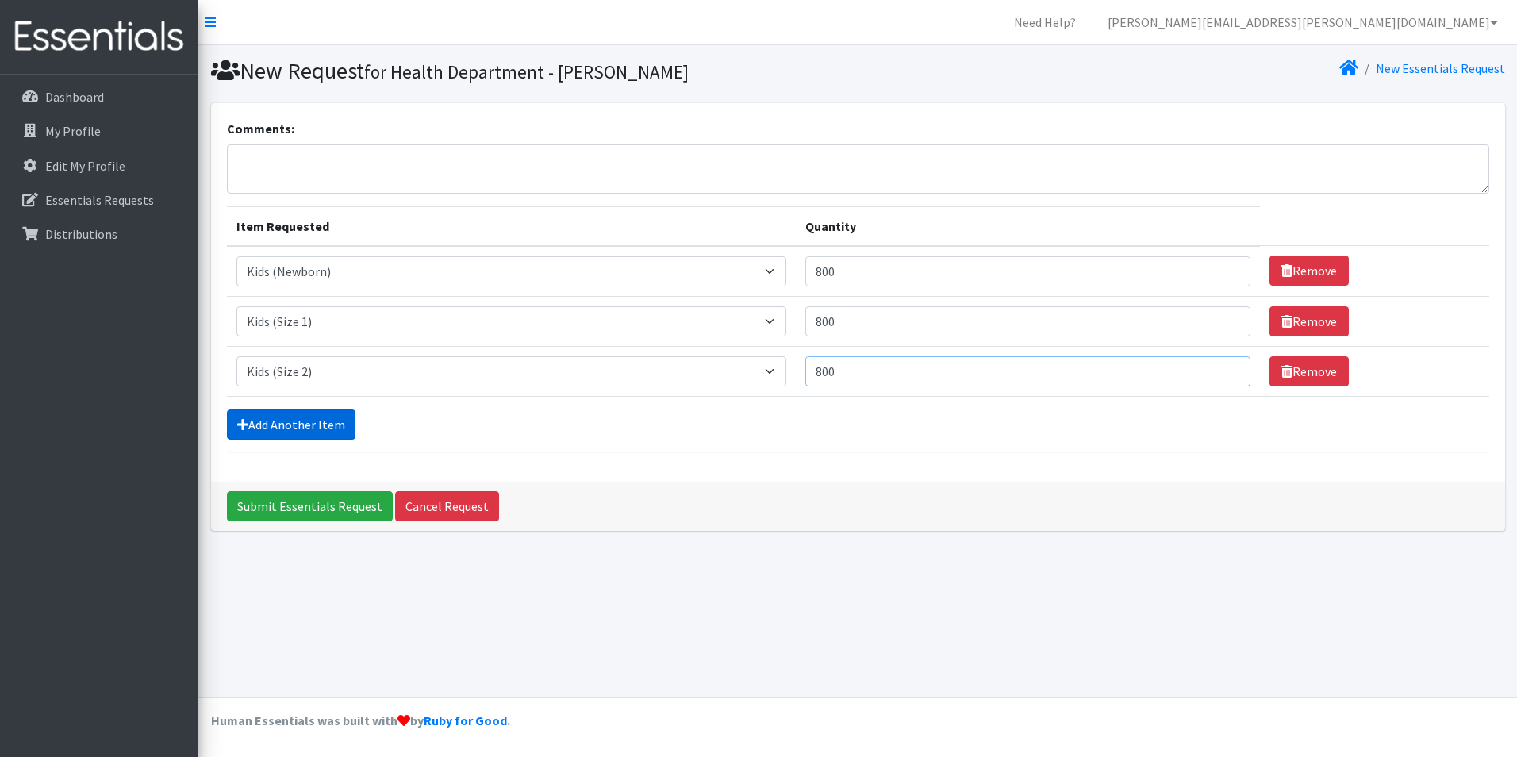
type input "800"
click at [325, 426] on link "Add Another Item" at bounding box center [291, 424] width 129 height 30
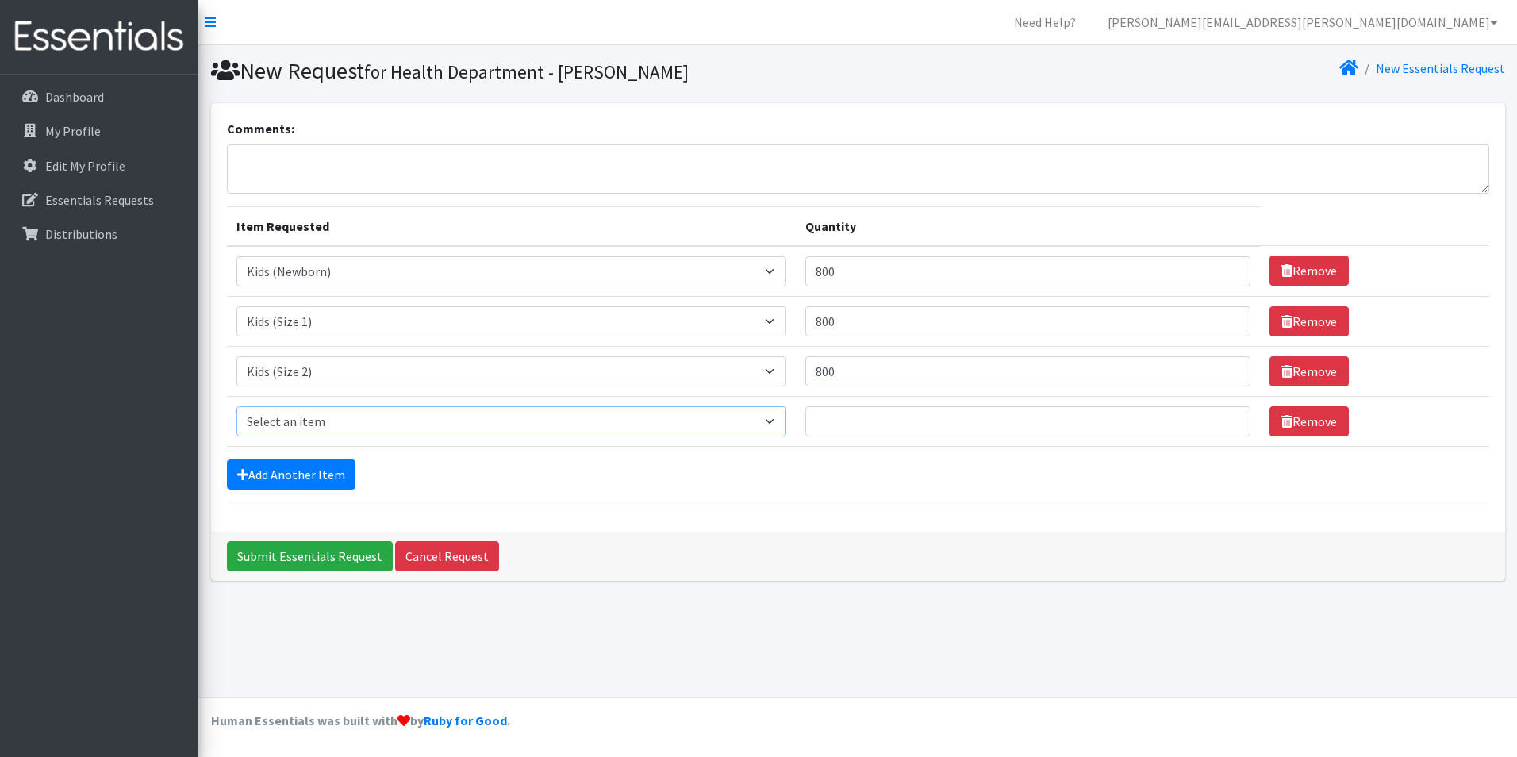
click at [329, 414] on select "Select an item Baby Food Children's Disposable Underwear L/XL Kids (Newborn) Ki…" at bounding box center [511, 421] width 550 height 30
select select "10061"
click at [236, 406] on select "Select an item Baby Food Children's Disposable Underwear L/XL Kids (Newborn) Ki…" at bounding box center [511, 421] width 550 height 30
click at [877, 417] on input "Quantity" at bounding box center [1027, 421] width 445 height 30
type input "800"
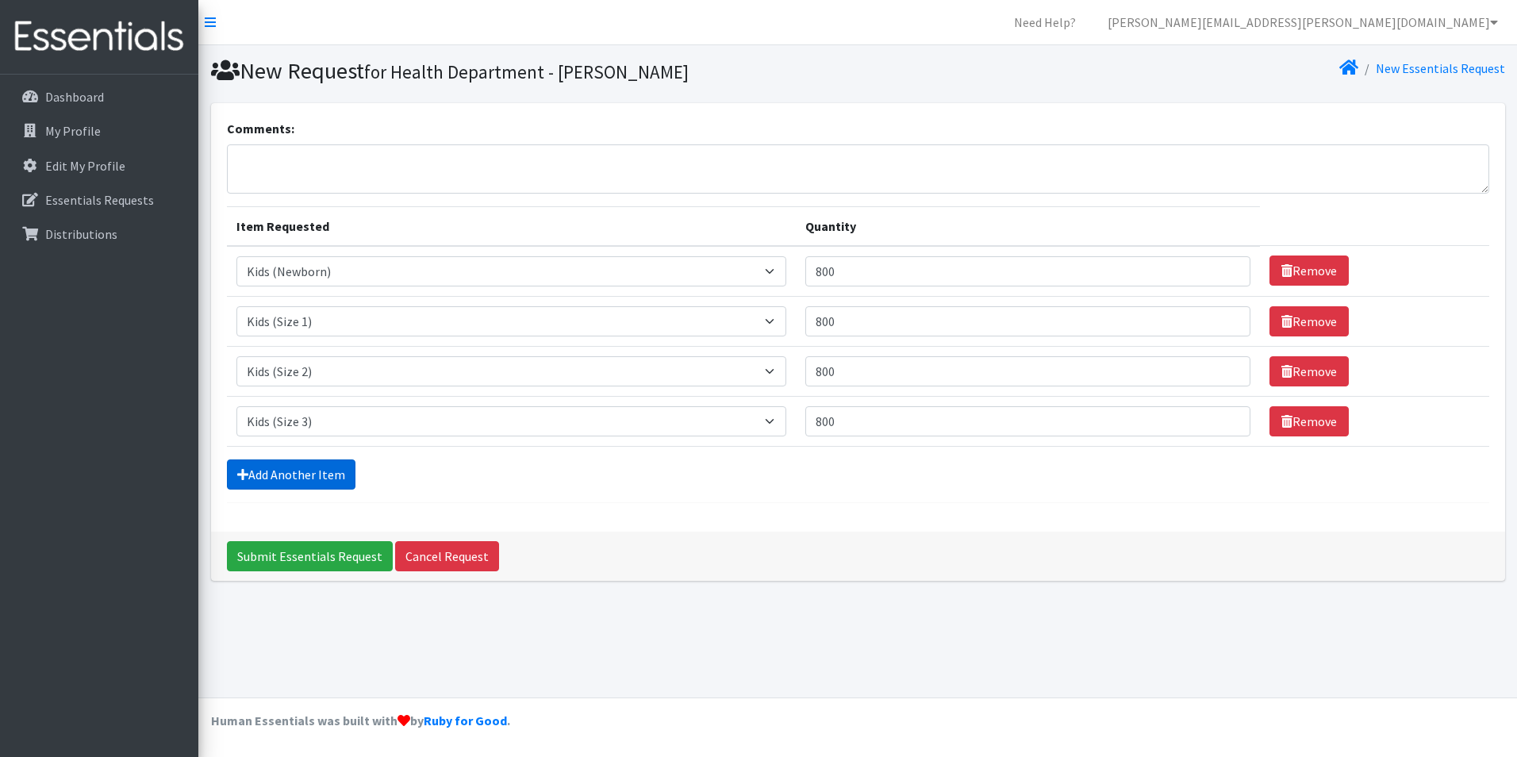
click at [284, 482] on link "Add Another Item" at bounding box center [291, 474] width 129 height 30
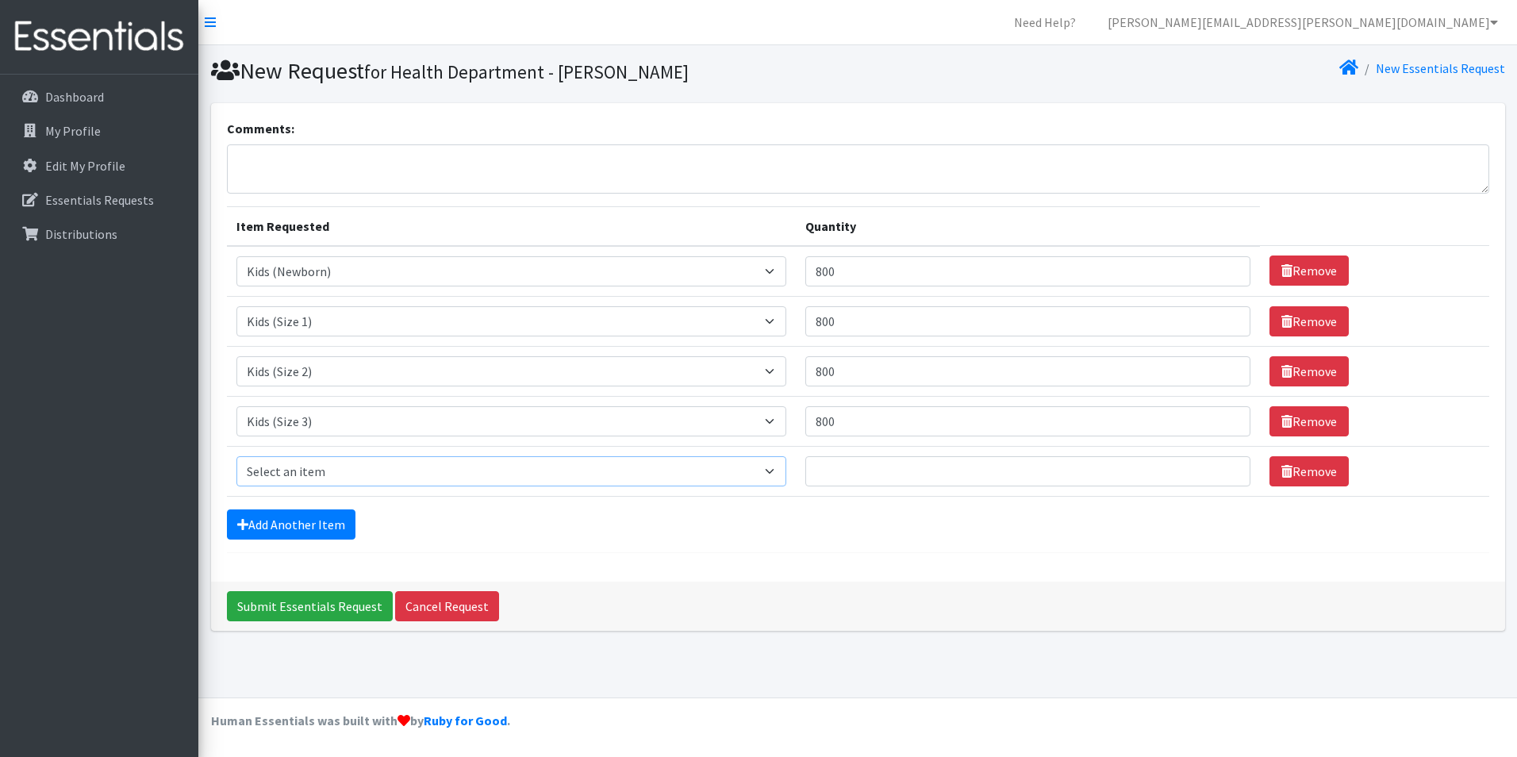
click at [294, 476] on select "Select an item Baby Food Children's Disposable Underwear L/XL Kids (Newborn) Ki…" at bounding box center [511, 471] width 550 height 30
click at [236, 456] on select "Select an item Baby Food Children's Disposable Underwear L/XL Kids (Newborn) Ki…" at bounding box center [511, 471] width 550 height 30
click at [299, 460] on select "Select an item Baby Food Children's Disposable Underwear L/XL Kids (Newborn) Ki…" at bounding box center [511, 471] width 550 height 30
select select "10078"
click at [236, 456] on select "Select an item Baby Food Children's Disposable Underwear L/XL Kids (Newborn) Ki…" at bounding box center [511, 471] width 550 height 30
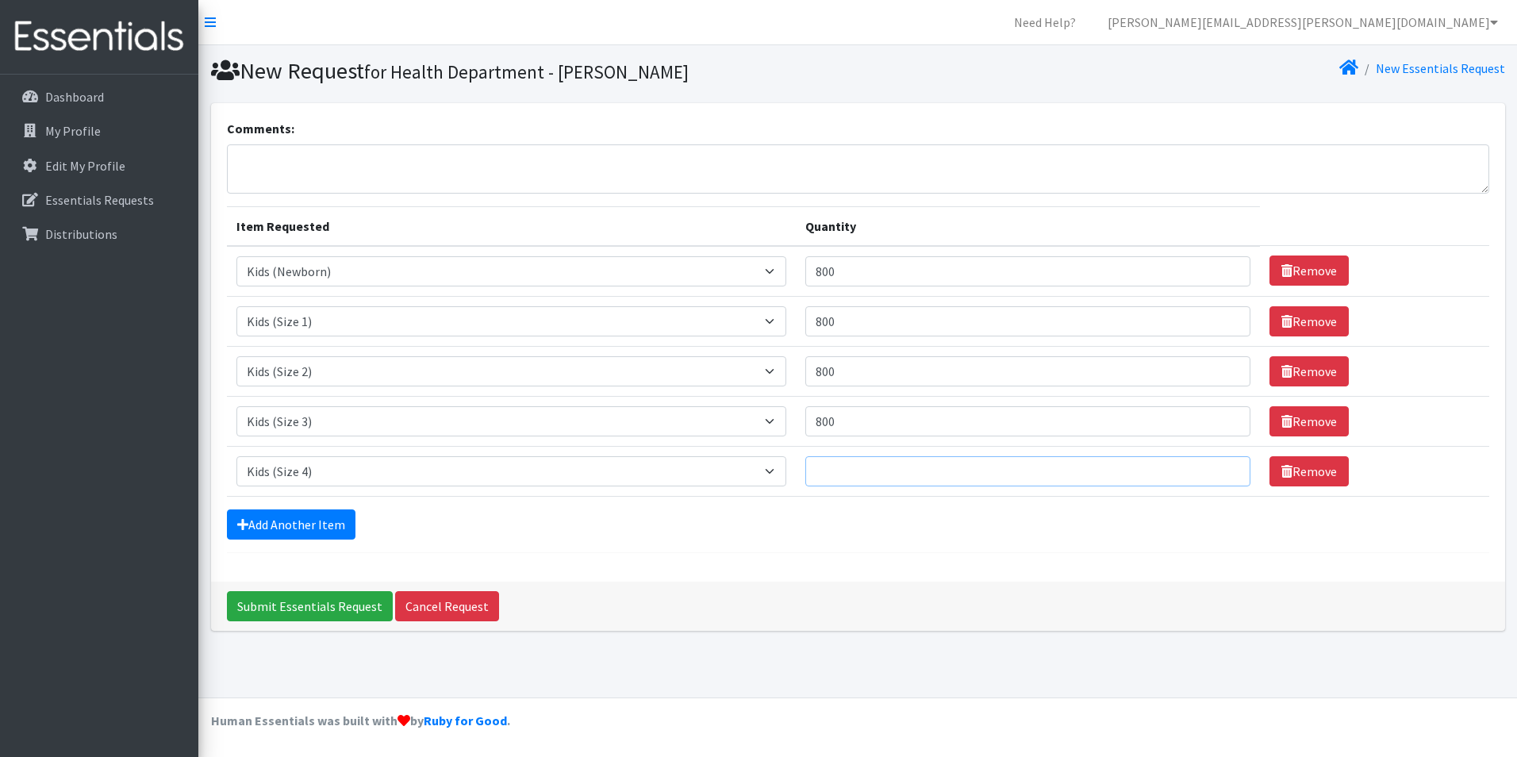
click at [917, 474] on input "Quantity" at bounding box center [1027, 471] width 445 height 30
type input "800"
click at [298, 518] on link "Add Another Item" at bounding box center [291, 524] width 129 height 30
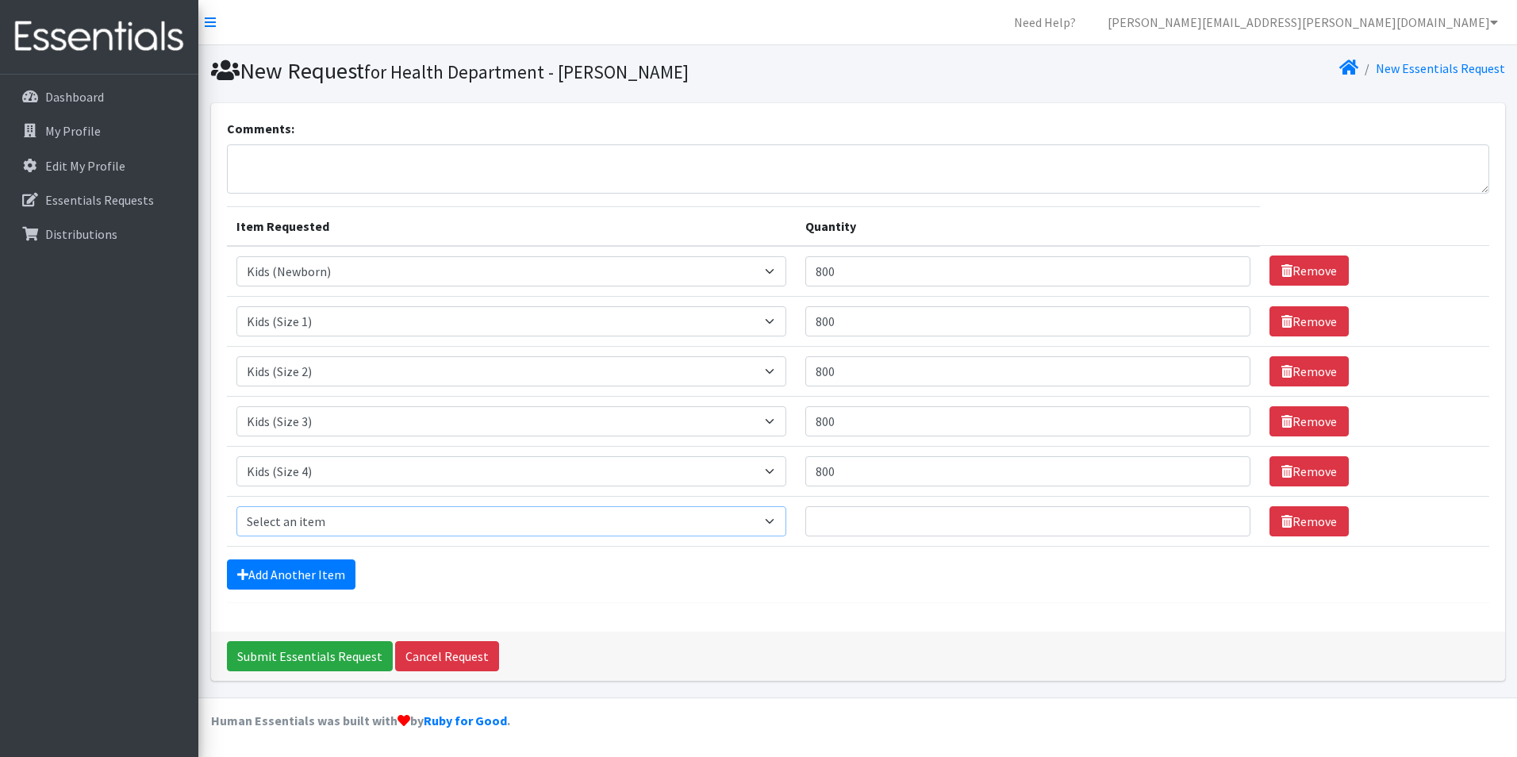
drag, startPoint x: 306, startPoint y: 506, endPoint x: 306, endPoint y: 517, distance: 11.1
click at [306, 506] on select "Select an item Baby Food Children's Disposable Underwear L/XL Kids (Newborn) Ki…" at bounding box center [511, 521] width 550 height 30
click at [306, 517] on select "Select an item Baby Food Children's Disposable Underwear L/XL Kids (Newborn) Ki…" at bounding box center [511, 521] width 550 height 30
select select "10042"
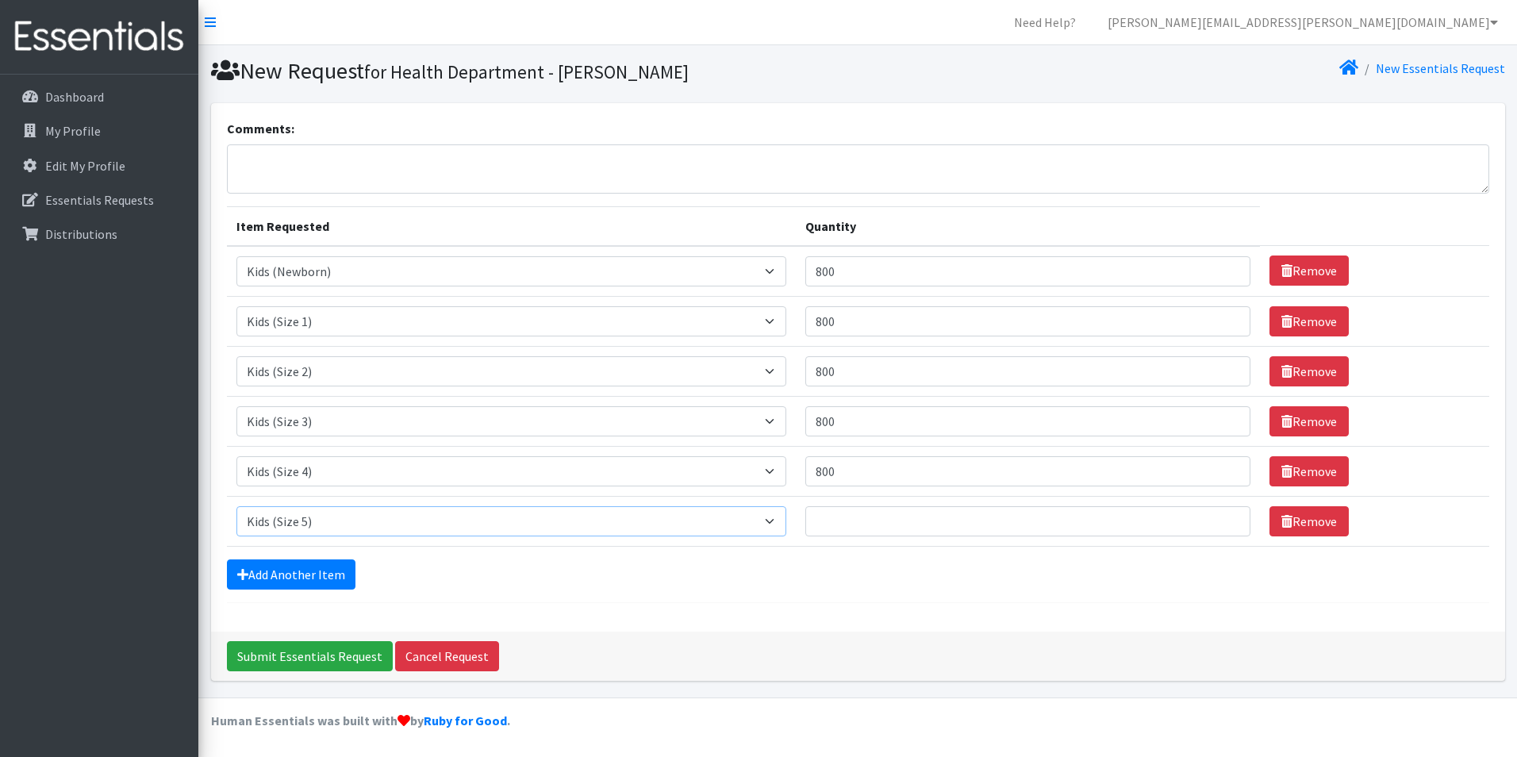
click at [236, 506] on select "Select an item Baby Food Children's Disposable Underwear L/XL Kids (Newborn) Ki…" at bounding box center [511, 521] width 550 height 30
click at [894, 526] on input "Quantity" at bounding box center [1027, 521] width 445 height 30
type input "800"
click at [334, 583] on link "Add Another Item" at bounding box center [291, 574] width 129 height 30
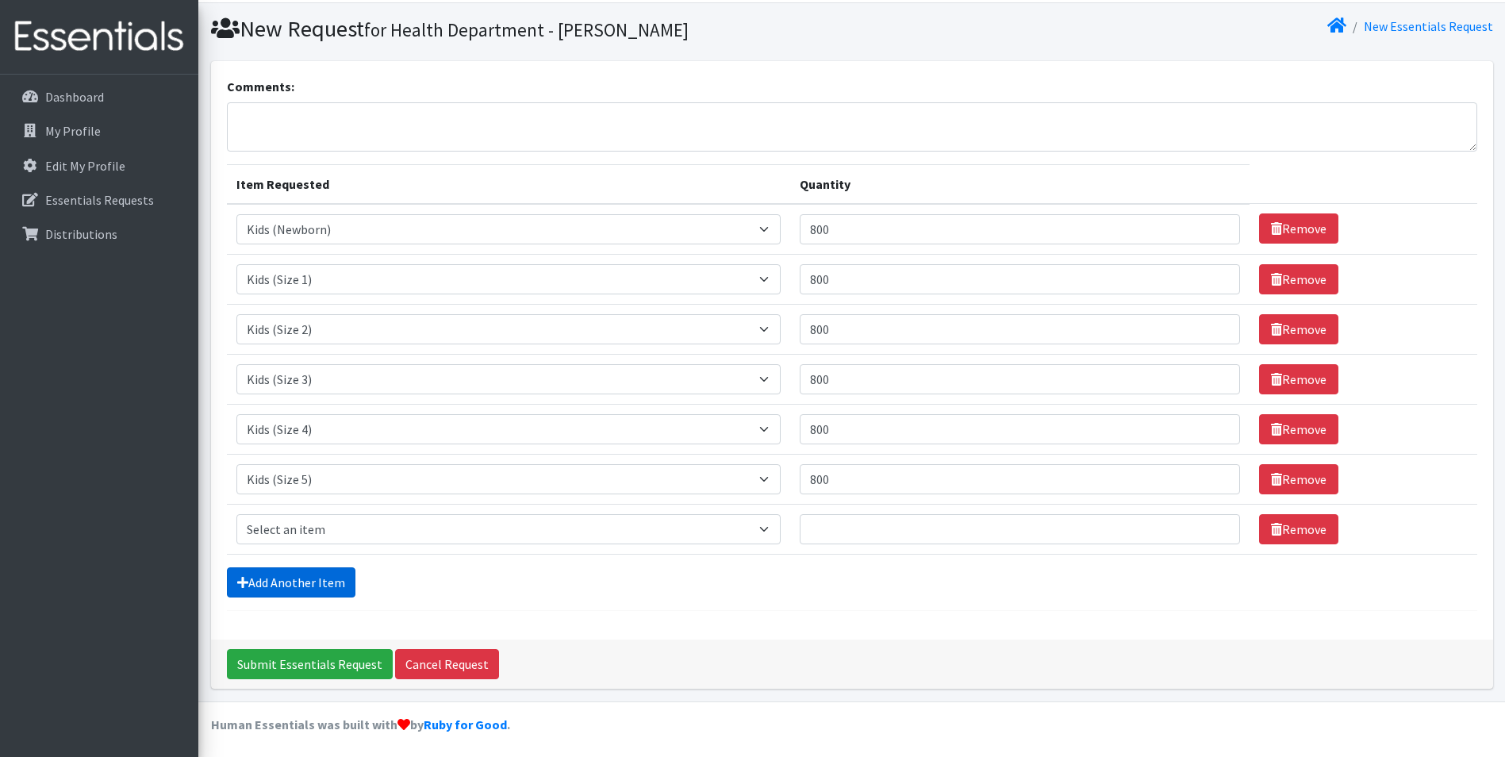
scroll to position [46, 0]
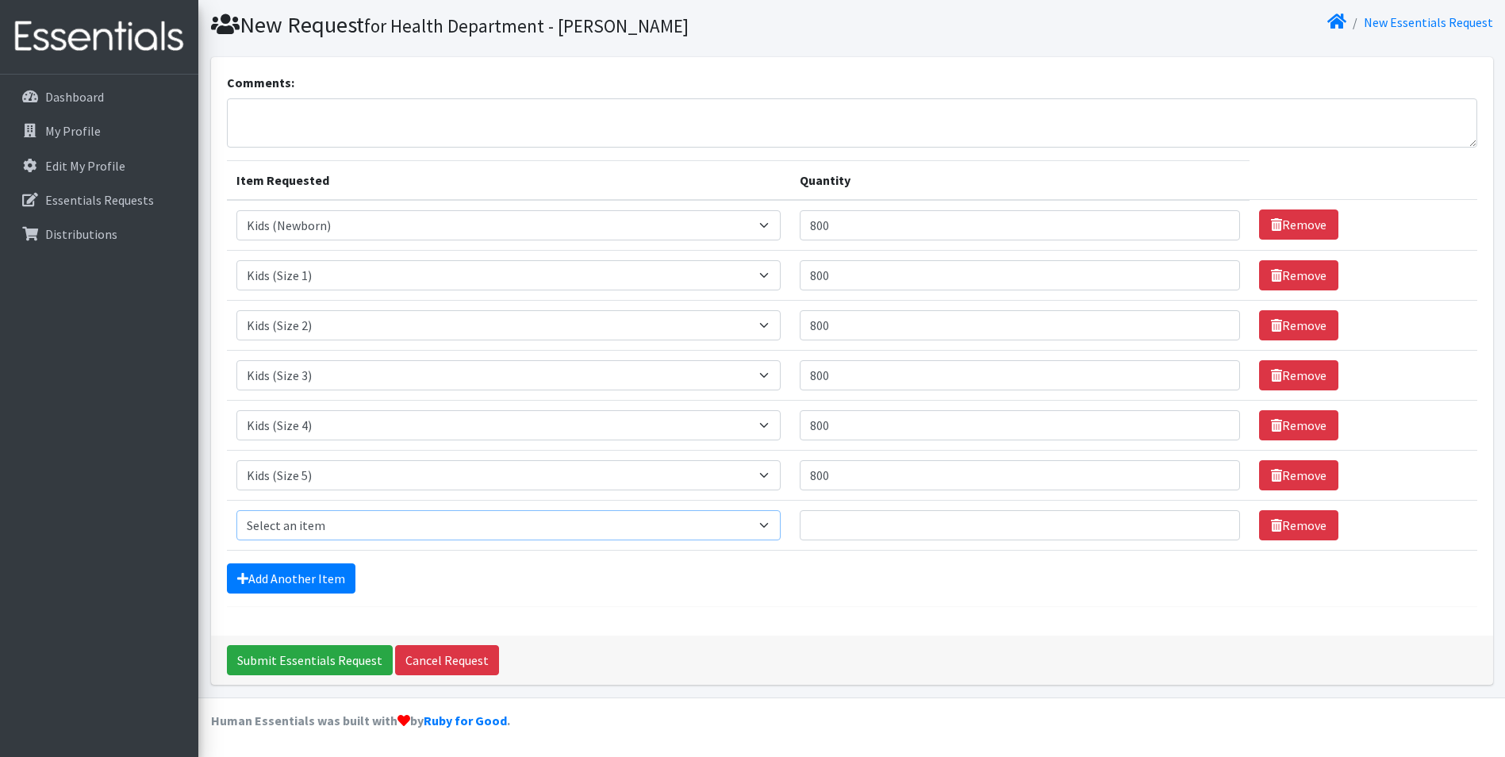
click at [330, 525] on select "Select an item Baby Food Children's Disposable Underwear L/XL Kids (Newborn) Ki…" at bounding box center [508, 525] width 545 height 30
select select "10062"
click at [236, 510] on select "Select an item Baby Food Children's Disposable Underwear L/XL Kids (Newborn) Ki…" at bounding box center [508, 525] width 545 height 30
click at [896, 525] on input "Quantity" at bounding box center [1020, 525] width 440 height 30
type input "800"
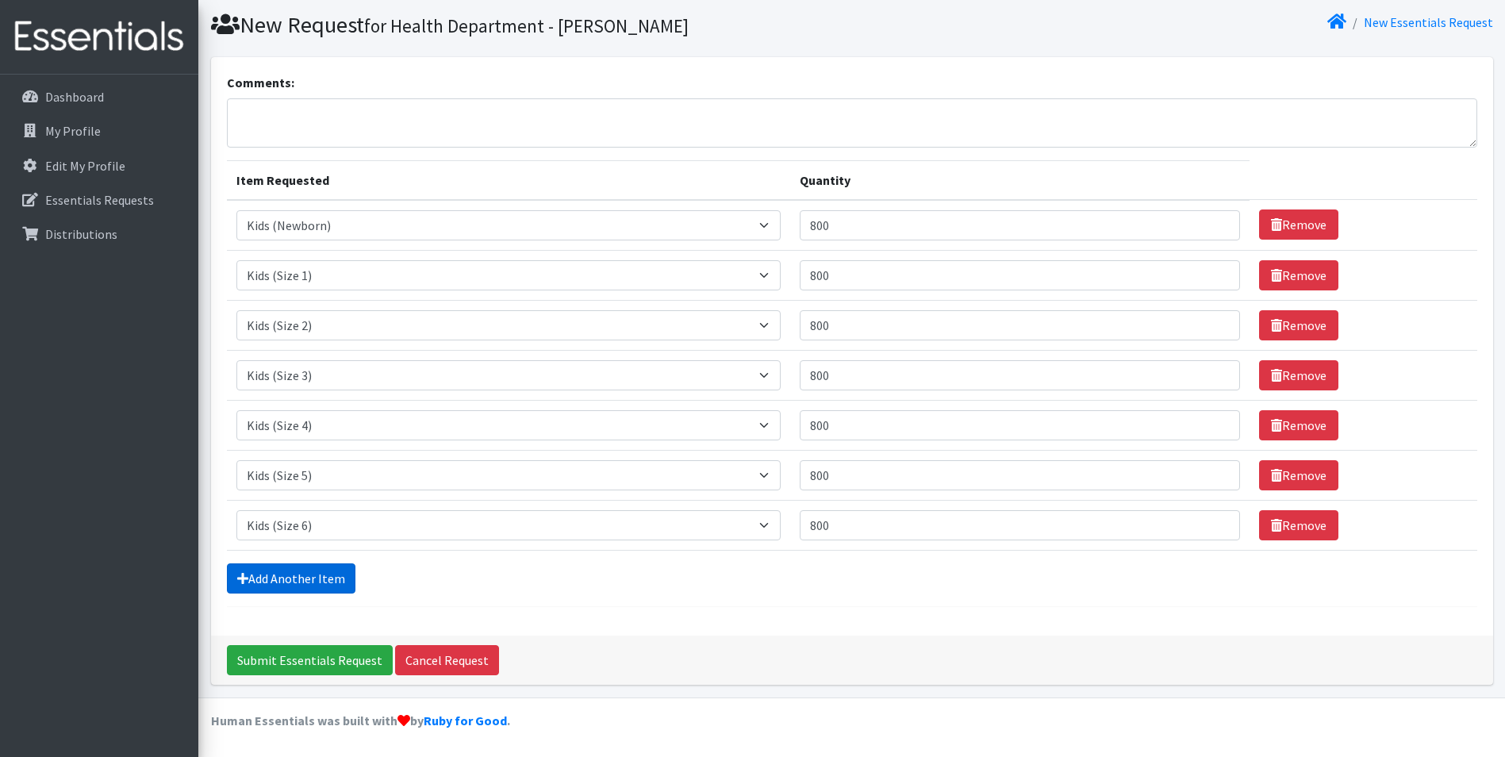
click at [319, 591] on link "Add Another Item" at bounding box center [291, 578] width 129 height 30
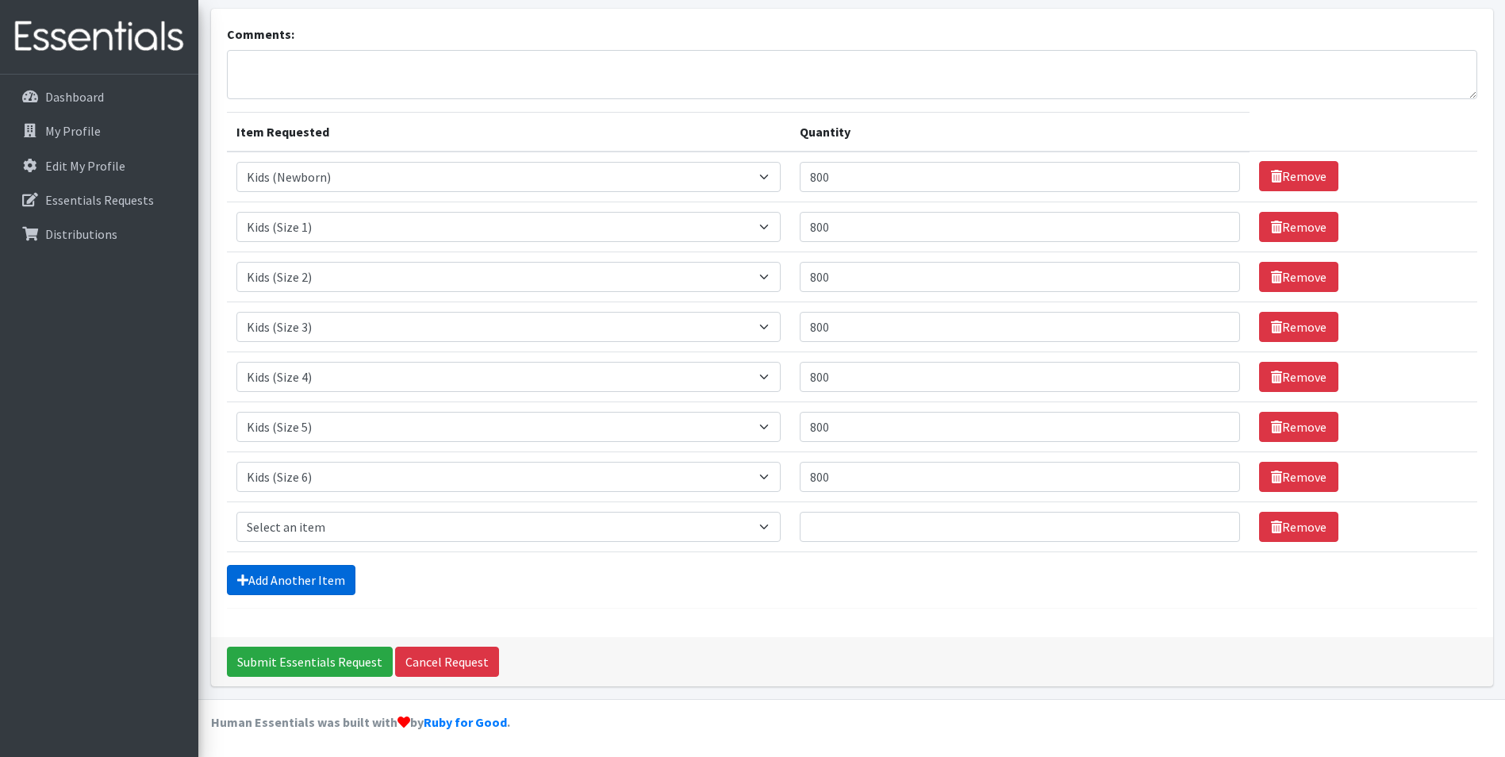
scroll to position [96, 0]
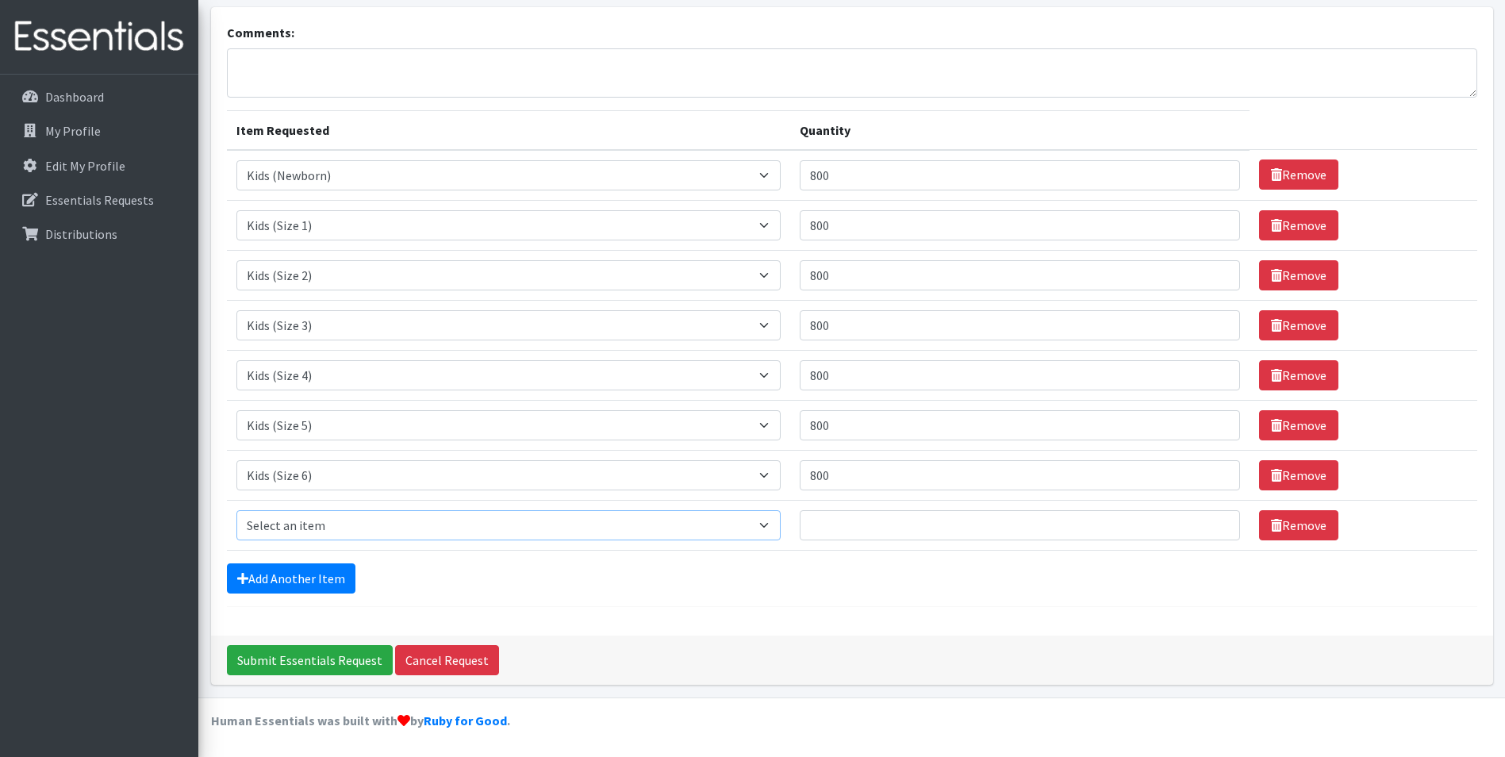
click at [331, 520] on select "Select an item Baby Food Children's Disposable Underwear L/XL Kids (Newborn) Ki…" at bounding box center [508, 525] width 545 height 30
click at [236, 510] on select "Select an item Baby Food Children's Disposable Underwear L/XL Kids (Newborn) Ki…" at bounding box center [508, 525] width 545 height 30
drag, startPoint x: 344, startPoint y: 532, endPoint x: 337, endPoint y: 509, distance: 23.1
click at [344, 532] on select "Select an item Baby Food Children's Disposable Underwear L/XL Kids (Newborn) Ki…" at bounding box center [508, 525] width 545 height 30
select select "13780"
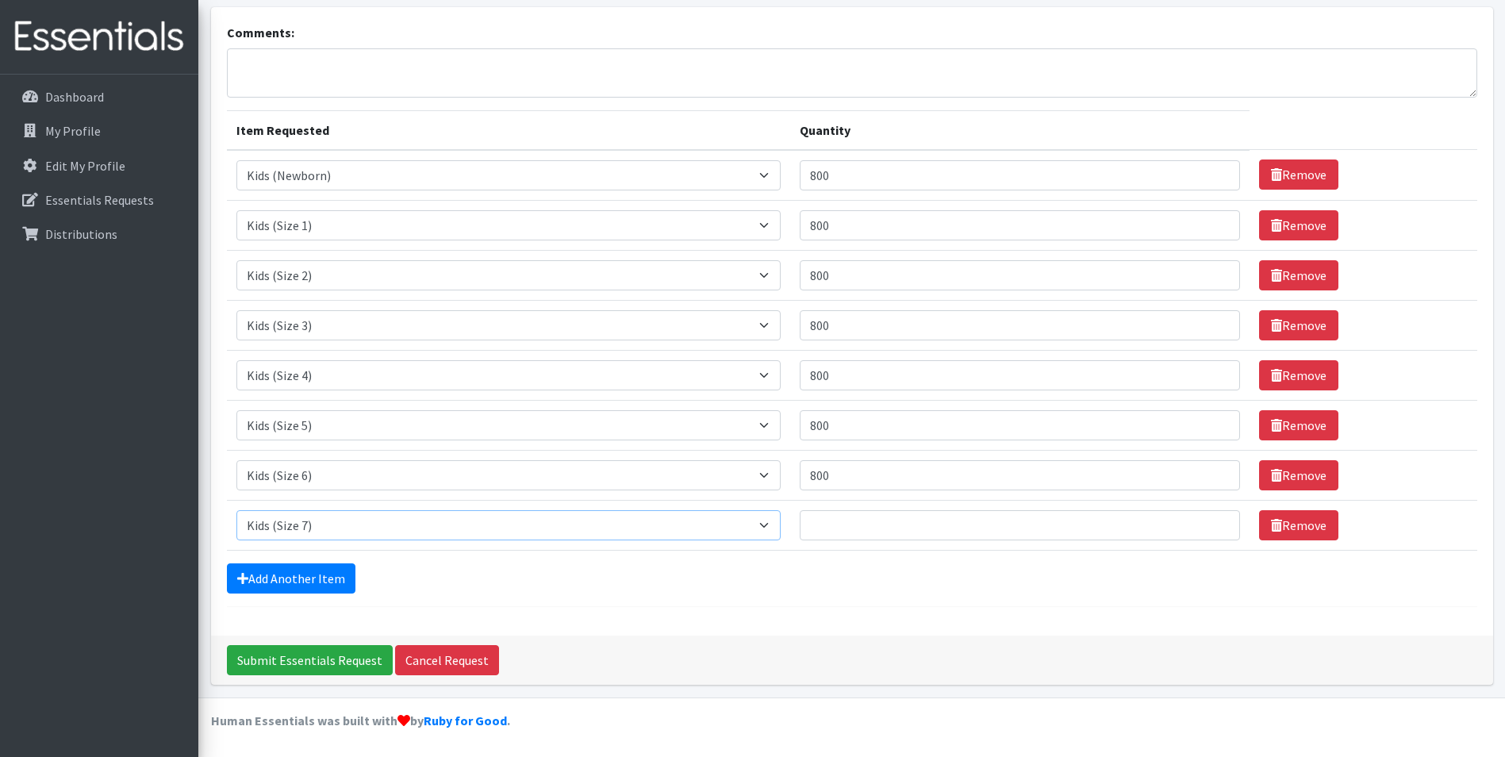
click at [236, 510] on select "Select an item Baby Food Children's Disposable Underwear L/XL Kids (Newborn) Ki…" at bounding box center [508, 525] width 545 height 30
click at [881, 527] on input "Quantity" at bounding box center [1020, 525] width 440 height 30
type input "800"
drag, startPoint x: 844, startPoint y: 692, endPoint x: 667, endPoint y: 572, distance: 213.7
click at [846, 690] on div "Comments: Item Requested Quantity Item Requested Select an item Baby Food Child…" at bounding box center [852, 352] width 1294 height 690
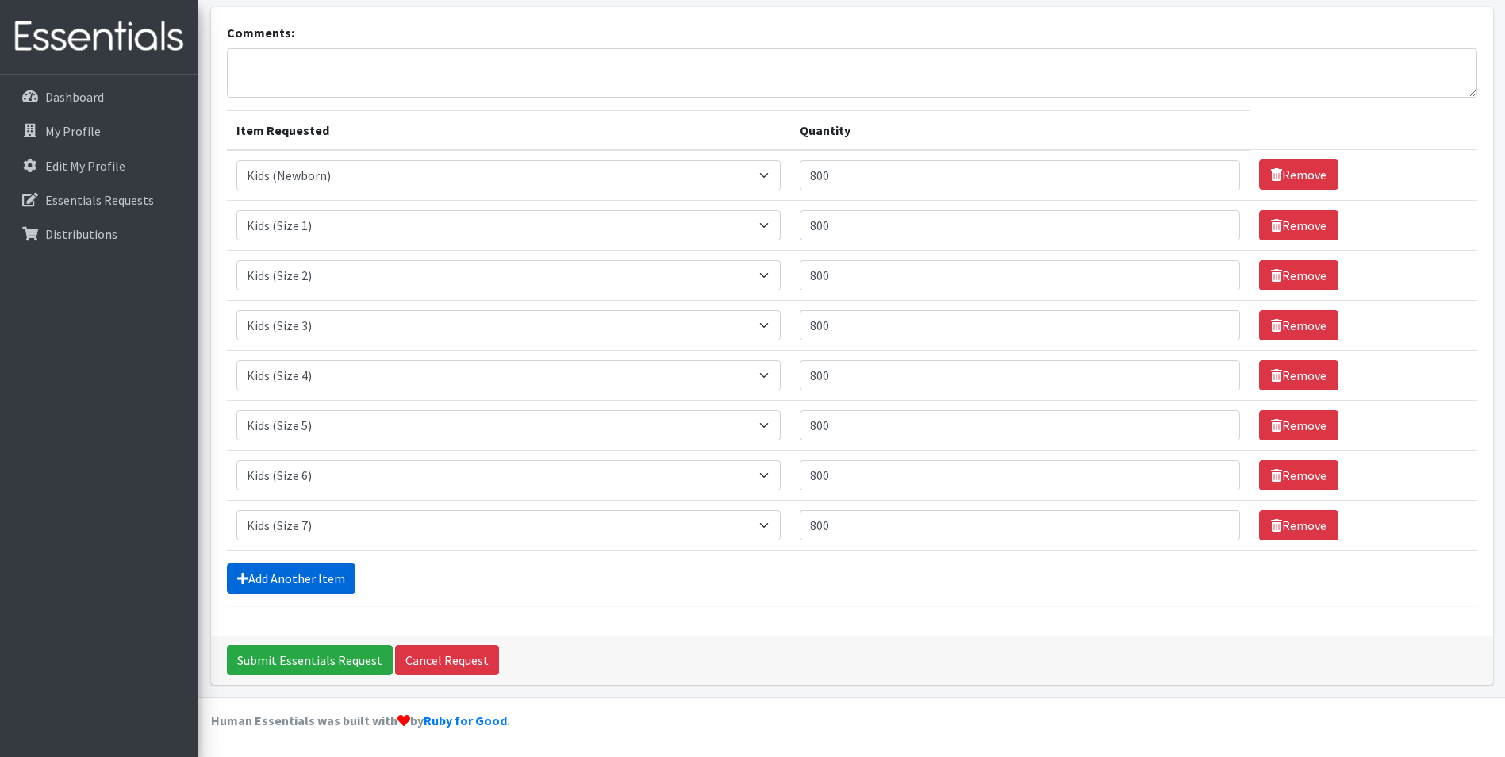
click at [317, 587] on link "Add Another Item" at bounding box center [291, 578] width 129 height 30
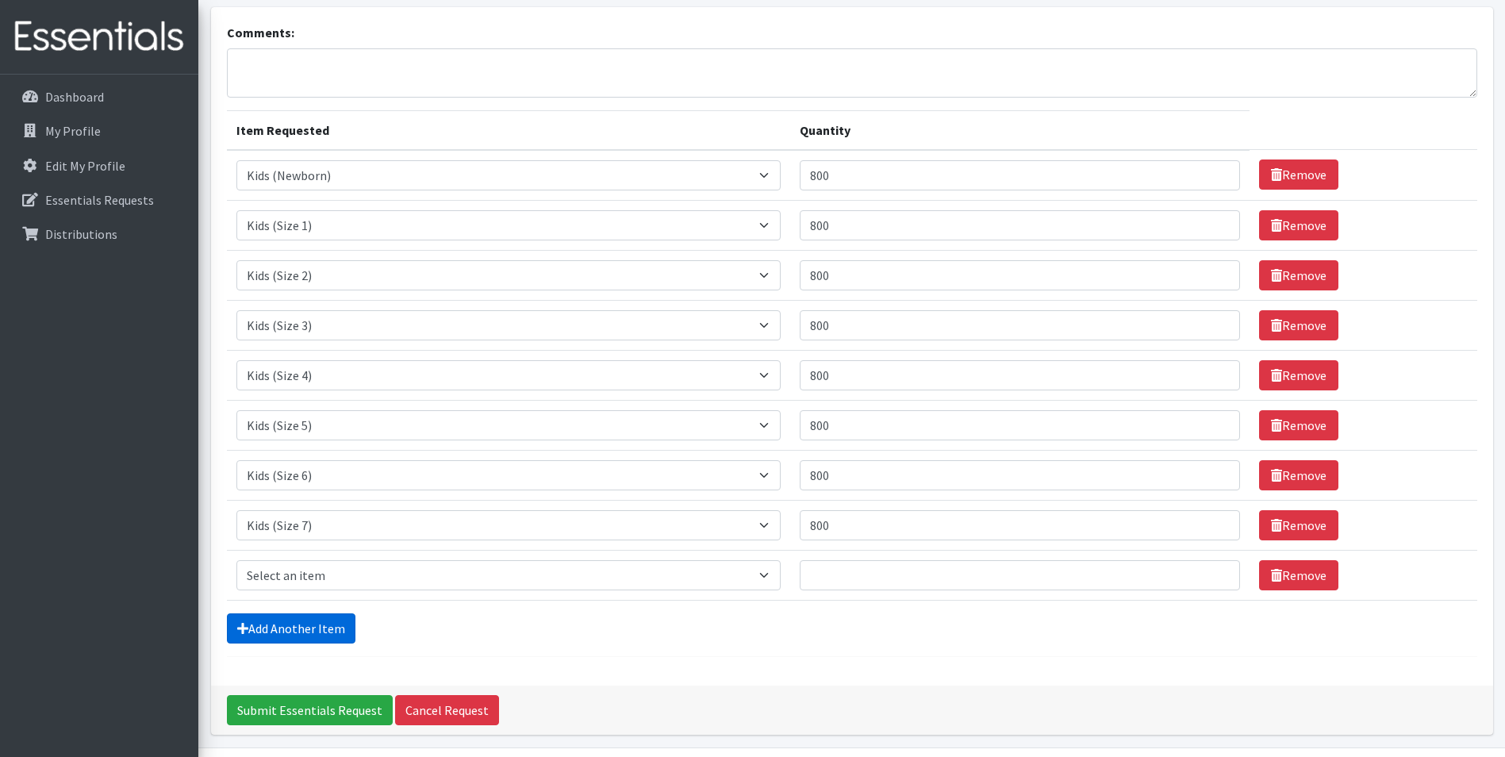
scroll to position [146, 0]
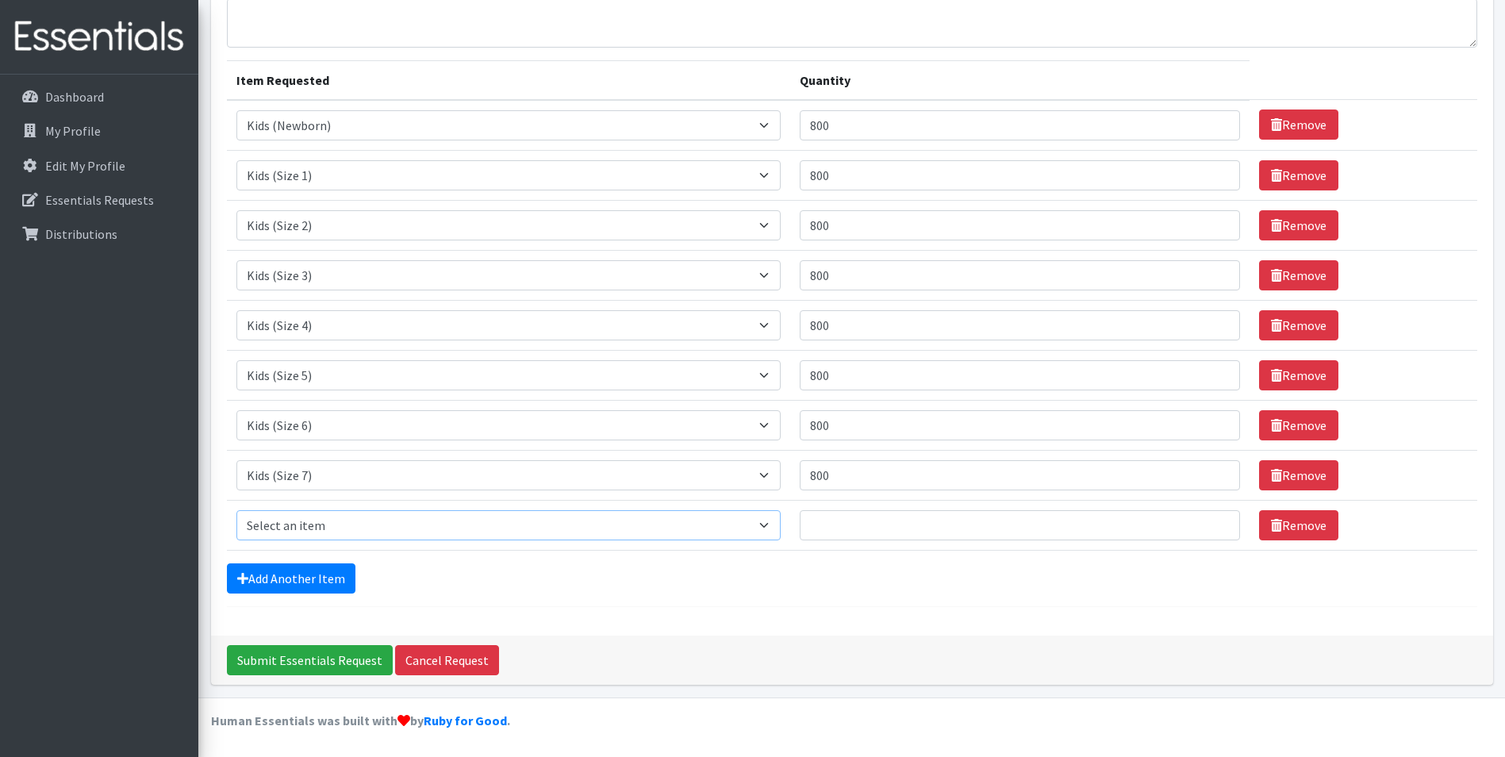
click at [345, 525] on select "Select an item Baby Food Children's Disposable Underwear L/XL Kids (Newborn) Ki…" at bounding box center [508, 525] width 545 height 30
select select "10041"
click at [236, 510] on select "Select an item Baby Food Children's Disposable Underwear L/XL Kids (Newborn) Ki…" at bounding box center [508, 525] width 545 height 30
click at [833, 531] on input "Quantity" at bounding box center [1020, 525] width 440 height 30
type input "8"
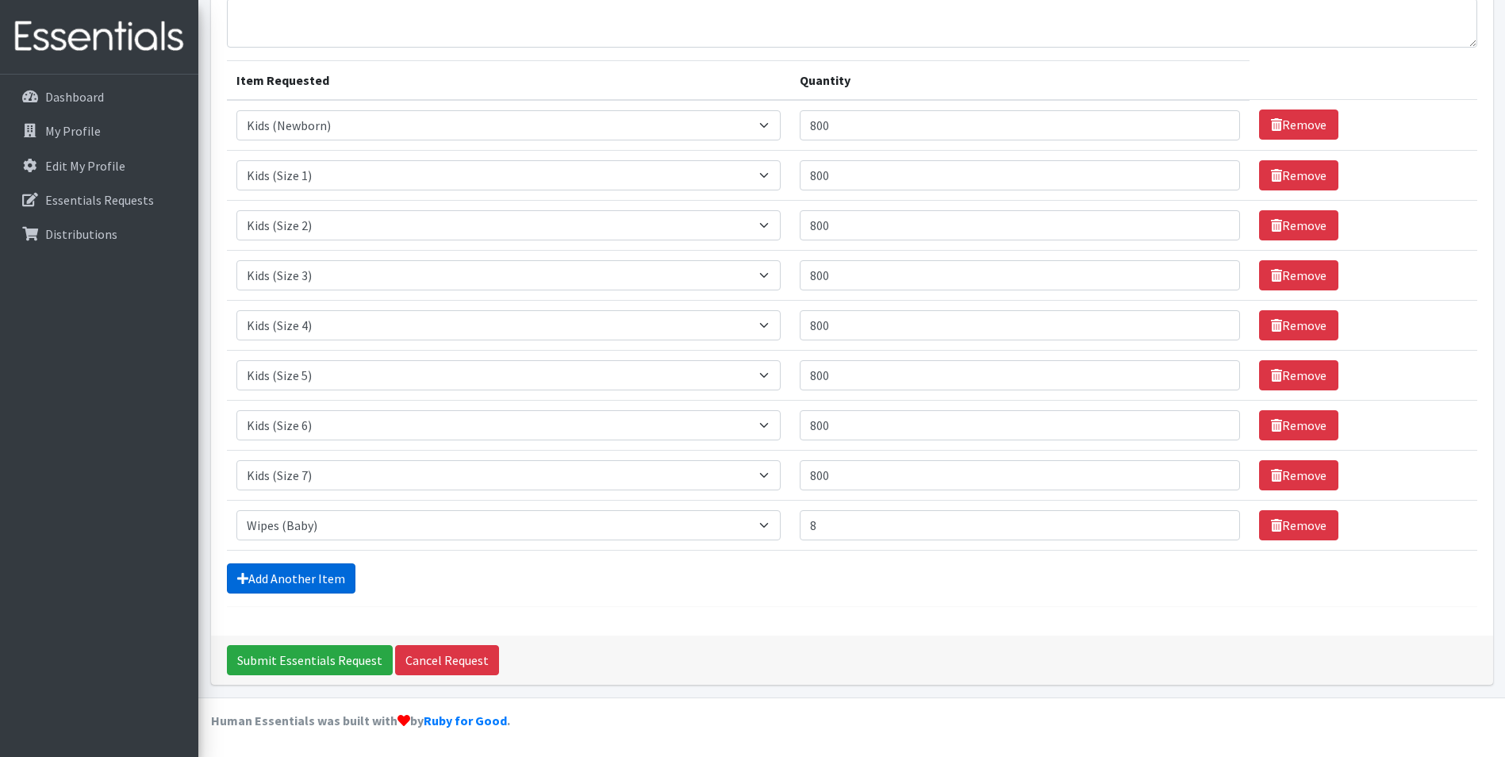
click at [300, 574] on link "Add Another Item" at bounding box center [291, 578] width 129 height 30
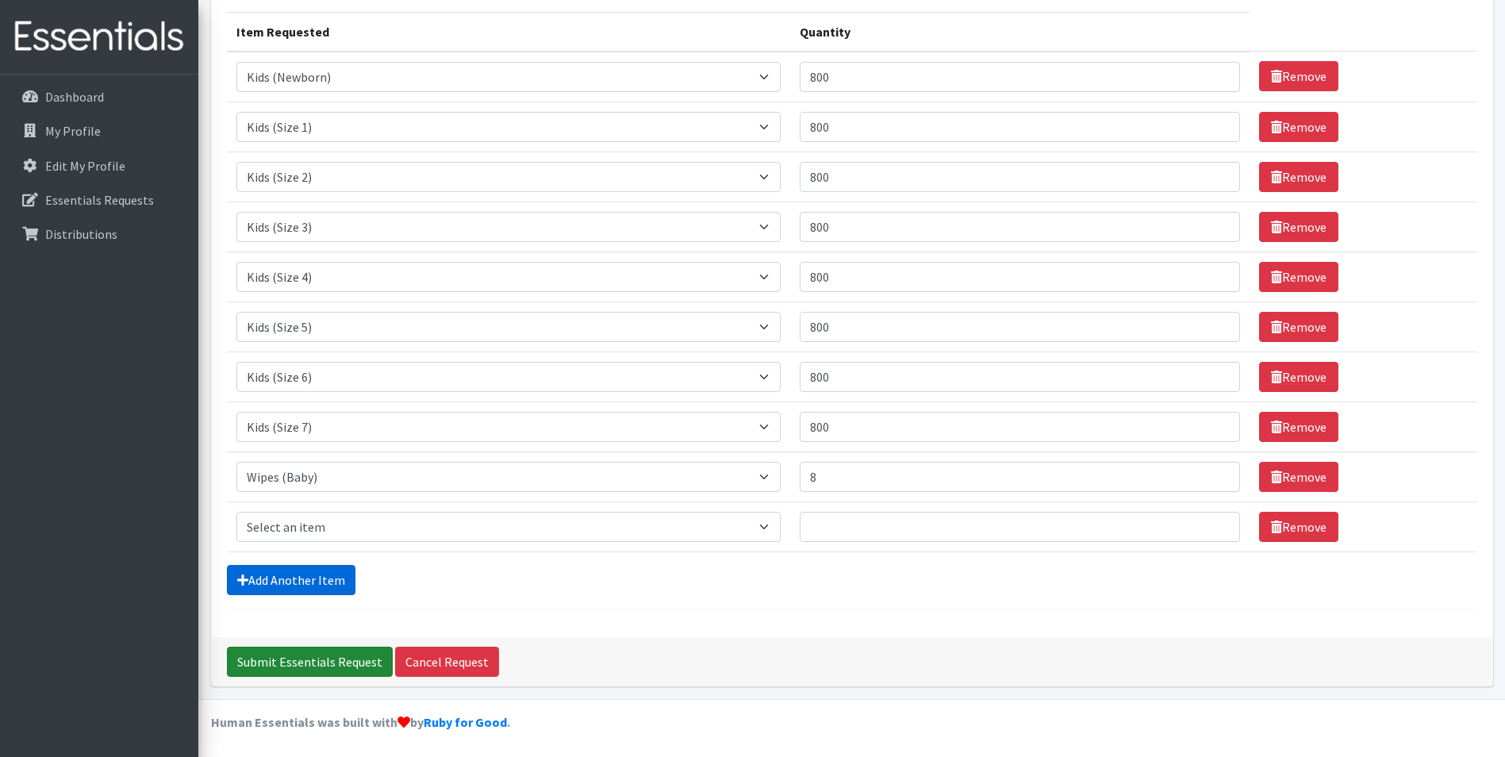
scroll to position [196, 0]
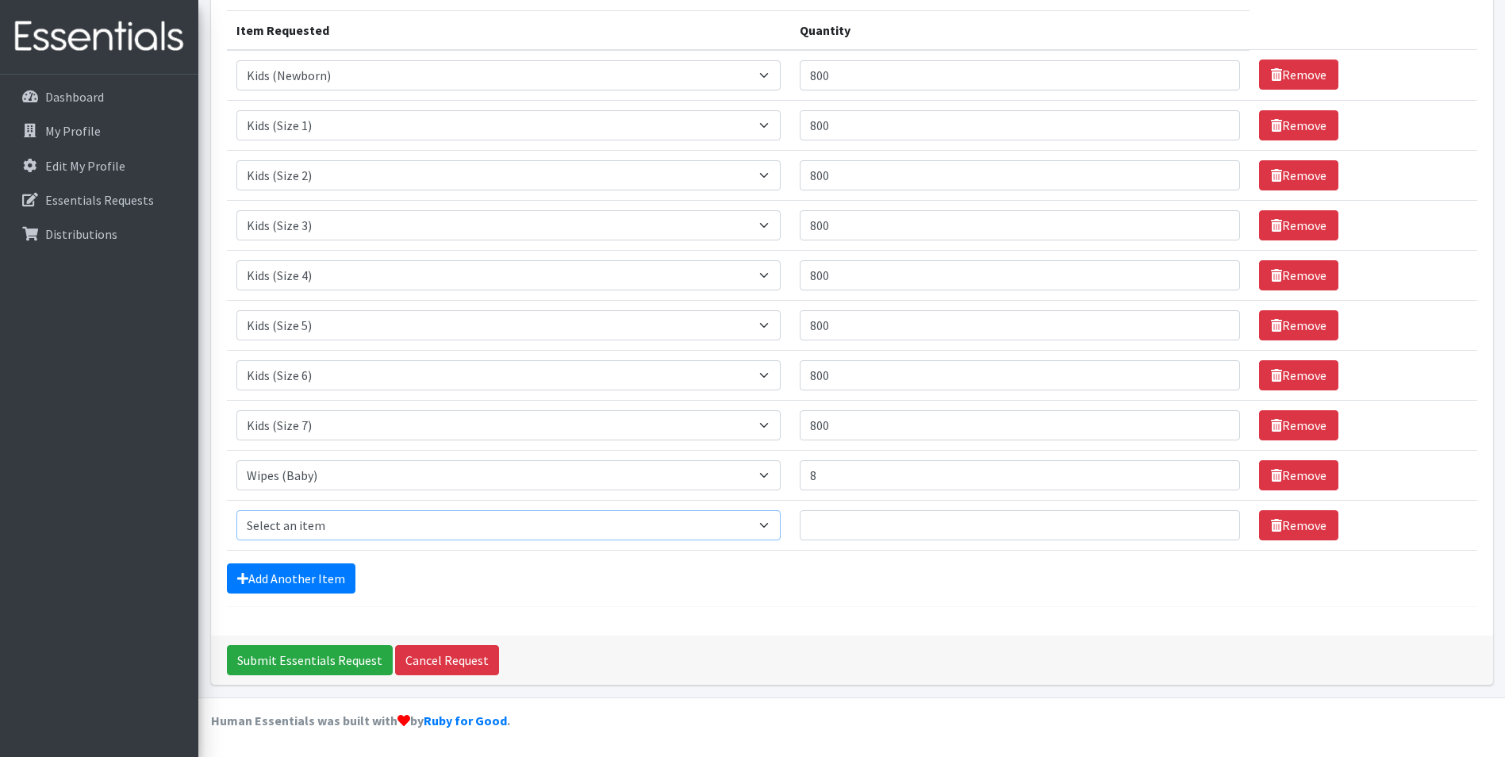
click at [369, 530] on select "Select an item Baby Food Children's Disposable Underwear L/XL Kids (Newborn) Ki…" at bounding box center [508, 525] width 545 height 30
select select "12328"
click at [236, 510] on select "Select an item Baby Food Children's Disposable Underwear L/XL Kids (Newborn) Ki…" at bounding box center [508, 525] width 545 height 30
click at [870, 521] on input "Quantity" at bounding box center [1020, 525] width 440 height 30
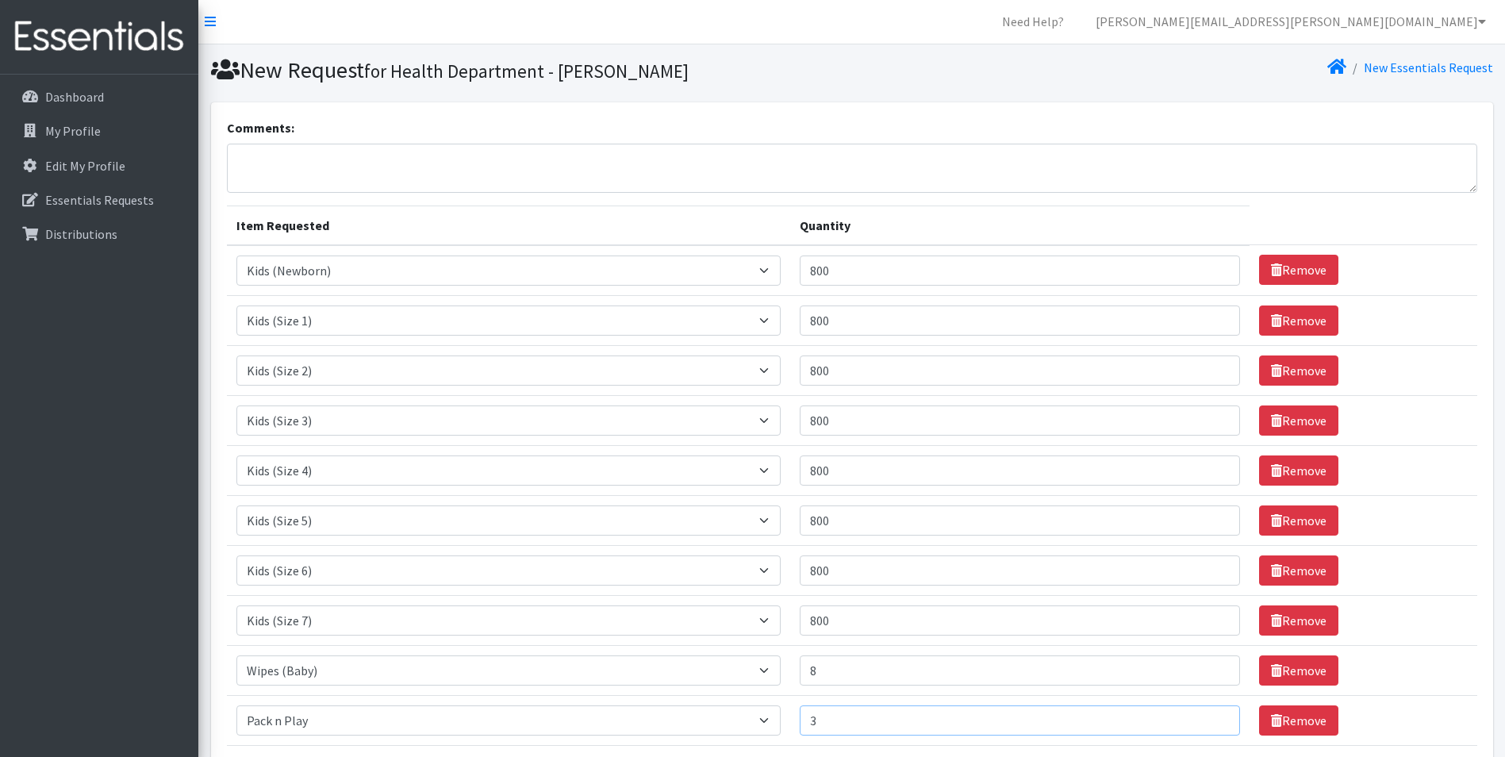
scroll to position [0, 0]
type input "3"
click at [392, 171] on textarea "Comments:" at bounding box center [852, 168] width 1251 height 49
click at [409, 157] on textarea "Developmental toys, teethers" at bounding box center [852, 168] width 1251 height 49
click at [350, 169] on textarea "Developmental toys, teethers" at bounding box center [852, 168] width 1251 height 49
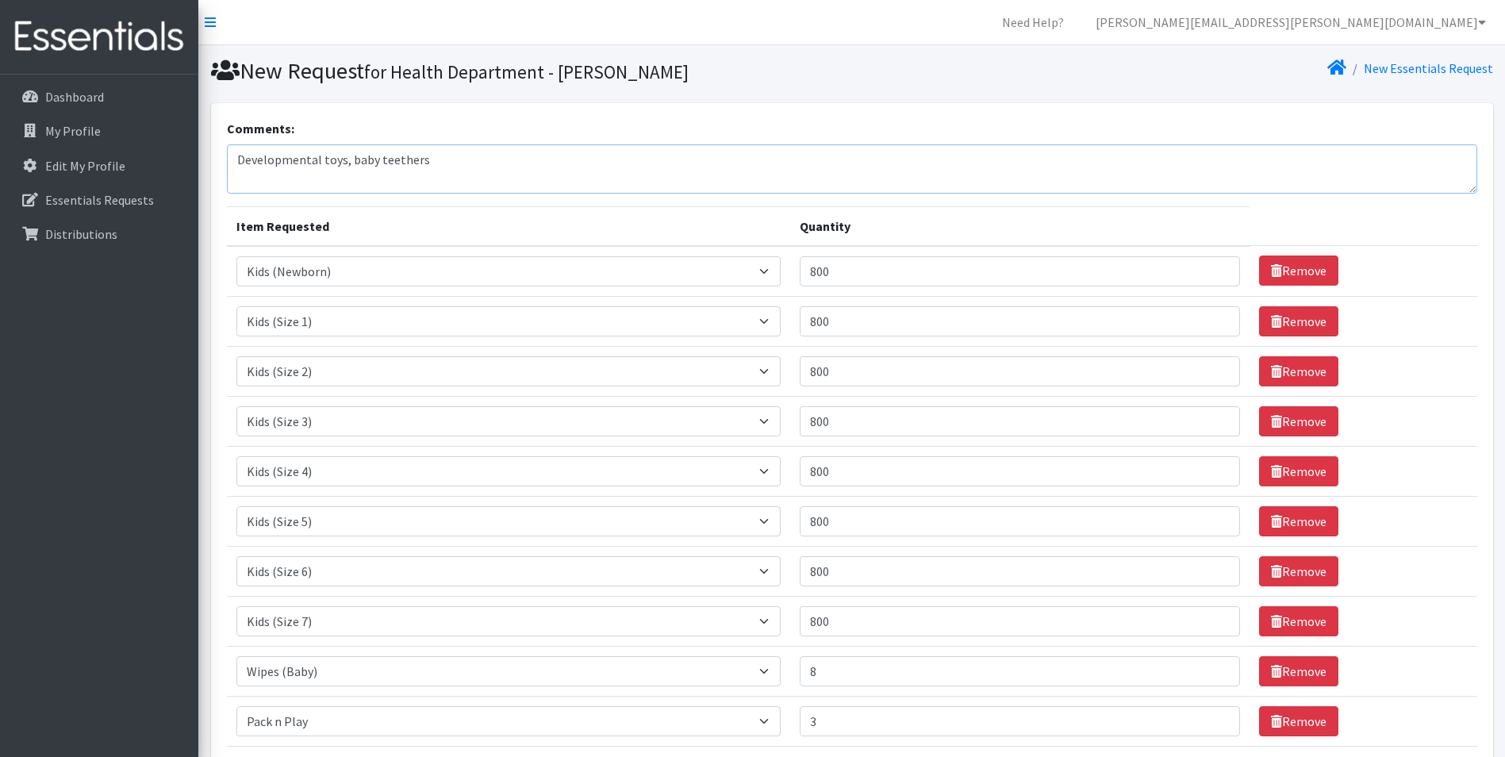
click at [444, 161] on textarea "Developmental toys, baby teethers" at bounding box center [852, 168] width 1251 height 49
click at [240, 174] on textarea "Developmental toys, baby teethers" at bounding box center [852, 168] width 1251 height 49
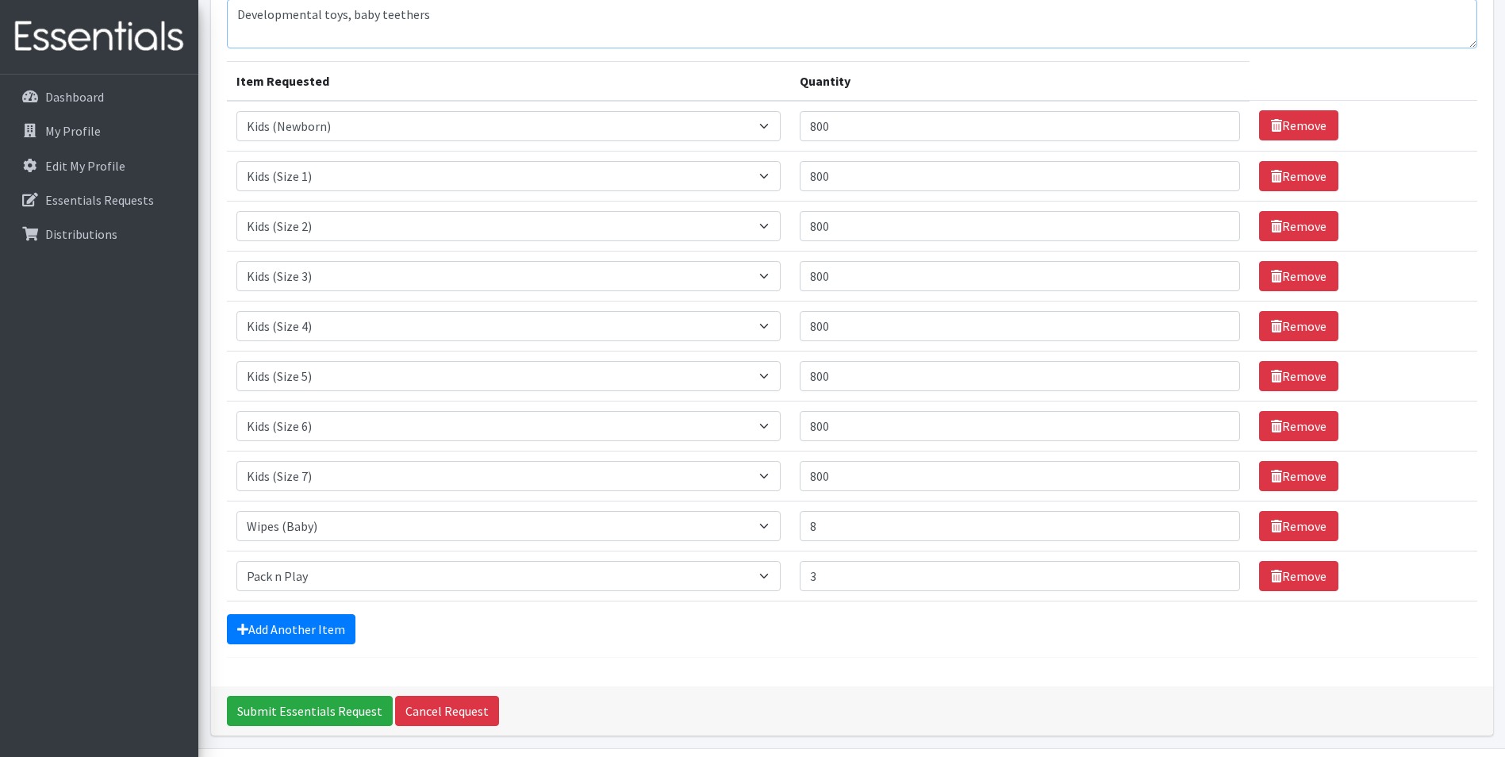
scroll to position [196, 0]
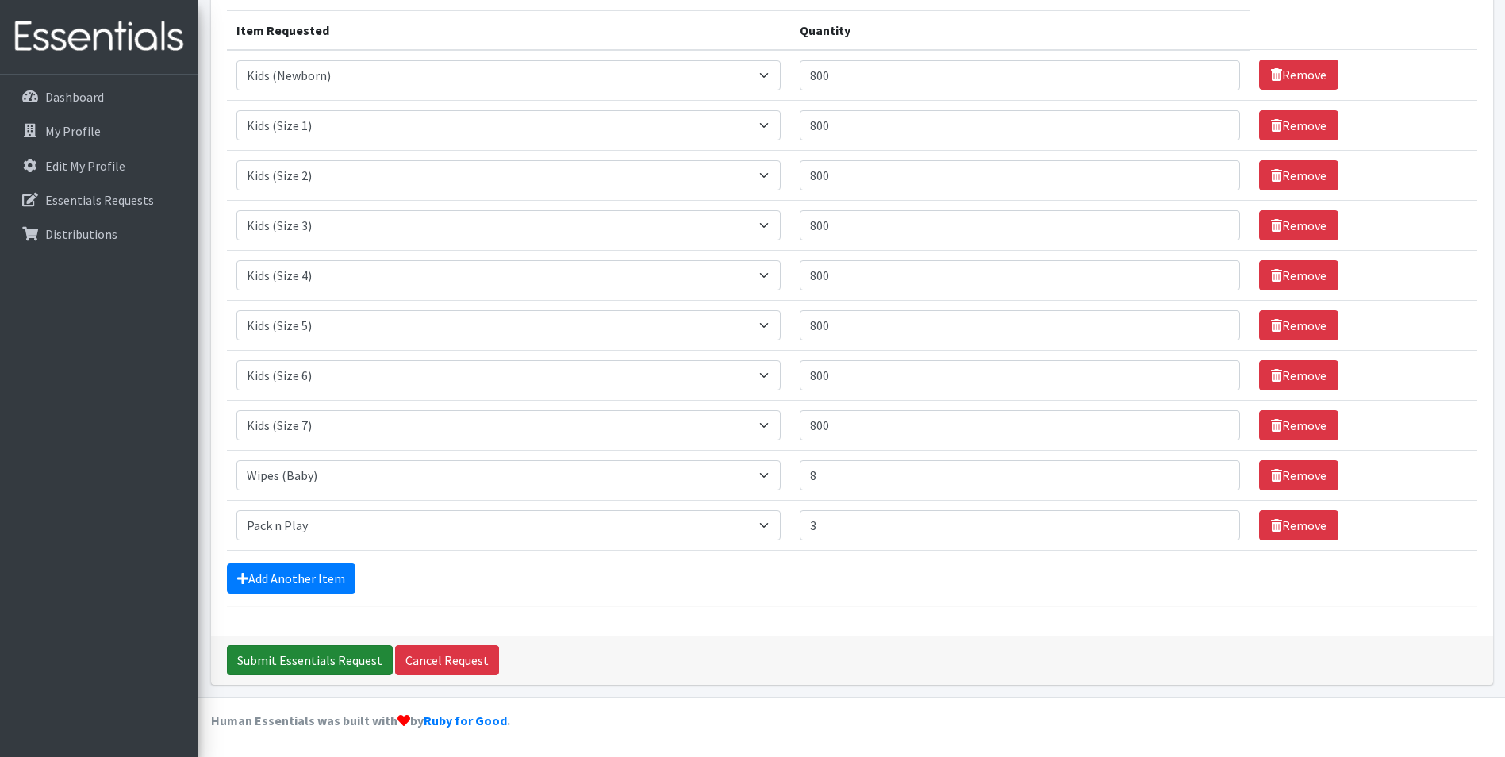
type textarea "Developmental toys, baby teethers"
click at [317, 656] on input "Submit Essentials Request" at bounding box center [310, 660] width 166 height 30
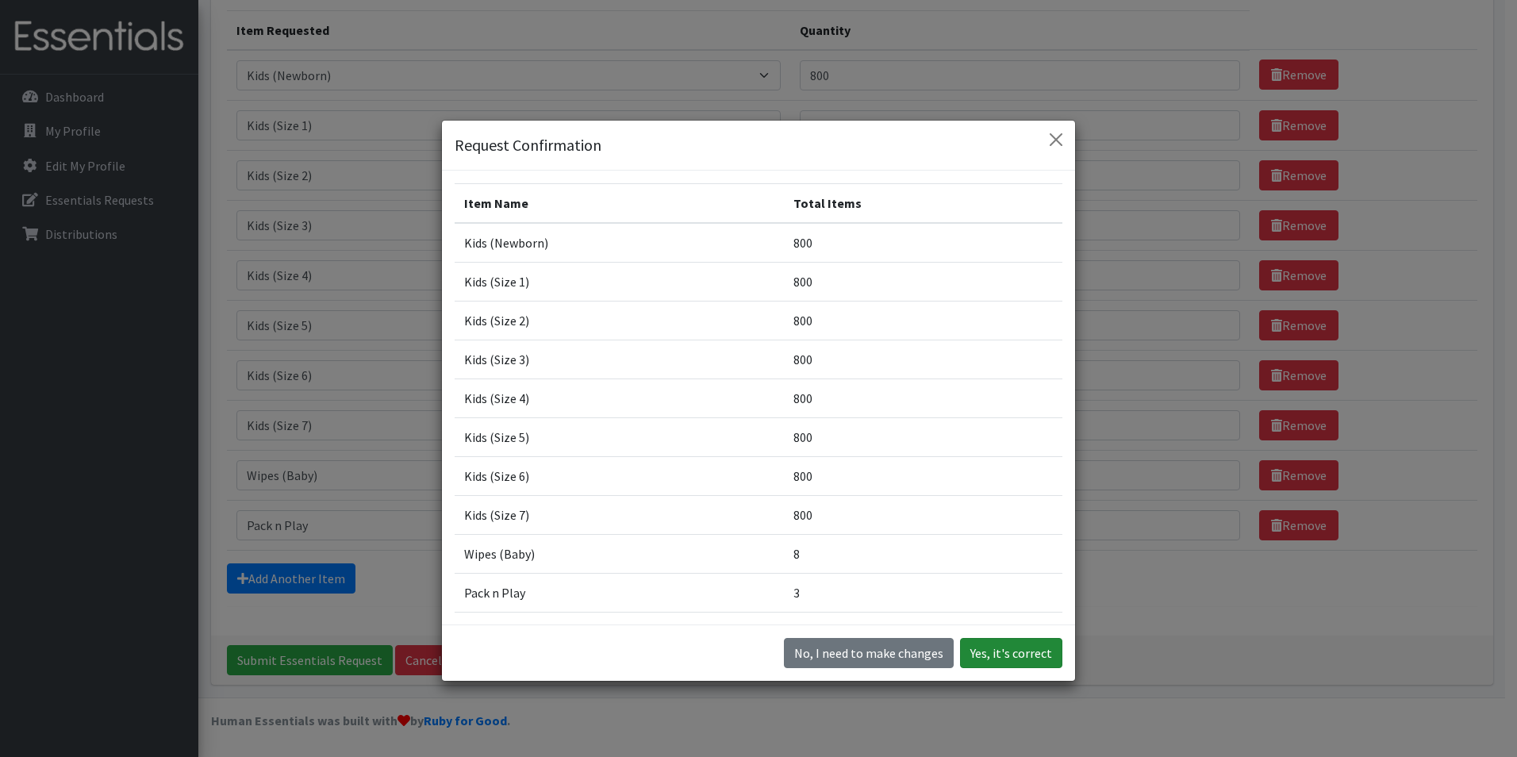
click at [990, 657] on button "Yes, it's correct" at bounding box center [1011, 653] width 102 height 30
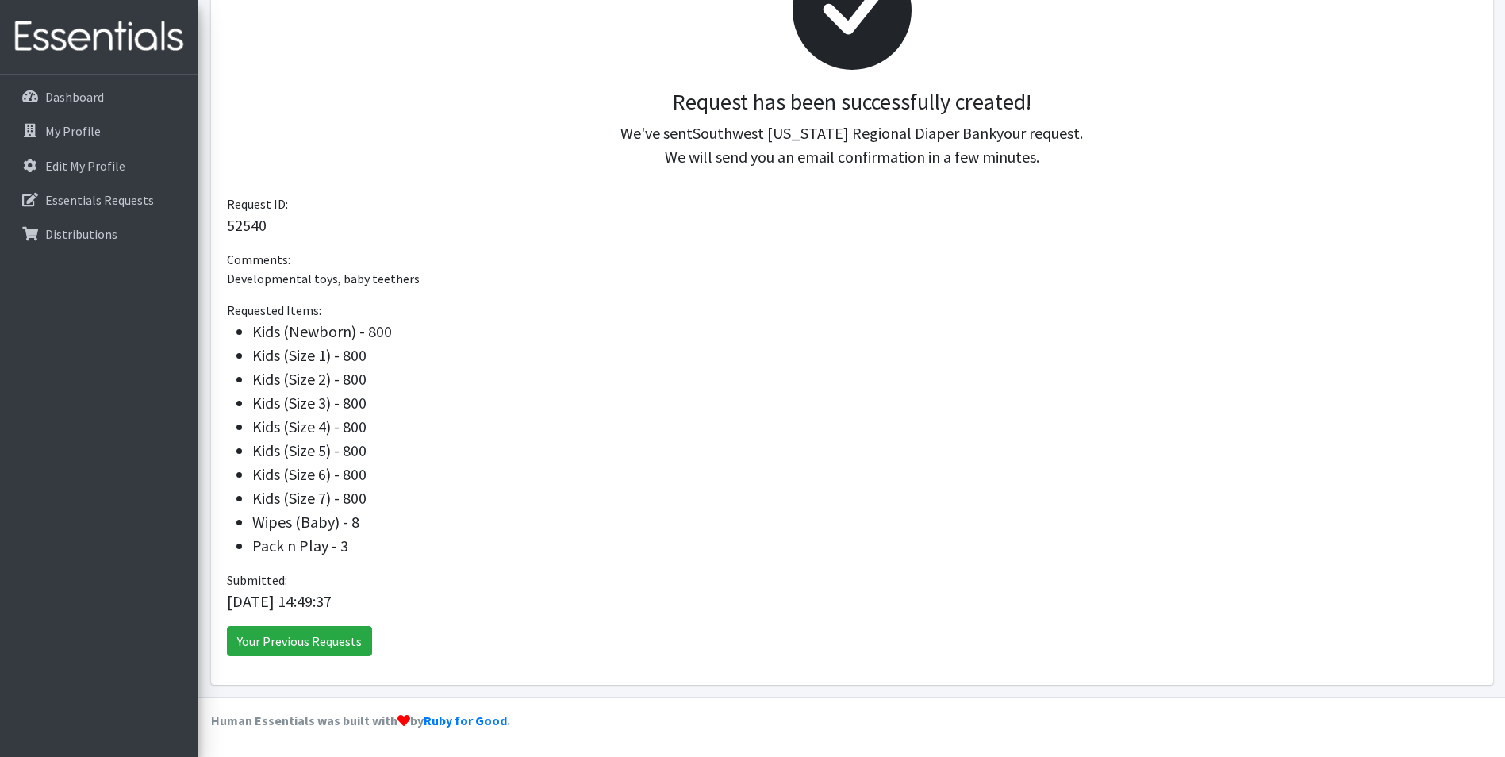
scroll to position [186, 0]
